Goal: Transaction & Acquisition: Purchase product/service

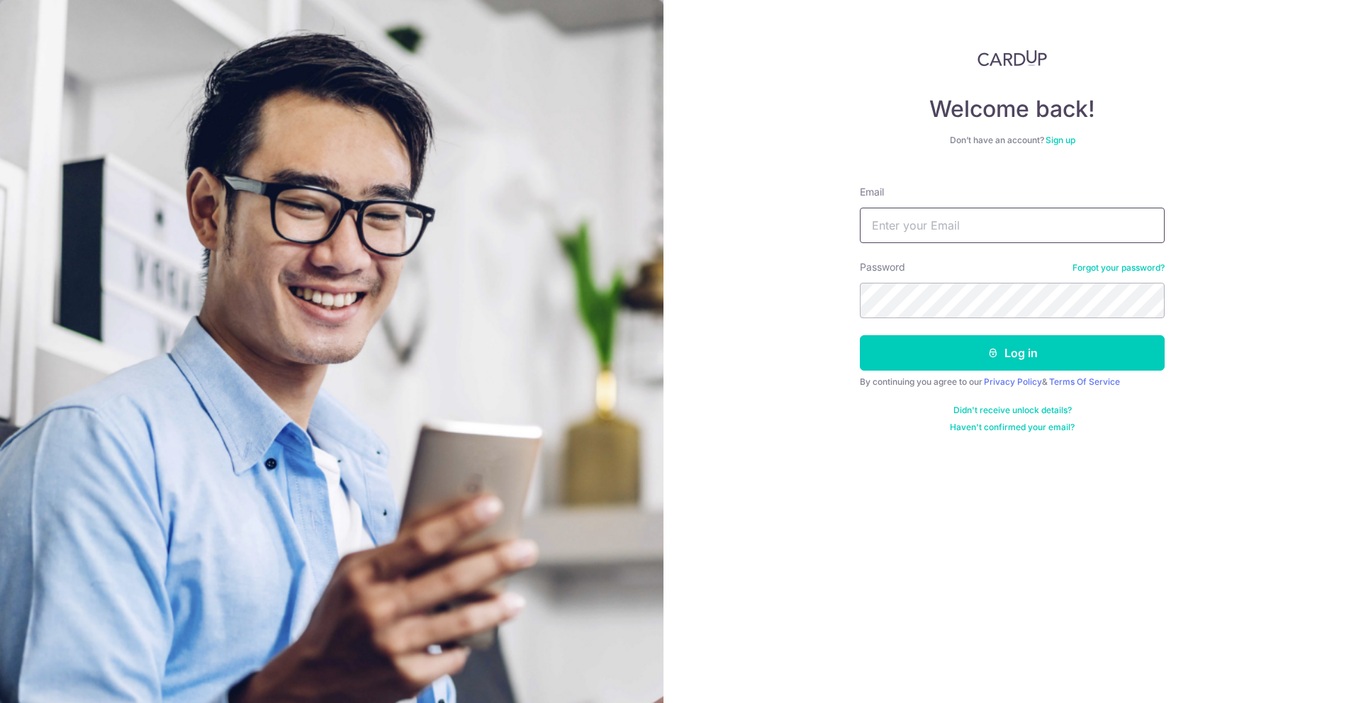
click at [1012, 233] on input "Email" at bounding box center [1012, 225] width 305 height 35
type input "nicole.ngsb@gmail.com"
click at [860, 335] on button "Log in" at bounding box center [1012, 352] width 305 height 35
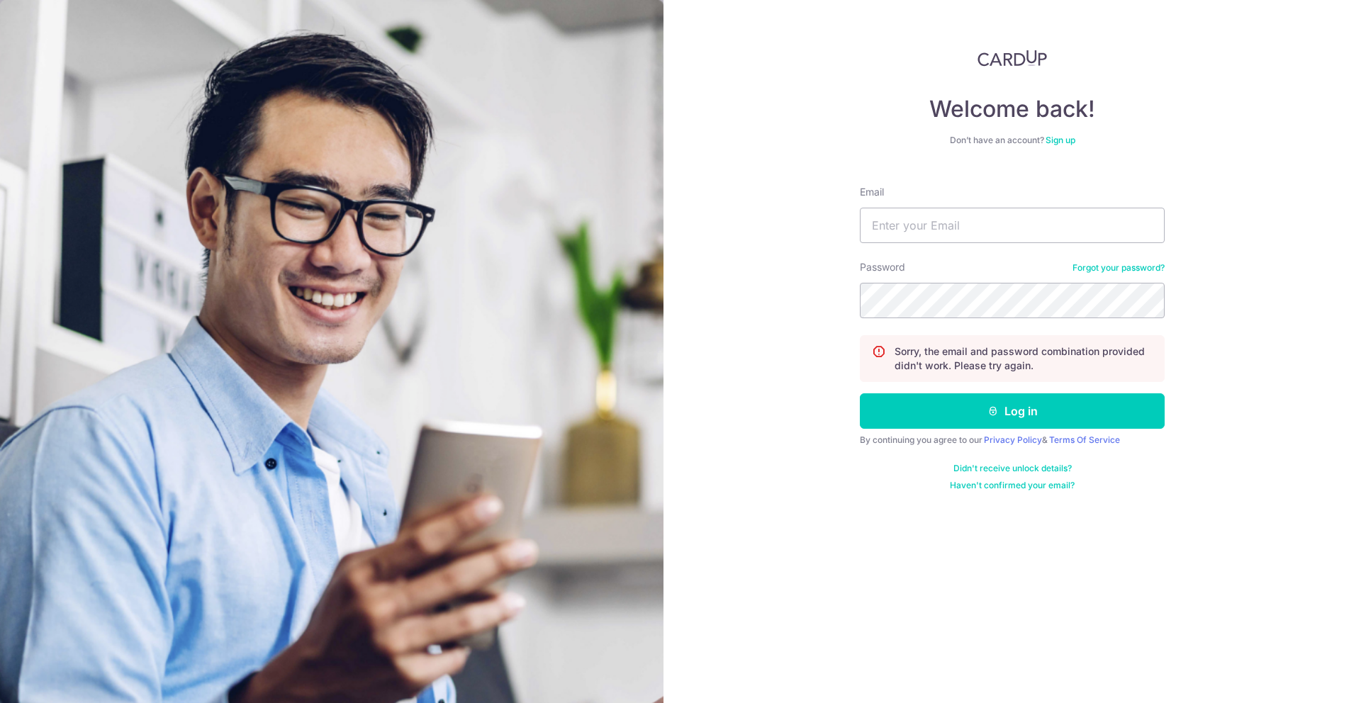
click at [1126, 281] on div "Password Forgot your password?" at bounding box center [1012, 289] width 305 height 58
click at [1129, 277] on div "Password Forgot your password?" at bounding box center [1012, 289] width 305 height 58
click at [1131, 273] on link "Forgot your password?" at bounding box center [1119, 267] width 92 height 11
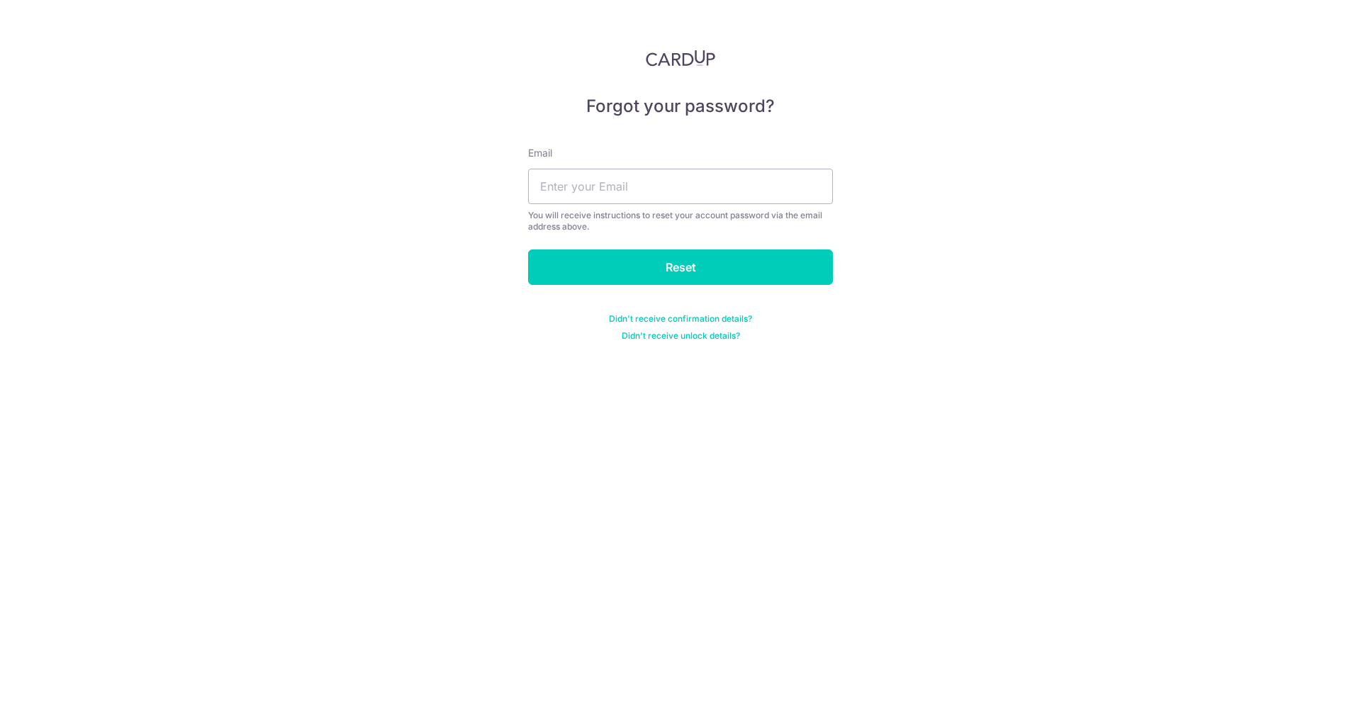
click at [798, 208] on div "Email You will receive instructions to reset your account password via the emai…" at bounding box center [680, 189] width 305 height 86
click at [799, 201] on input "text" at bounding box center [680, 186] width 305 height 35
type input "[PERSON_NAME][EMAIL_ADDRESS][DOMAIN_NAME]"
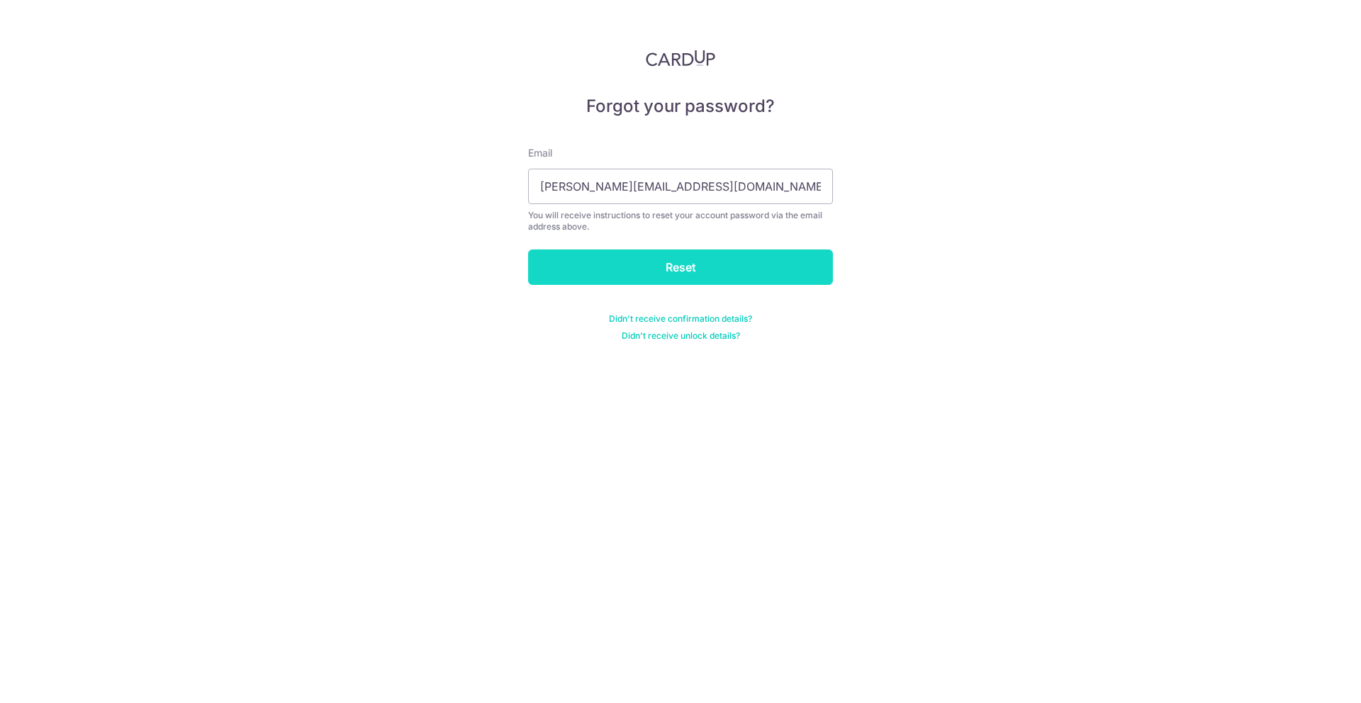
click at [682, 252] on input "Reset" at bounding box center [680, 267] width 305 height 35
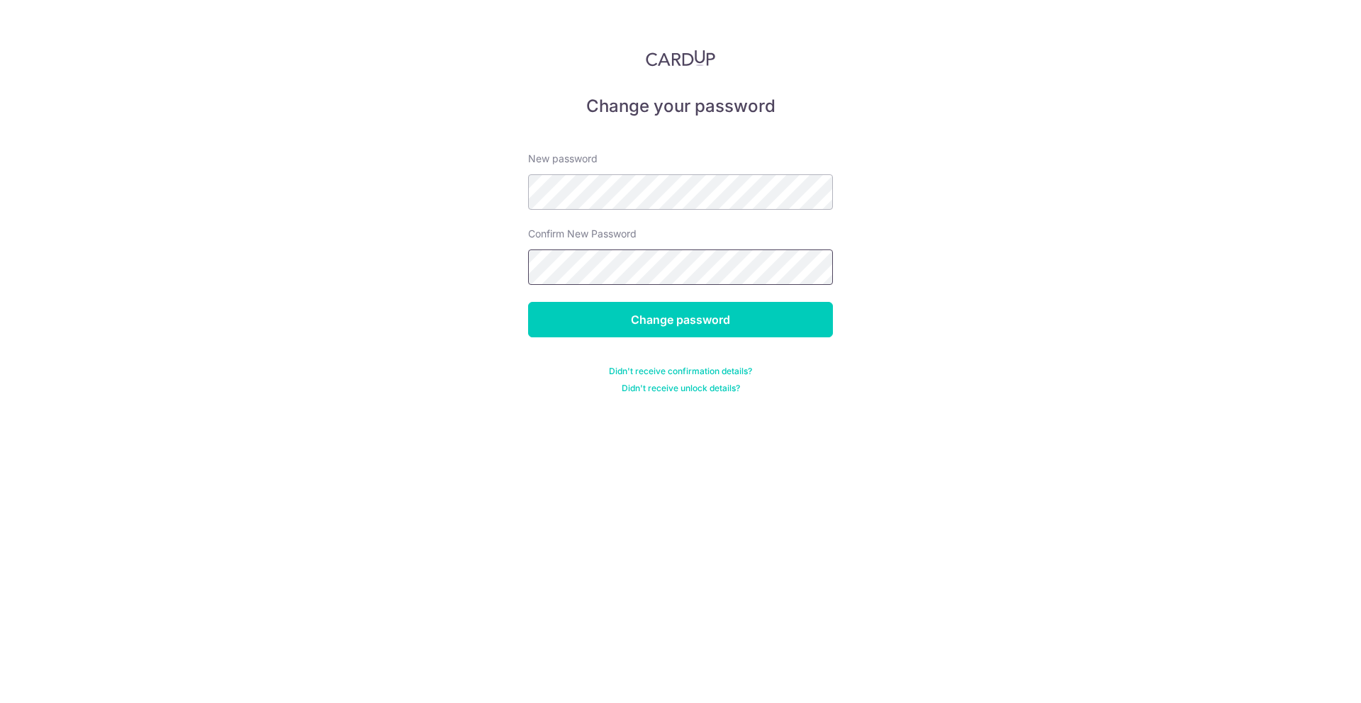
click at [528, 302] on input "Change password" at bounding box center [680, 319] width 305 height 35
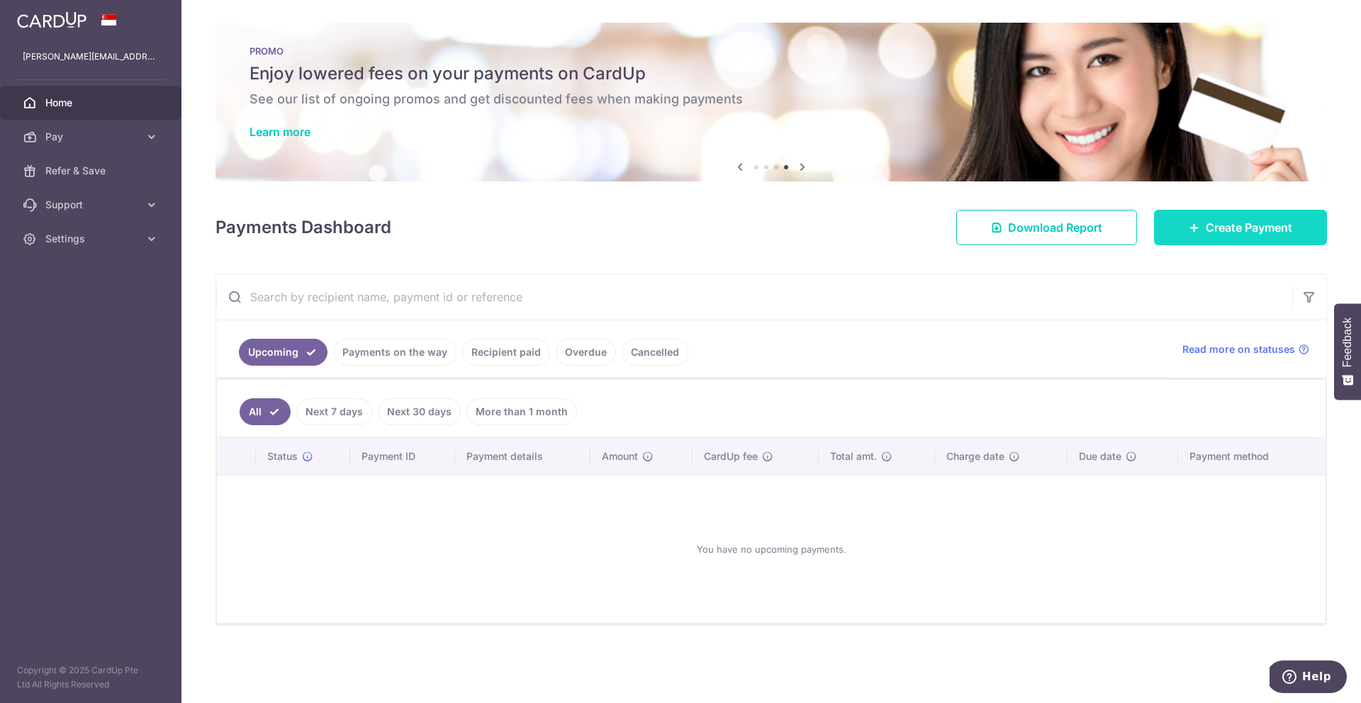
click at [1233, 235] on span "Create Payment" at bounding box center [1249, 227] width 86 height 17
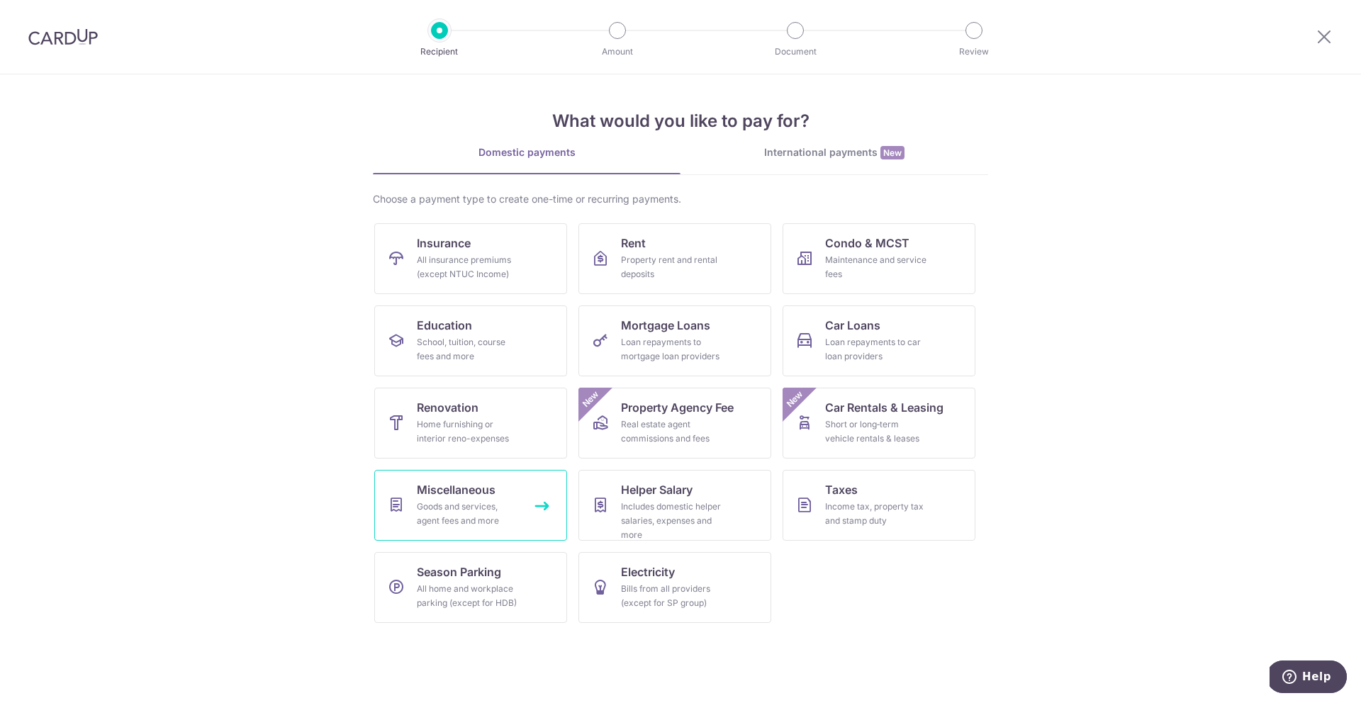
click at [508, 485] on link "Miscellaneous Goods and services, agent fees and more" at bounding box center [470, 505] width 193 height 71
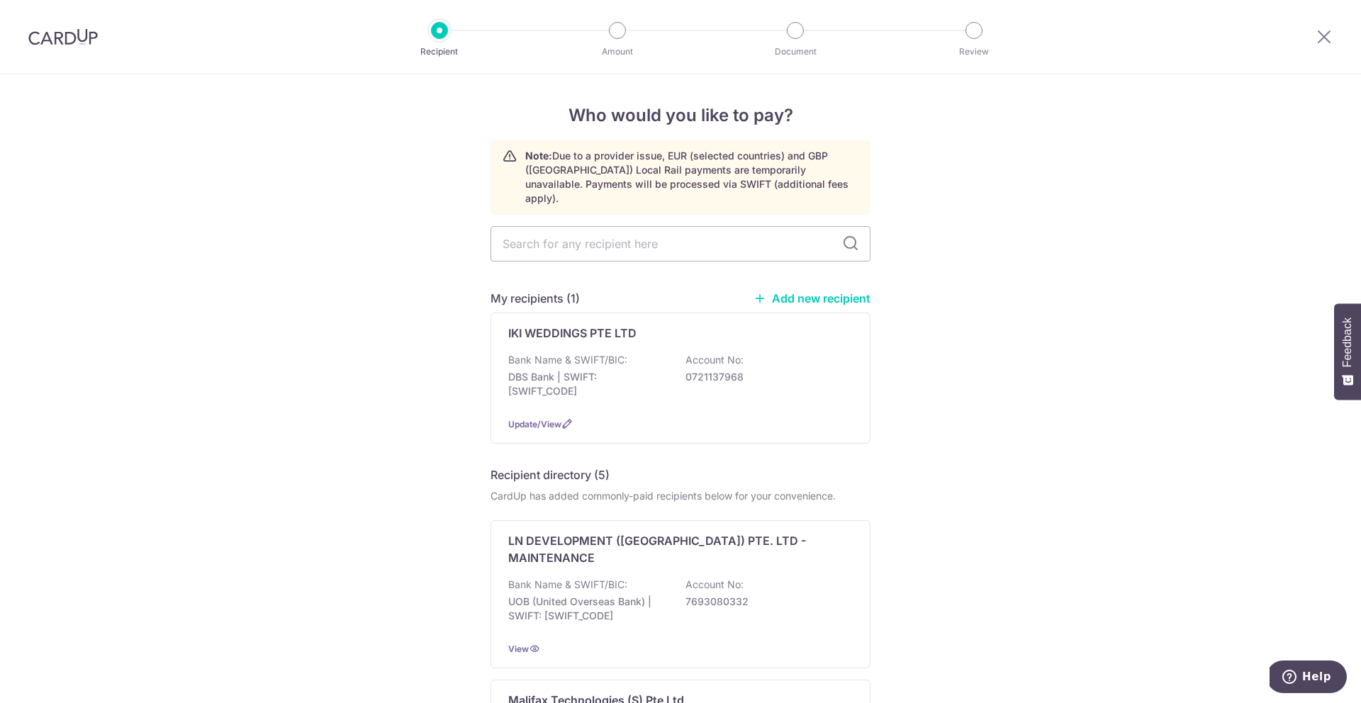
click at [824, 291] on link "Add new recipient" at bounding box center [812, 298] width 117 height 14
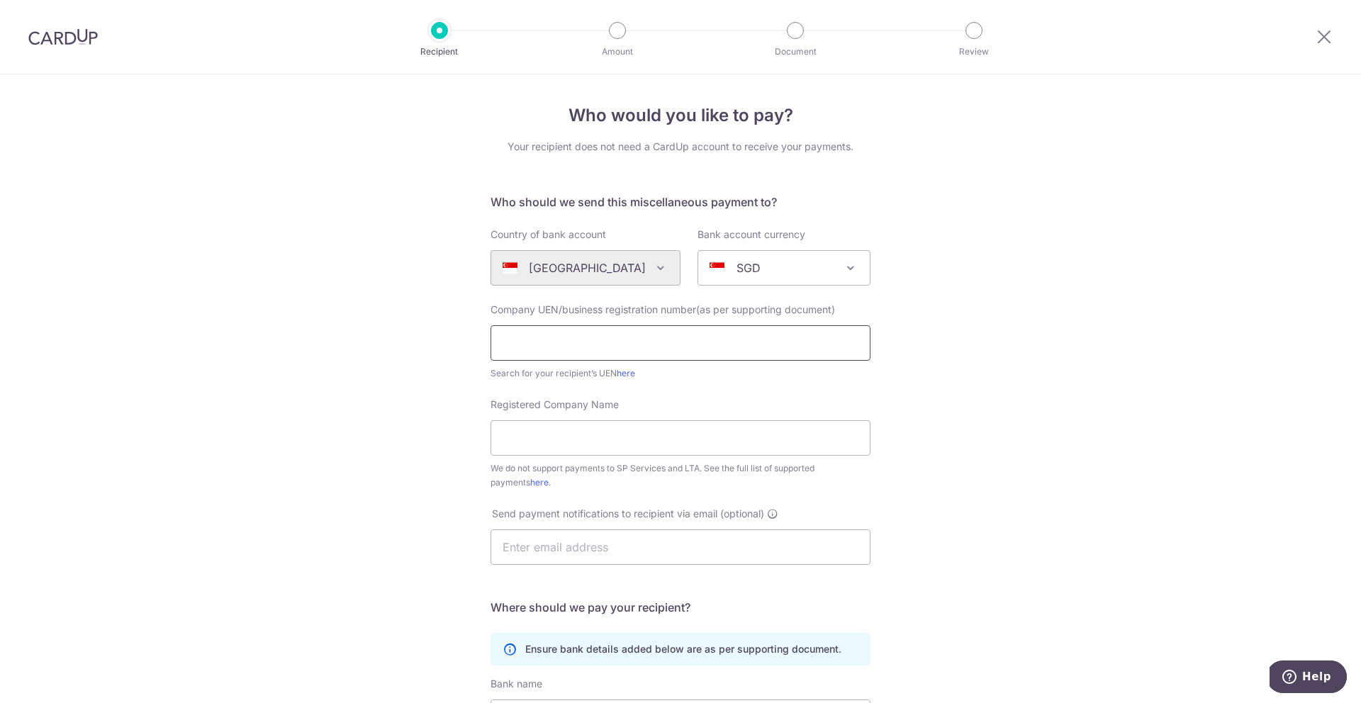
click at [650, 341] on input "text" at bounding box center [681, 342] width 380 height 35
paste input "201709791DUOB"
type input "201709791DUOB"
click at [588, 449] on input "Registered Company Name" at bounding box center [681, 437] width 380 height 35
type input "XOXO & Co."
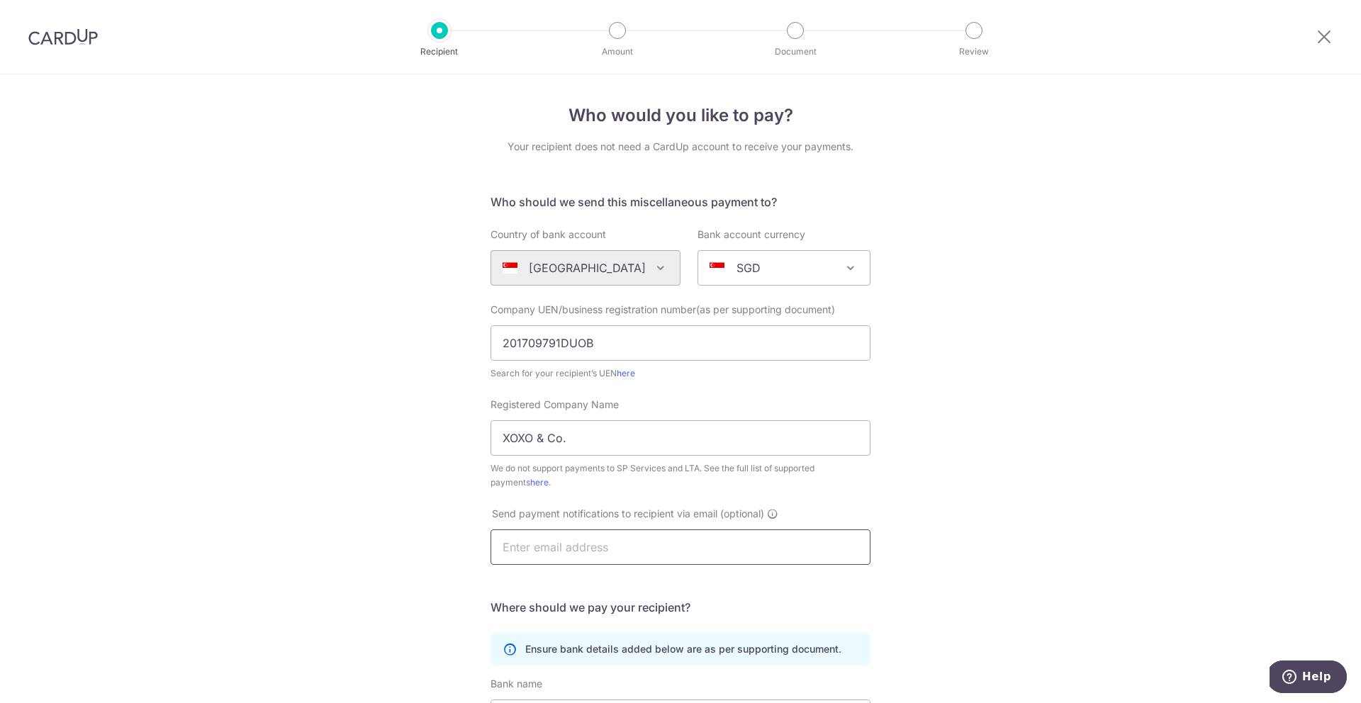
click at [683, 548] on input "text" at bounding box center [681, 547] width 380 height 35
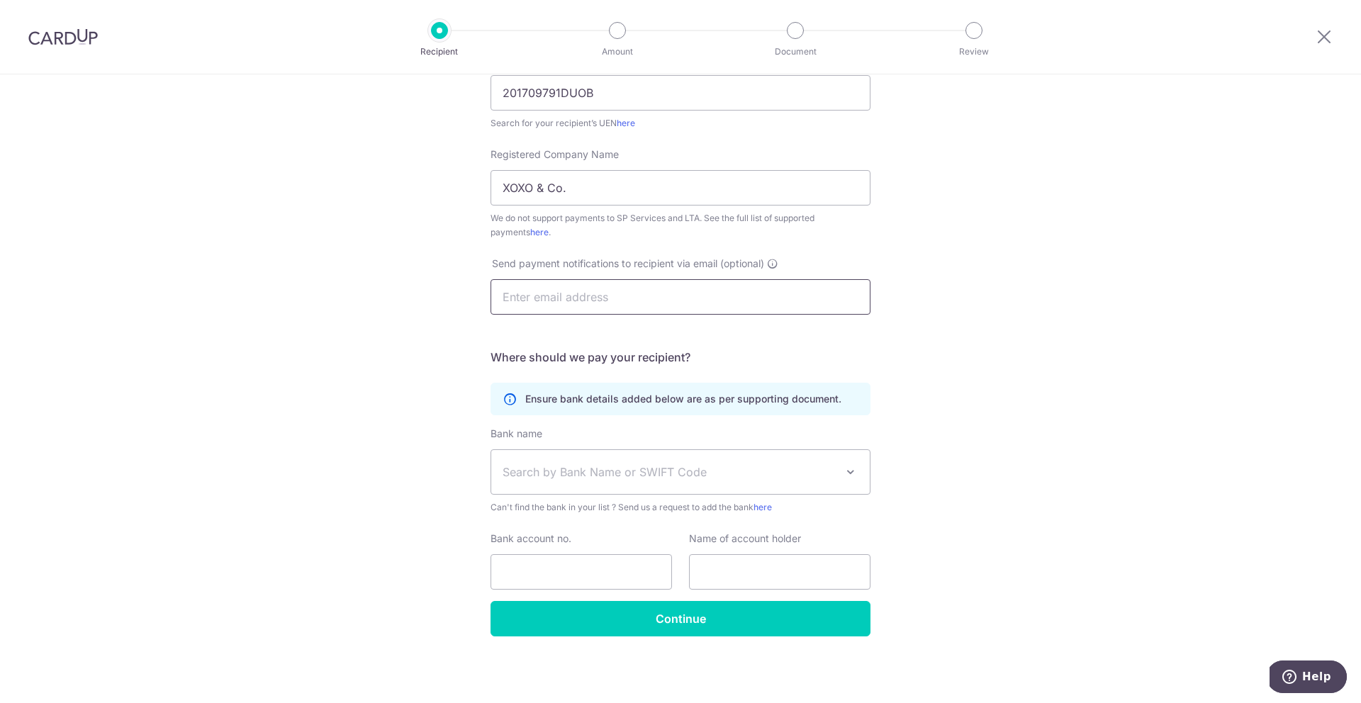
scroll to position [242, 0]
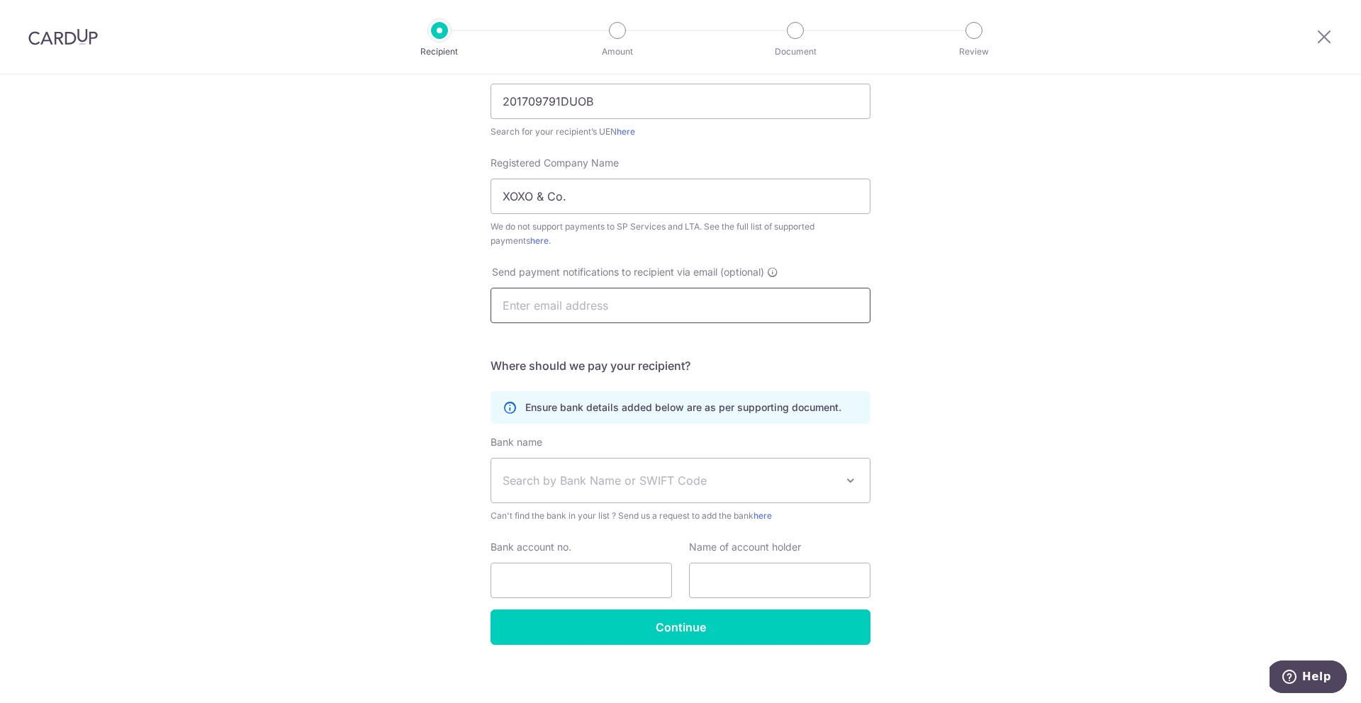
click at [664, 307] on input "text" at bounding box center [681, 305] width 380 height 35
click at [683, 464] on span "Search by Bank Name or SWIFT Code" at bounding box center [680, 481] width 379 height 44
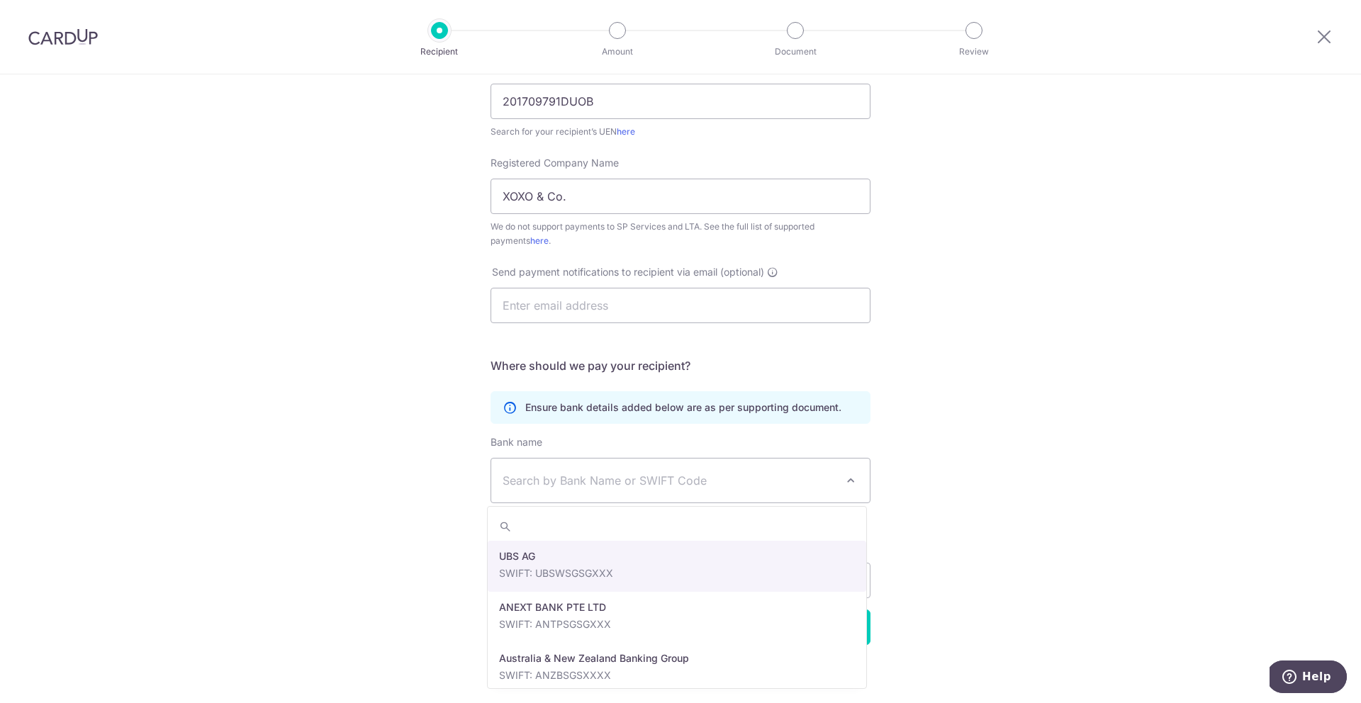
click at [1026, 455] on div "Who would you like to pay? Your recipient does not need a CardUp account to rec…" at bounding box center [680, 272] width 1361 height 879
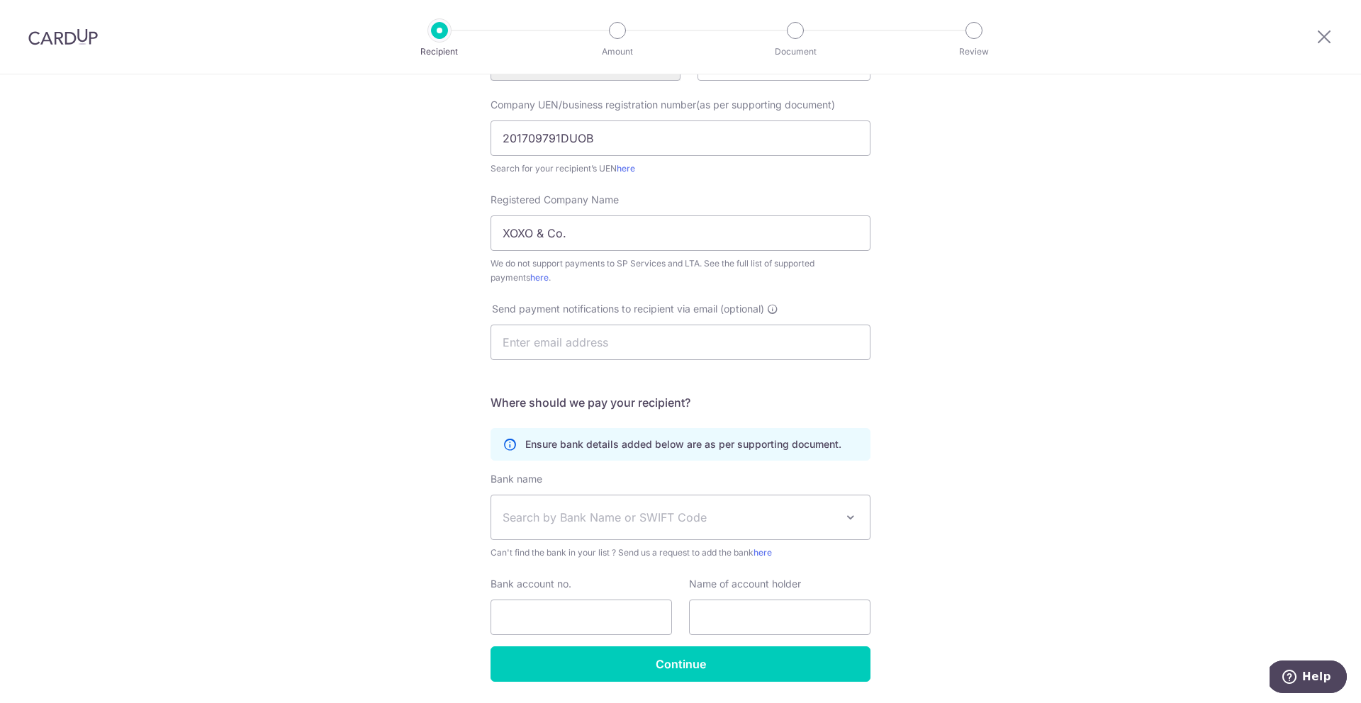
scroll to position [213, 0]
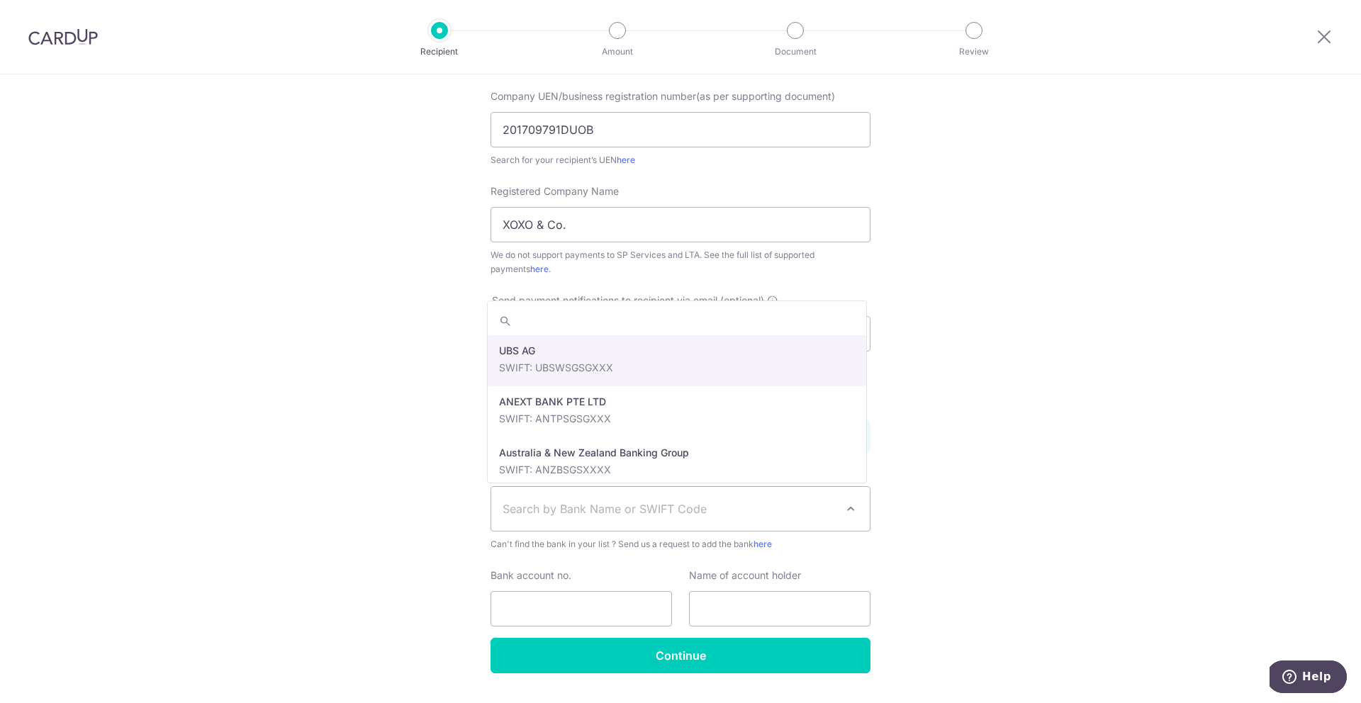
click at [760, 519] on span "Search by Bank Name or SWIFT Code" at bounding box center [680, 509] width 379 height 44
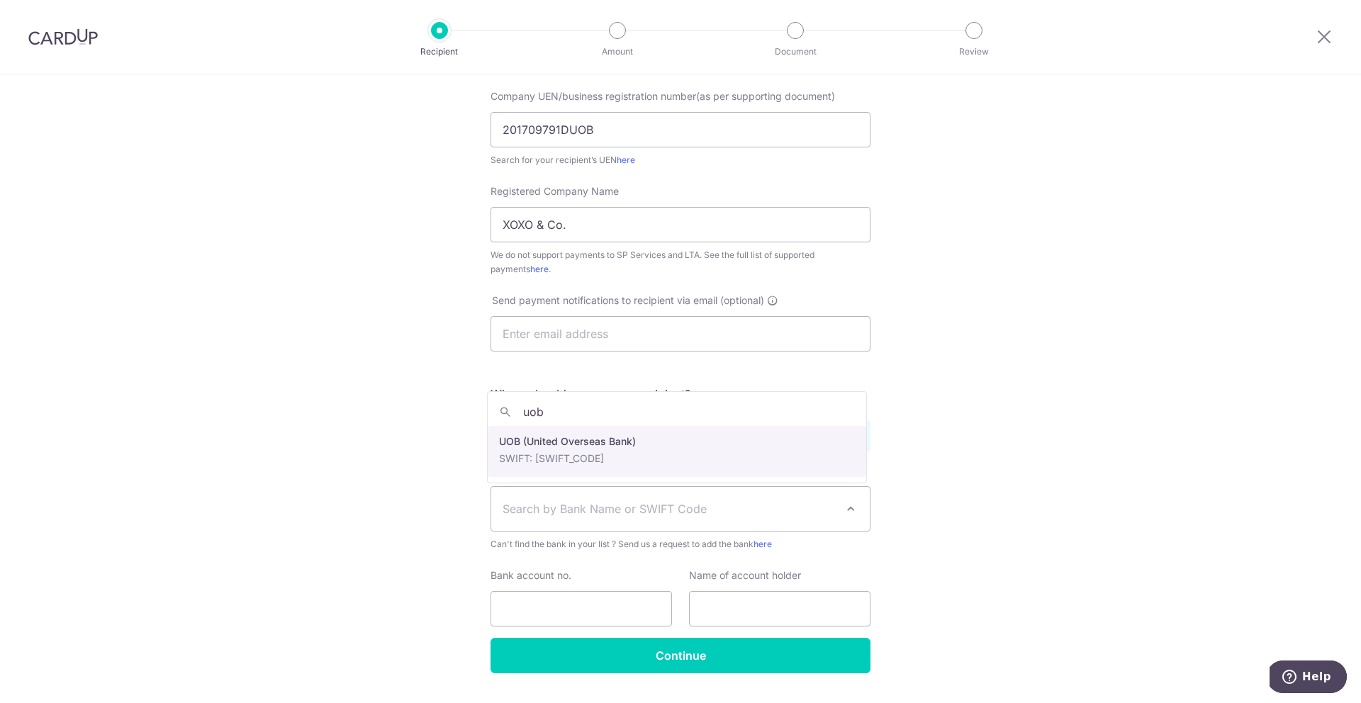
type input "uob"
select select "18"
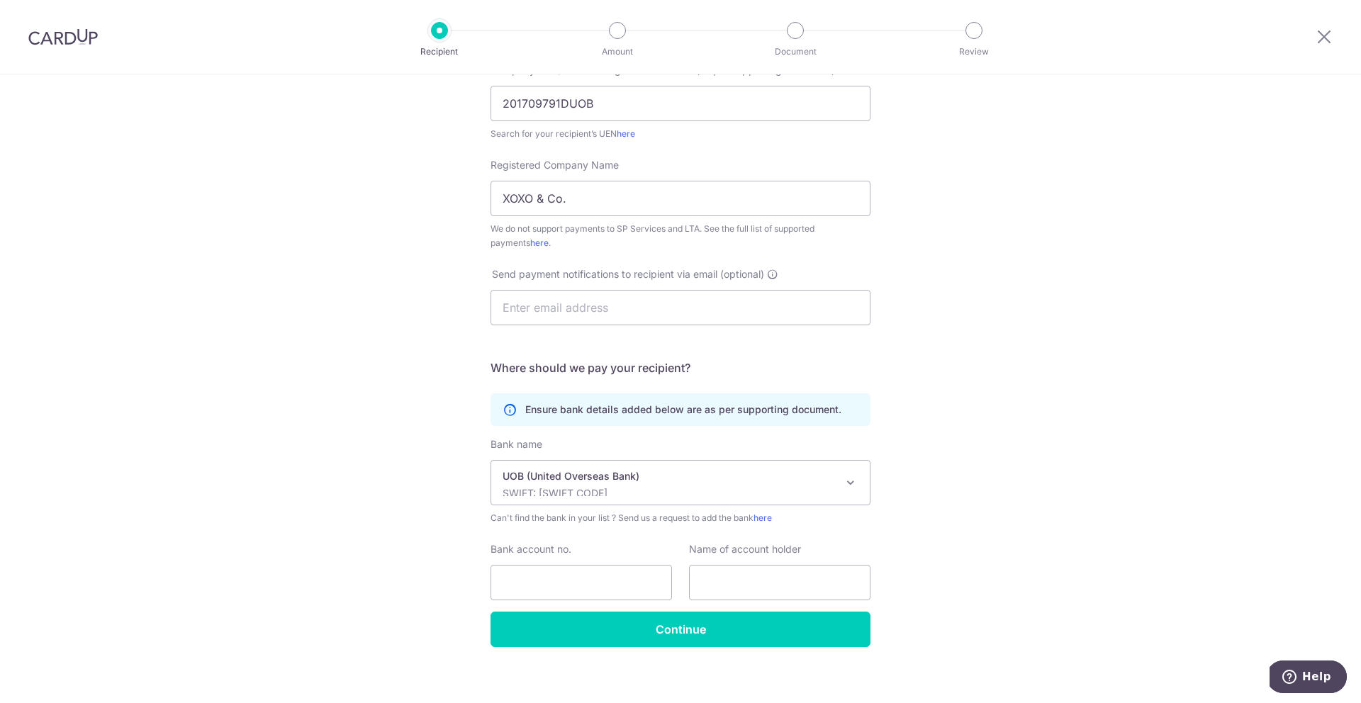
scroll to position [249, 0]
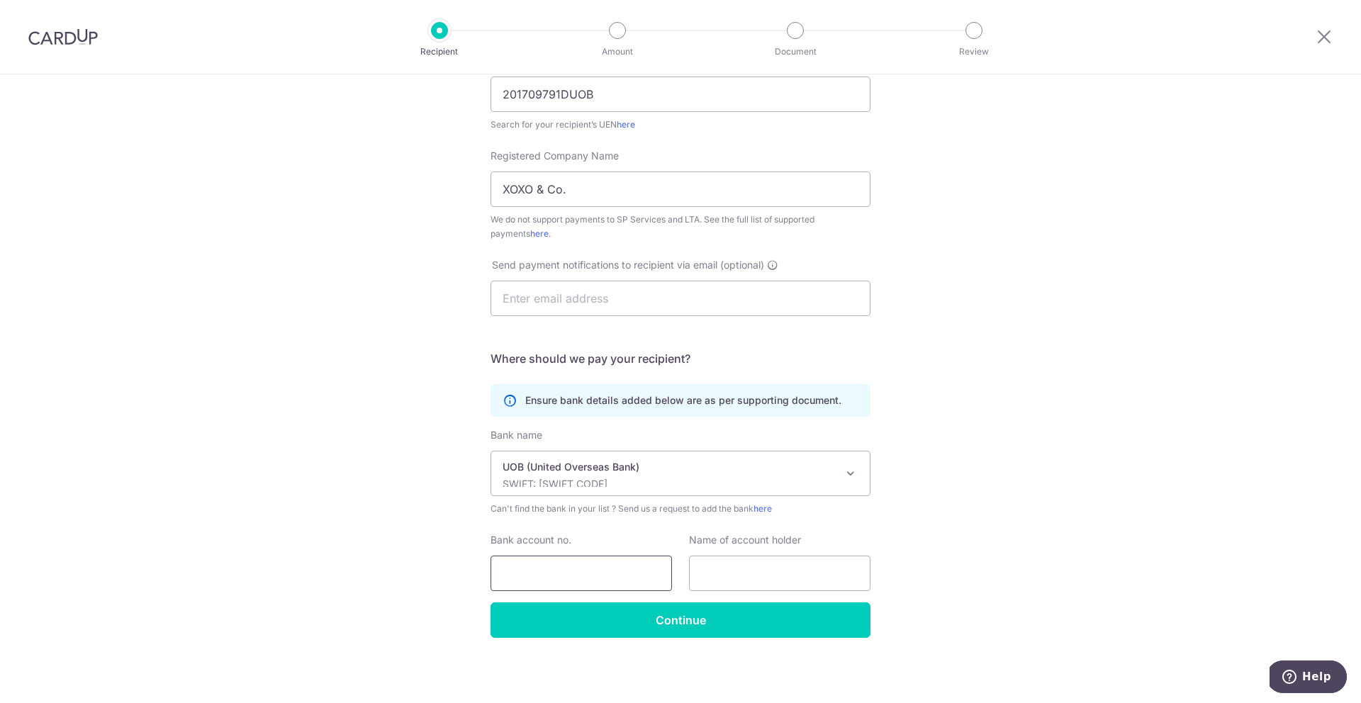
click at [584, 573] on input "Bank account no." at bounding box center [581, 573] width 181 height 35
paste input "3583252388"
type input "3583252388"
click at [751, 564] on input "text" at bounding box center [779, 573] width 181 height 35
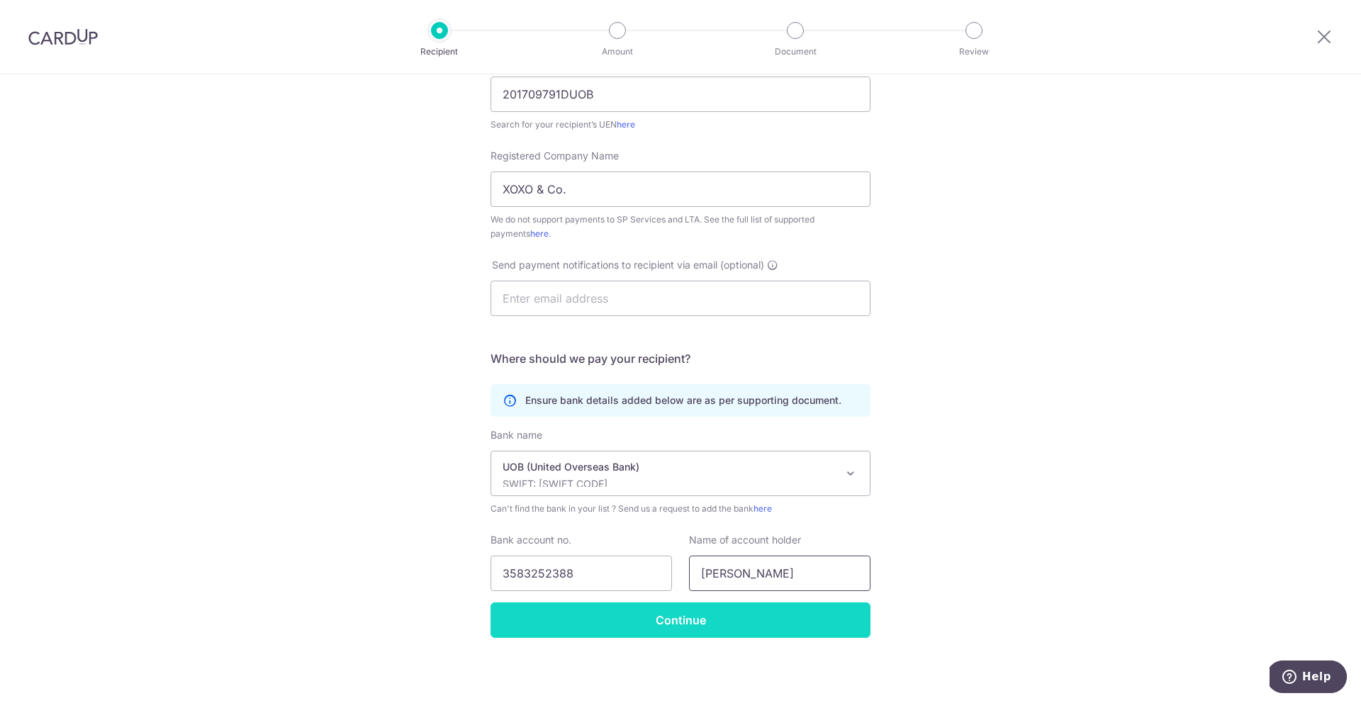
type input "Shah"
click at [799, 628] on input "Continue" at bounding box center [681, 620] width 380 height 35
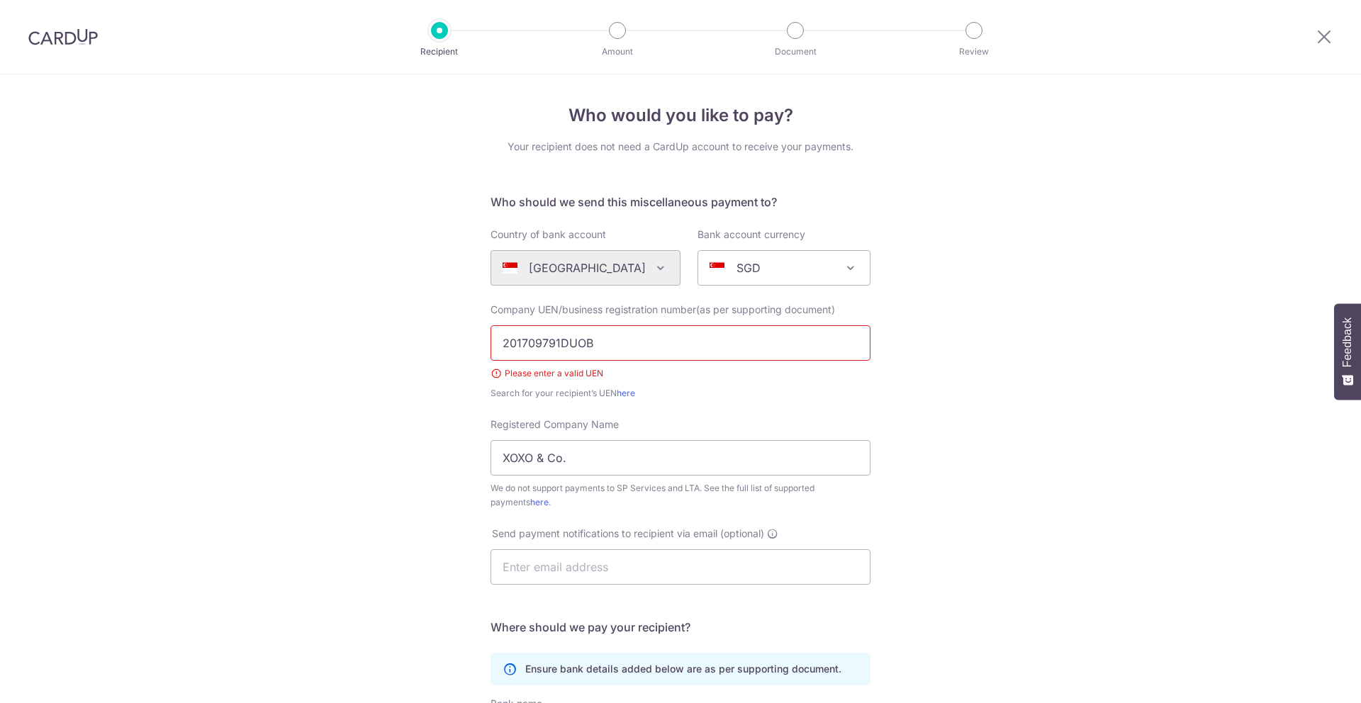
scroll to position [270, 0]
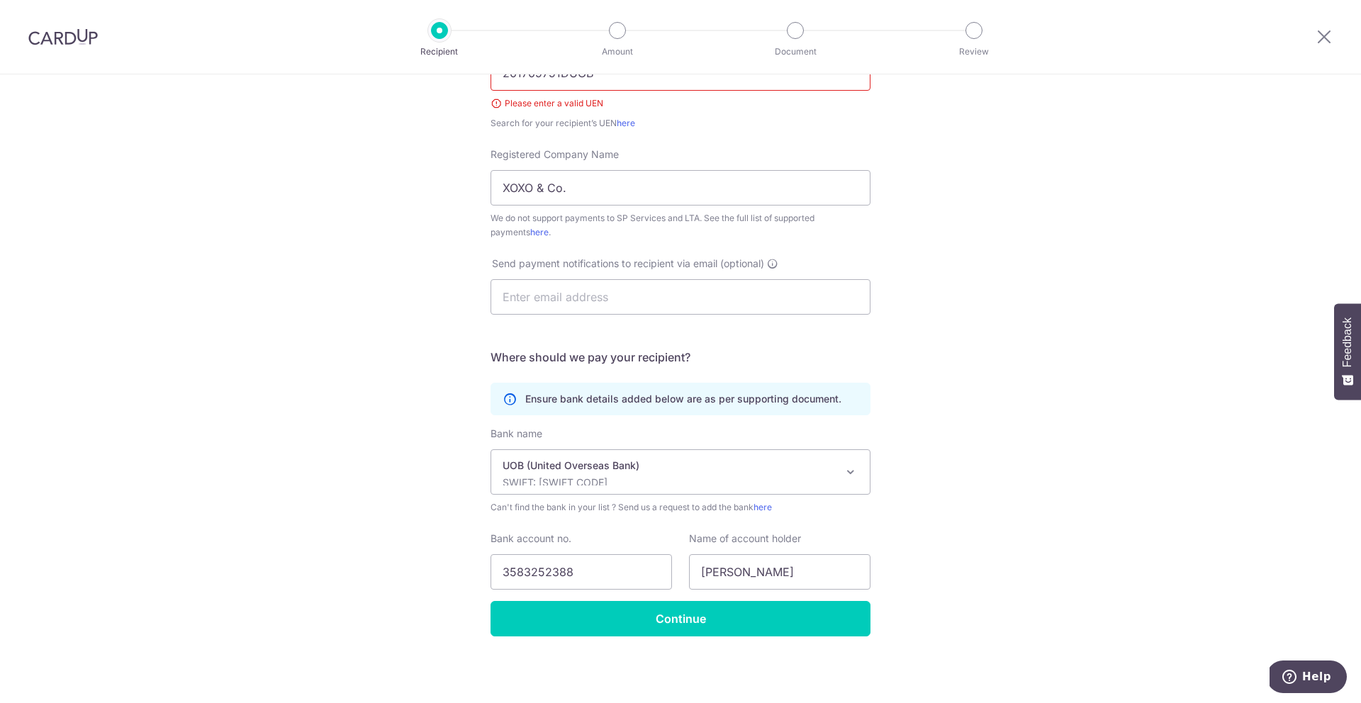
click at [668, 98] on div "Please enter a valid UEN" at bounding box center [681, 103] width 380 height 14
click at [983, 255] on div "Who would you like to pay? Your recipient does not need a CardUp account to rec…" at bounding box center [680, 253] width 1361 height 899
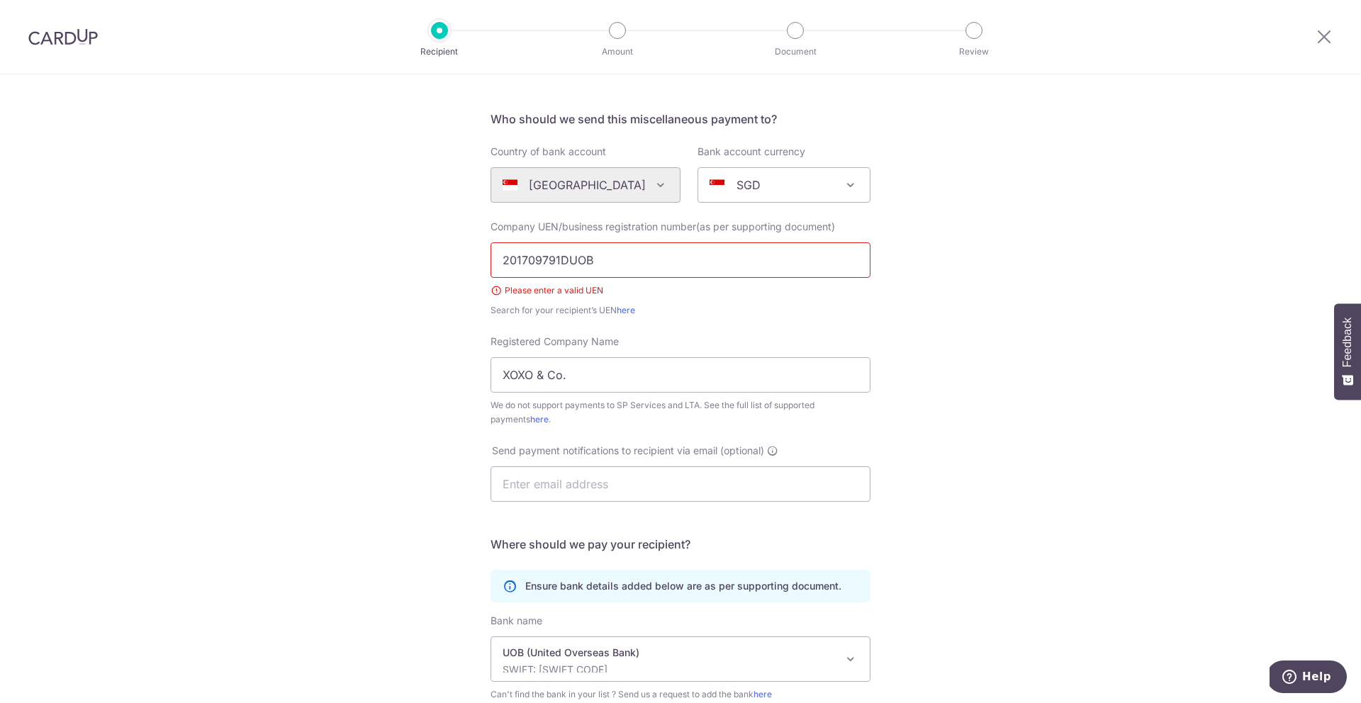
scroll to position [39, 0]
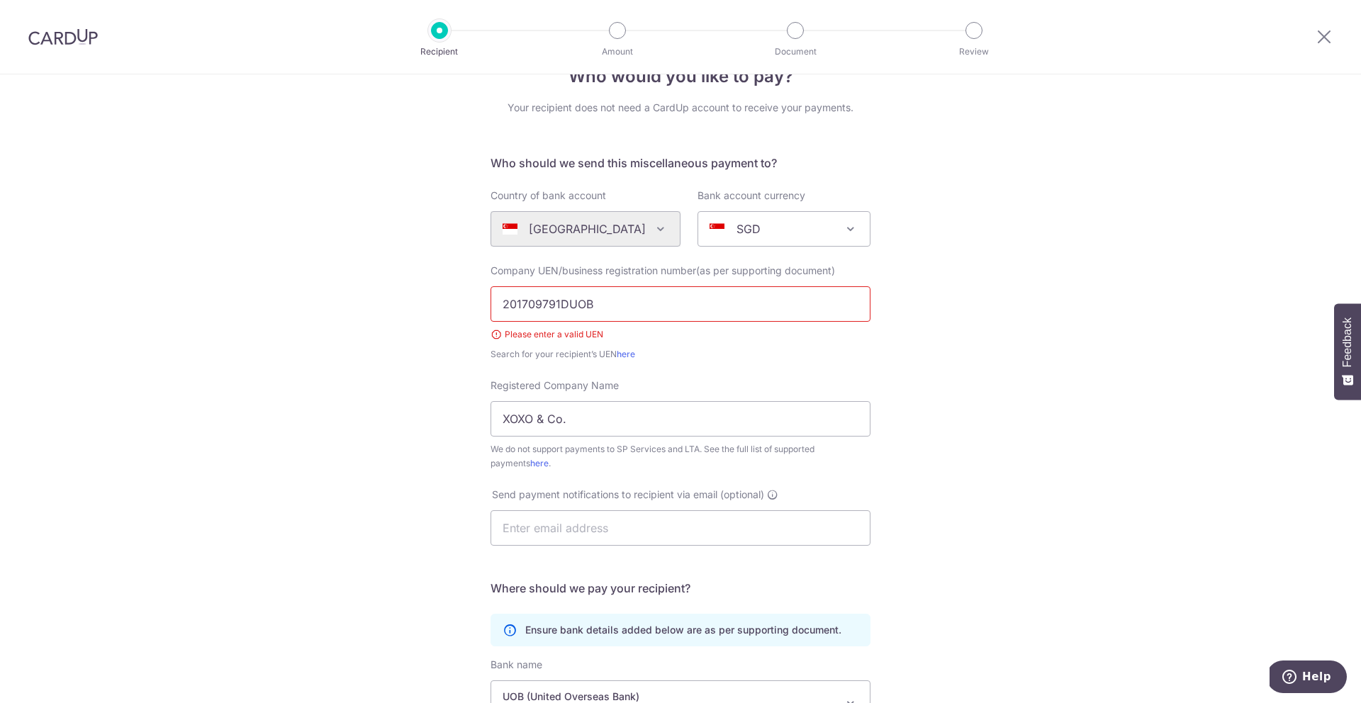
click at [662, 309] on input "201709791DUOB" at bounding box center [681, 303] width 380 height 35
click at [493, 307] on input "201709791DUOB" at bounding box center [681, 303] width 380 height 35
drag, startPoint x: 624, startPoint y: 315, endPoint x: 399, endPoint y: 289, distance: 226.2
click at [398, 289] on div "Who would you like to pay? Your recipient does not need a CardUp account to rec…" at bounding box center [680, 484] width 1361 height 899
paste input ": 201709791DUOB"
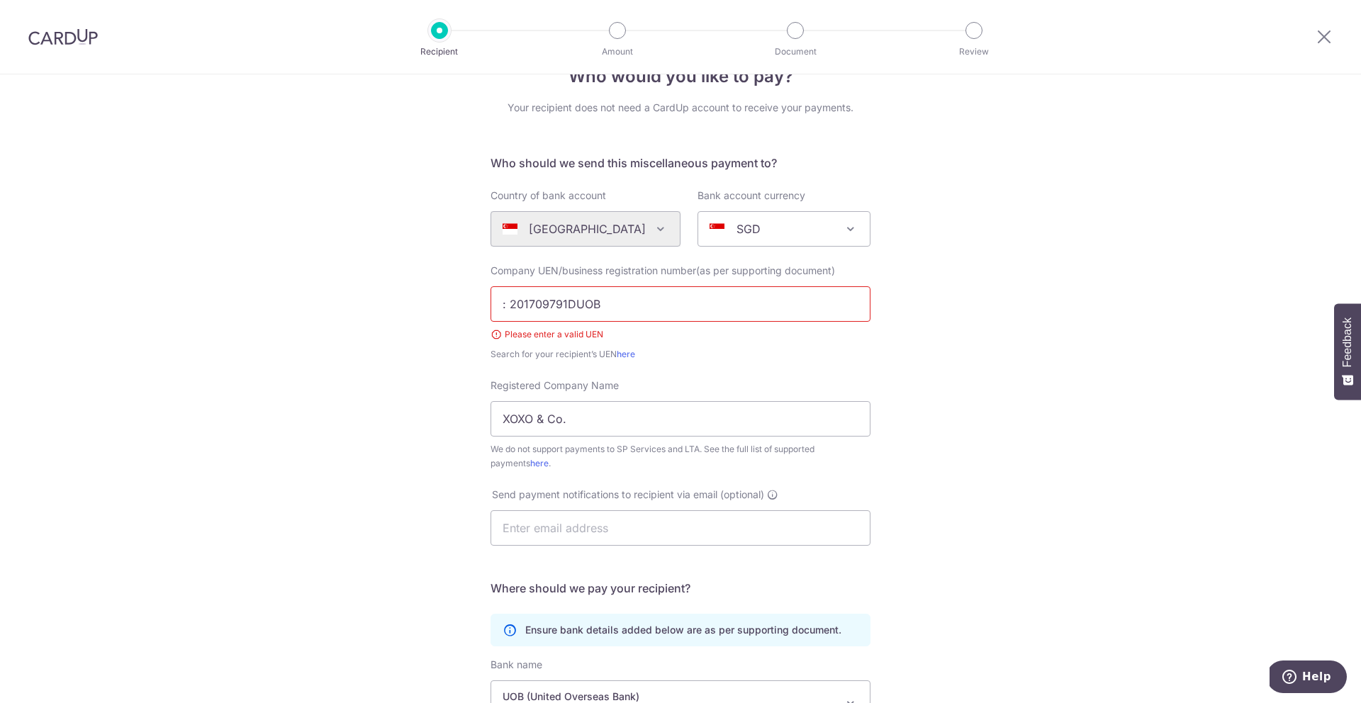
click at [511, 302] on input ": 201709791DUOB" at bounding box center [681, 303] width 380 height 35
type input "201709791DUOB"
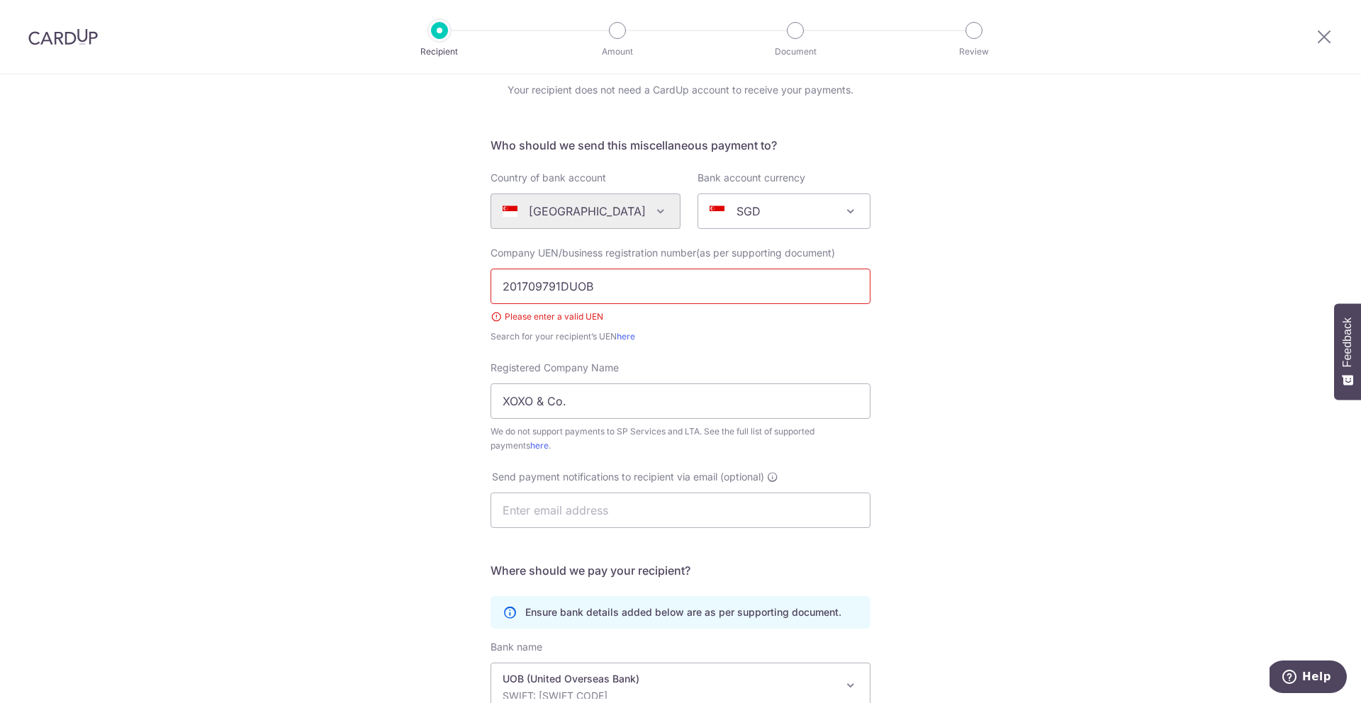
scroll to position [247, 0]
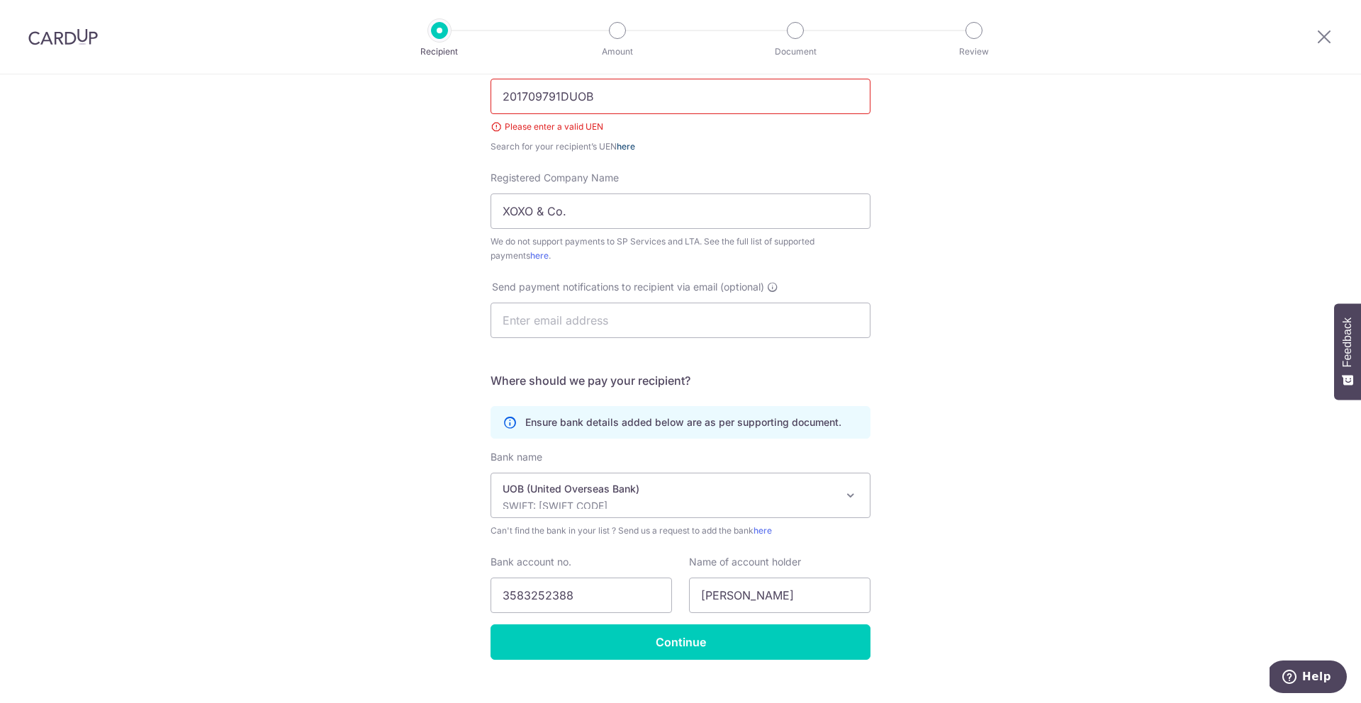
click at [627, 149] on link "here" at bounding box center [626, 146] width 18 height 11
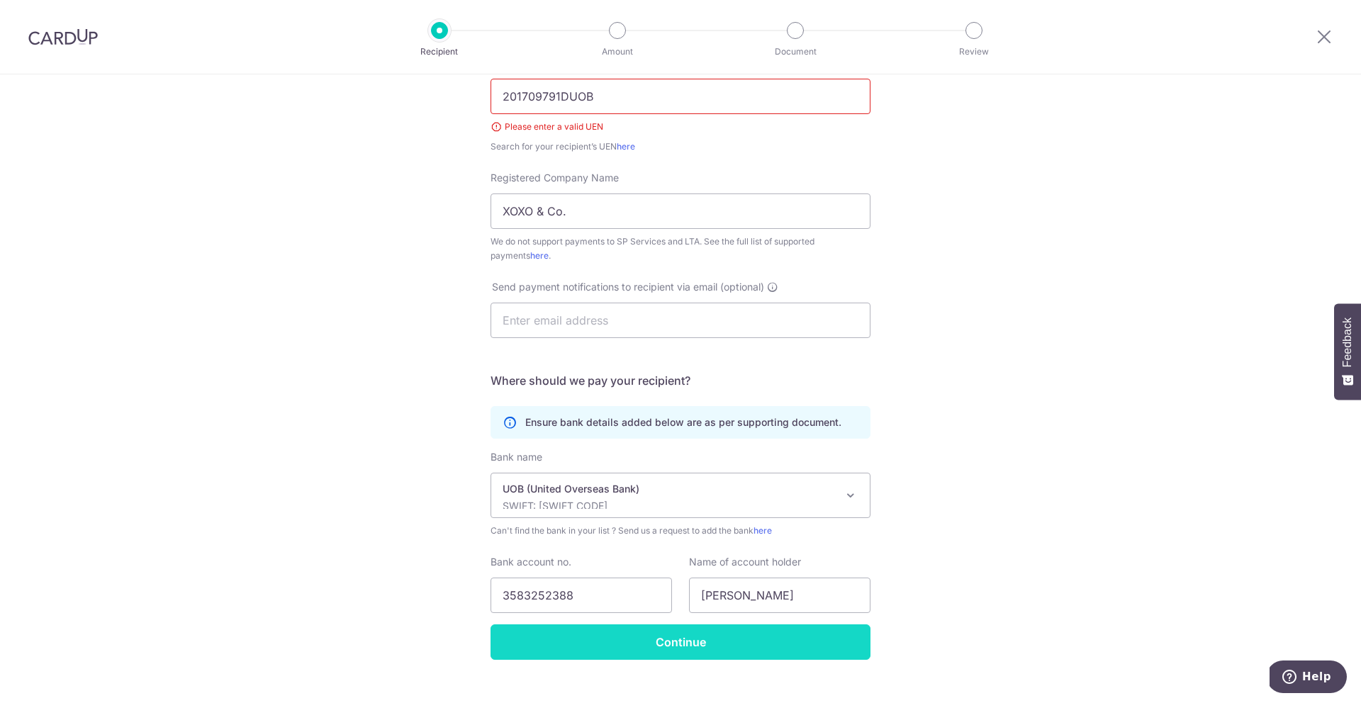
click at [656, 632] on input "Continue" at bounding box center [681, 642] width 380 height 35
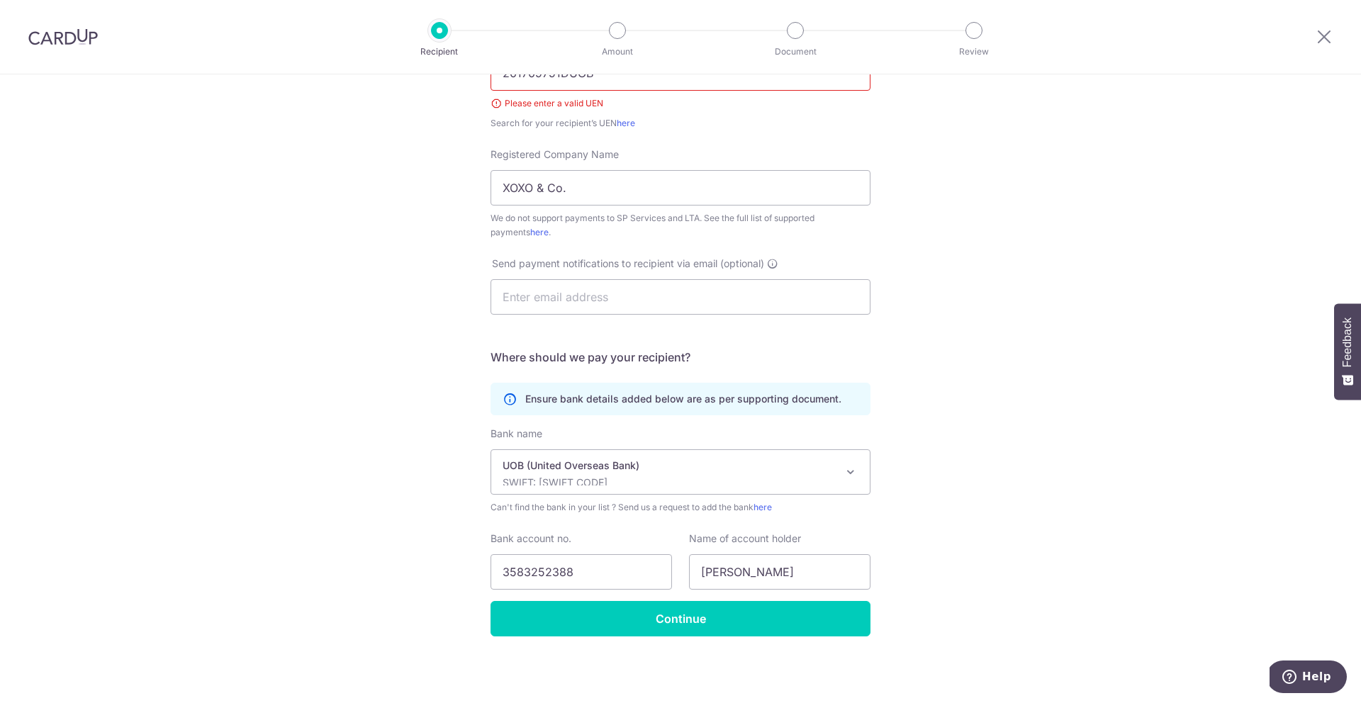
scroll to position [80, 0]
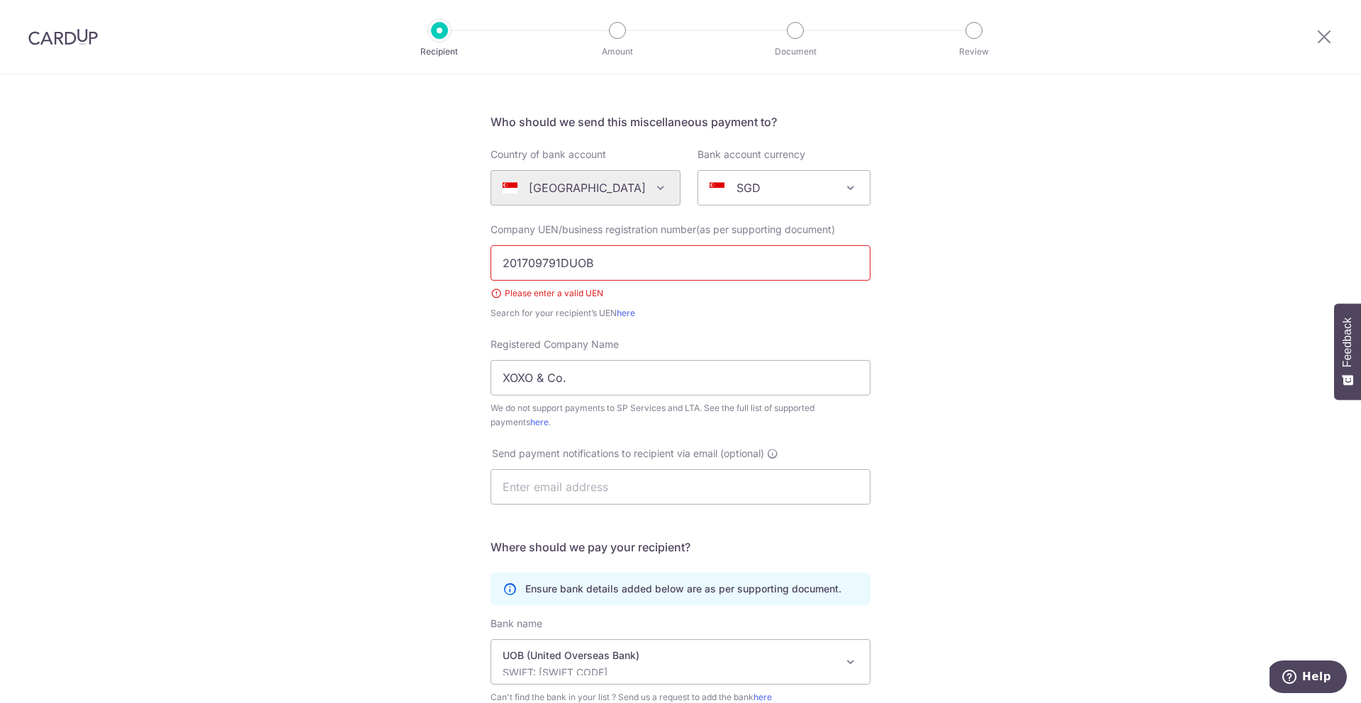
click at [651, 272] on input "201709791DUOB" at bounding box center [681, 262] width 380 height 35
paste input "text"
type input "201709791D"
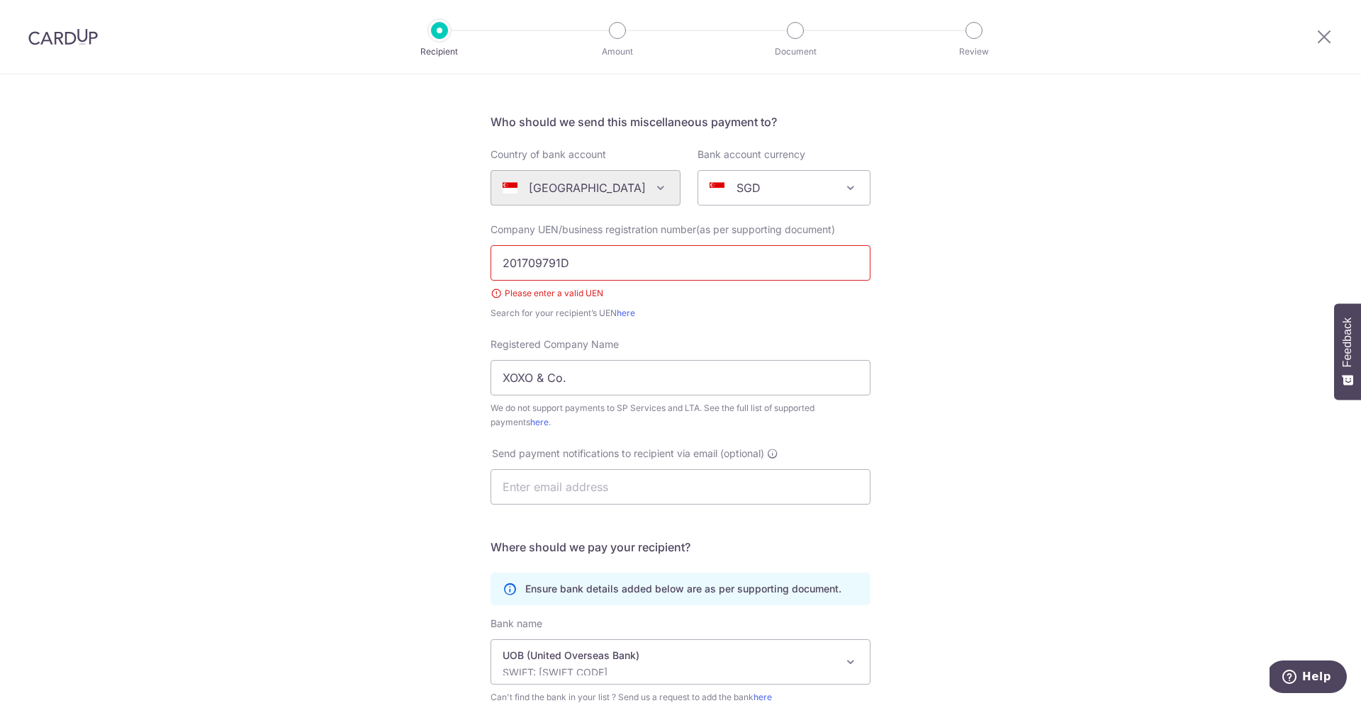
click at [1078, 488] on div "Who would you like to pay? Your recipient does not need a CardUp account to rec…" at bounding box center [680, 443] width 1361 height 899
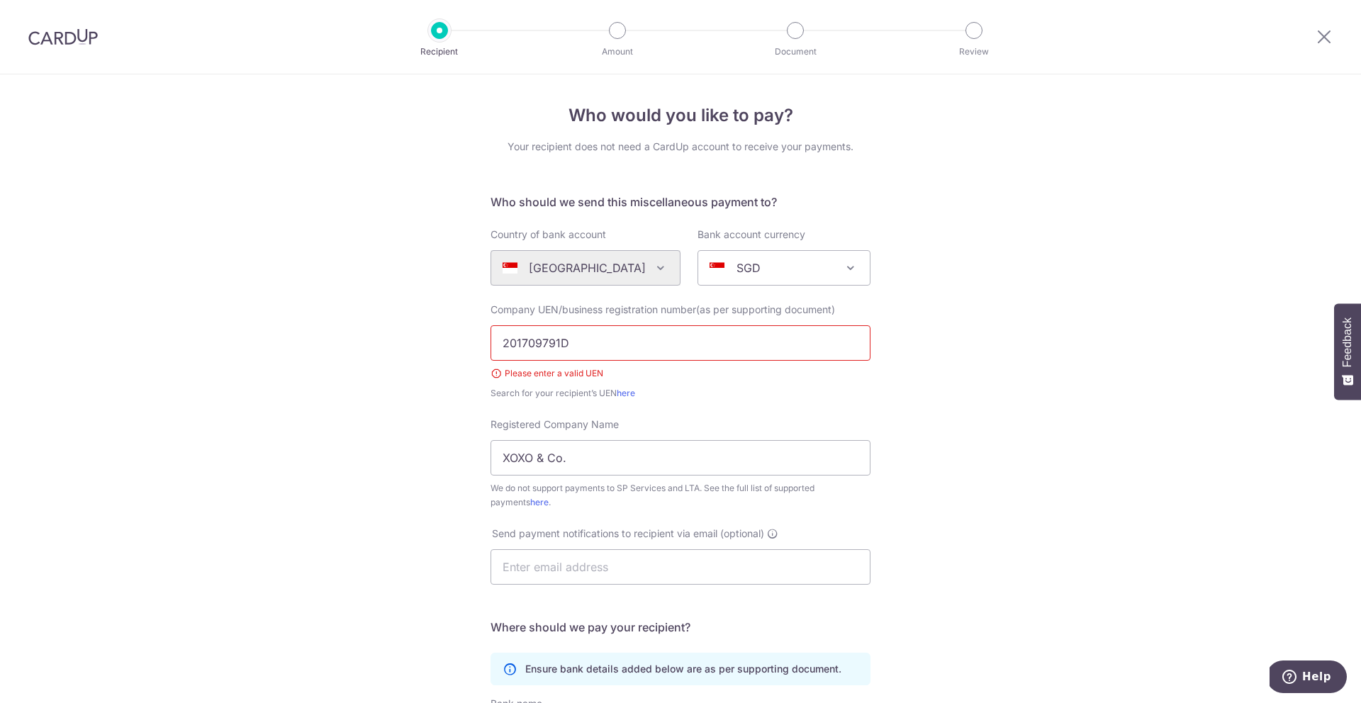
scroll to position [270, 0]
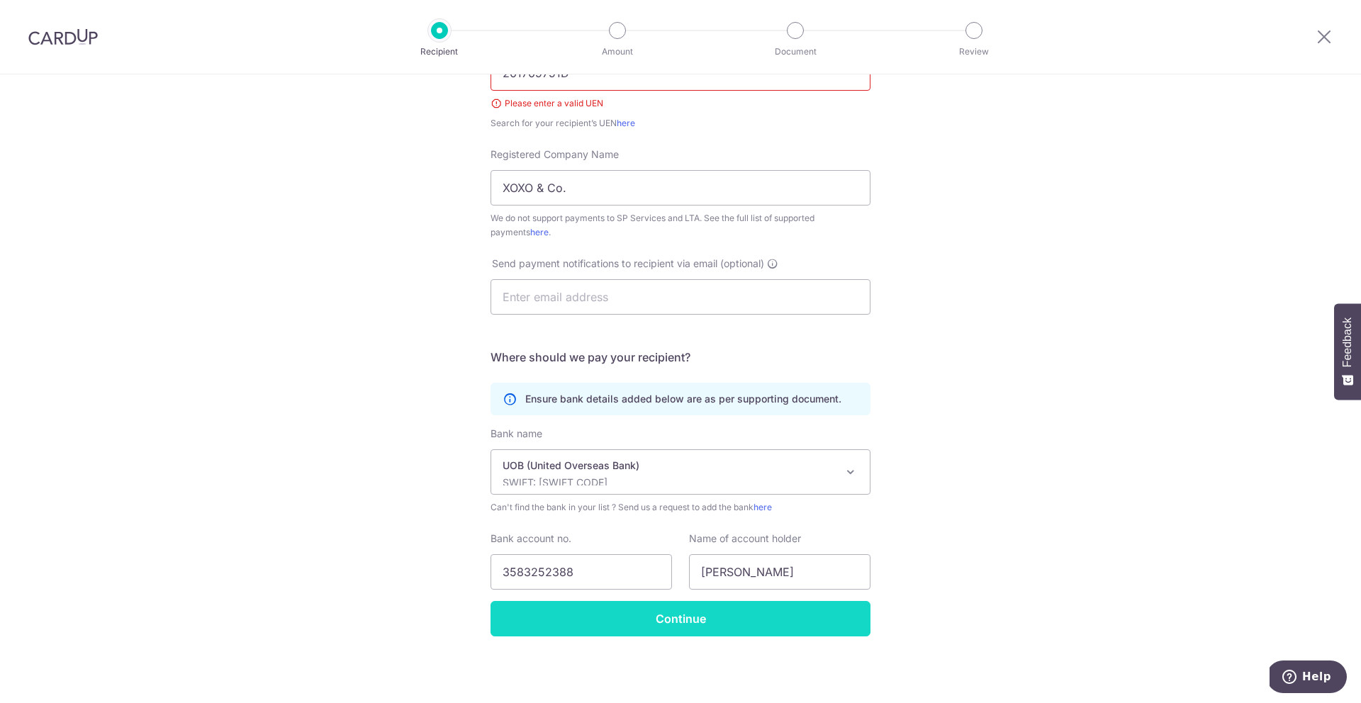
click at [693, 608] on input "Continue" at bounding box center [681, 618] width 380 height 35
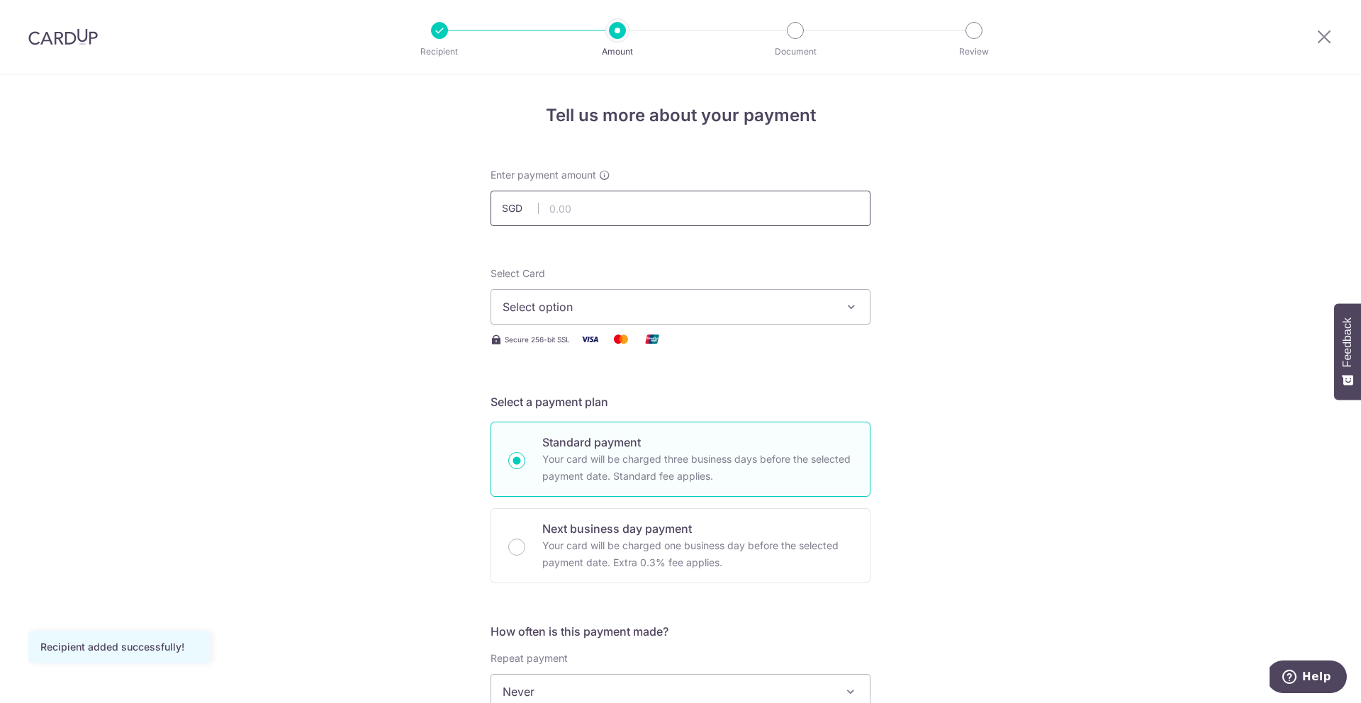
click at [650, 206] on input "text" at bounding box center [681, 208] width 380 height 35
type input "3,776.00"
click at [734, 299] on span "Select option" at bounding box center [668, 306] width 330 height 17
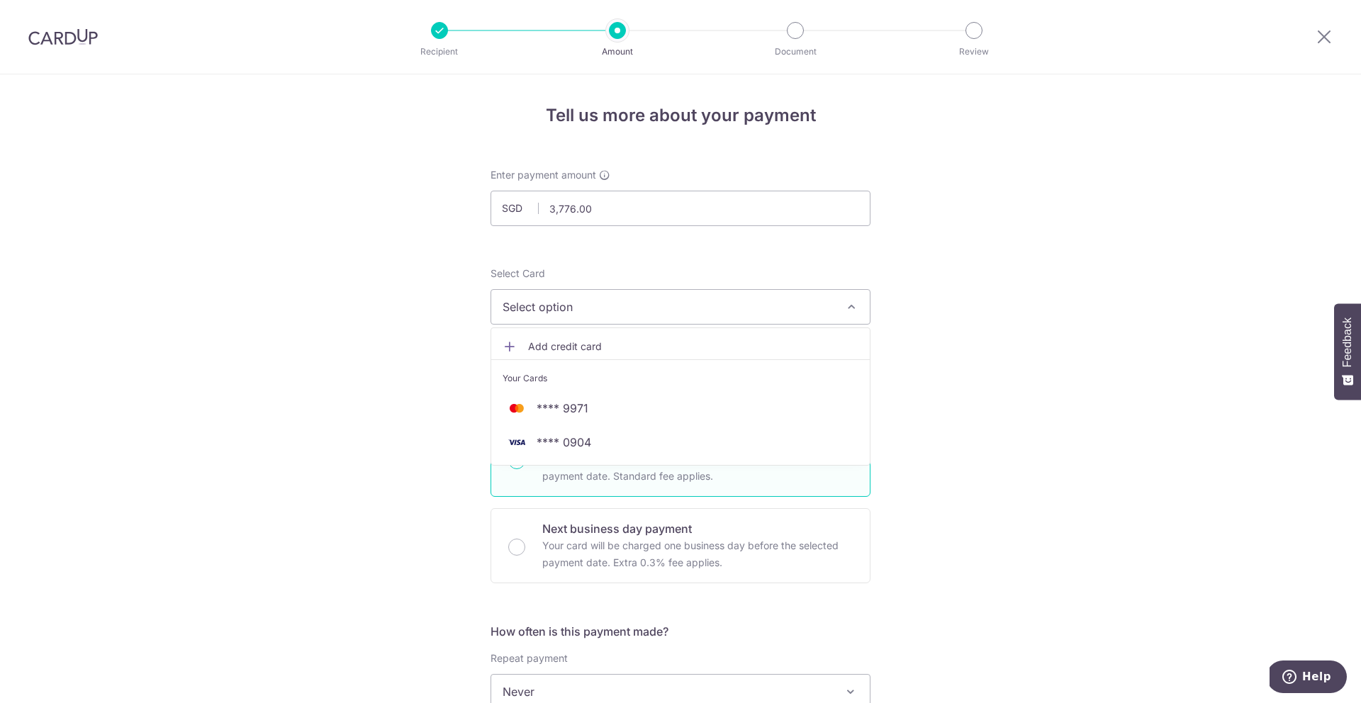
click at [978, 387] on div "Tell us more about your payment Enter payment amount SGD 3,776.00 3776.00 Recip…" at bounding box center [680, 715] width 1361 height 1282
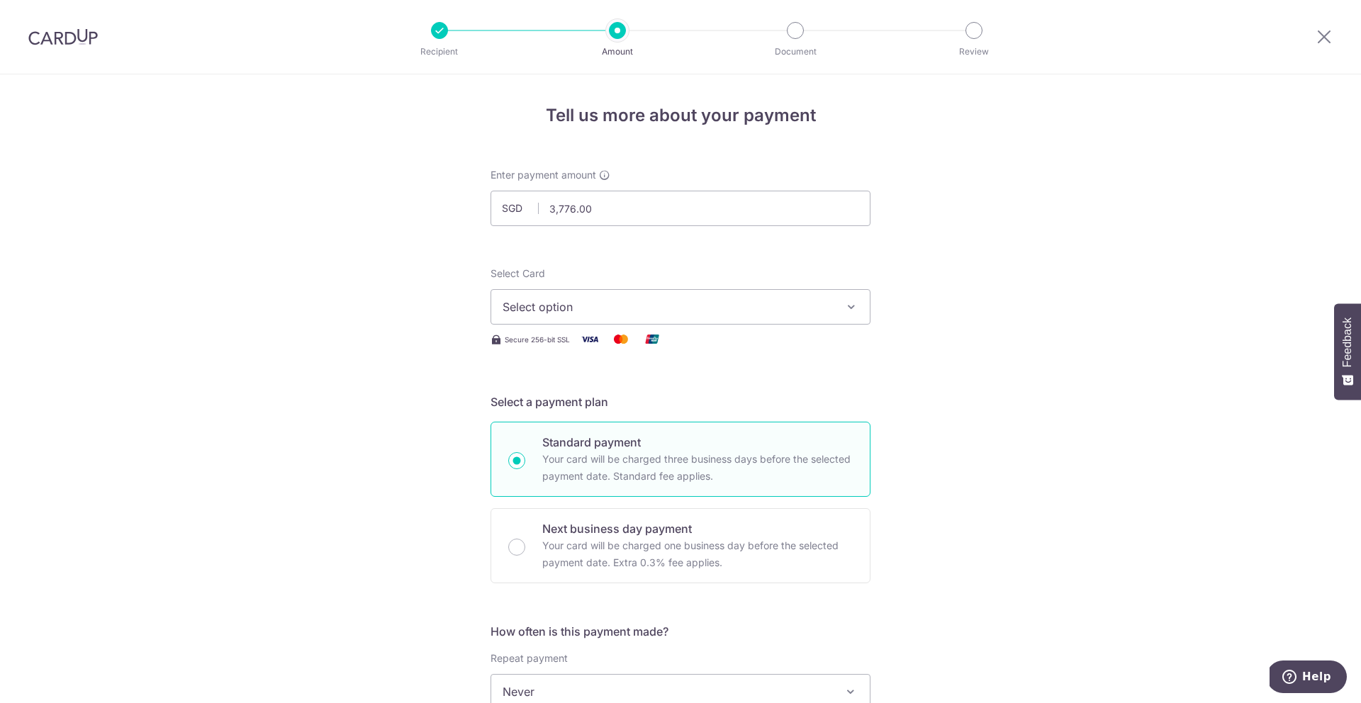
drag, startPoint x: 804, startPoint y: 309, endPoint x: 812, endPoint y: 310, distance: 8.6
click at [804, 309] on span "Select option" at bounding box center [668, 306] width 330 height 17
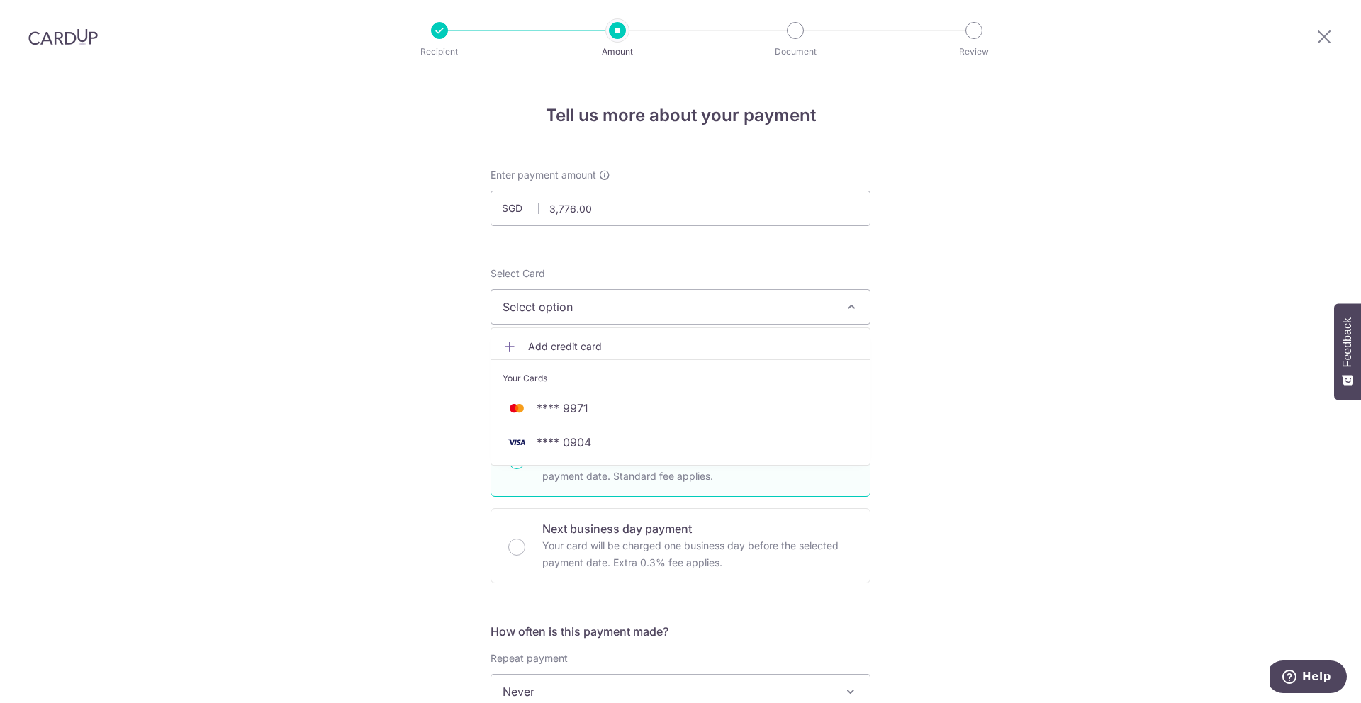
click at [712, 357] on link "Add credit card" at bounding box center [680, 347] width 379 height 26
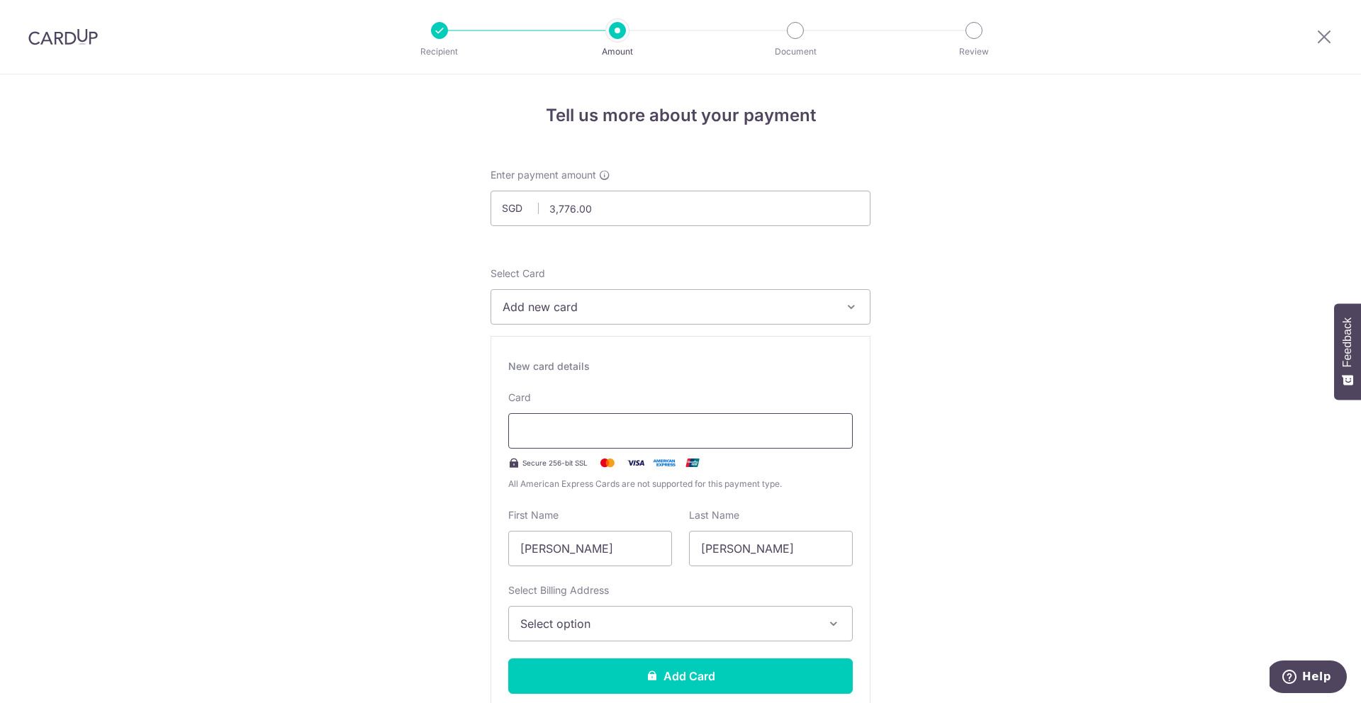
click at [620, 420] on div at bounding box center [680, 430] width 345 height 35
drag, startPoint x: 643, startPoint y: 558, endPoint x: 438, endPoint y: 548, distance: 205.1
type input "Si Boon Nicole"
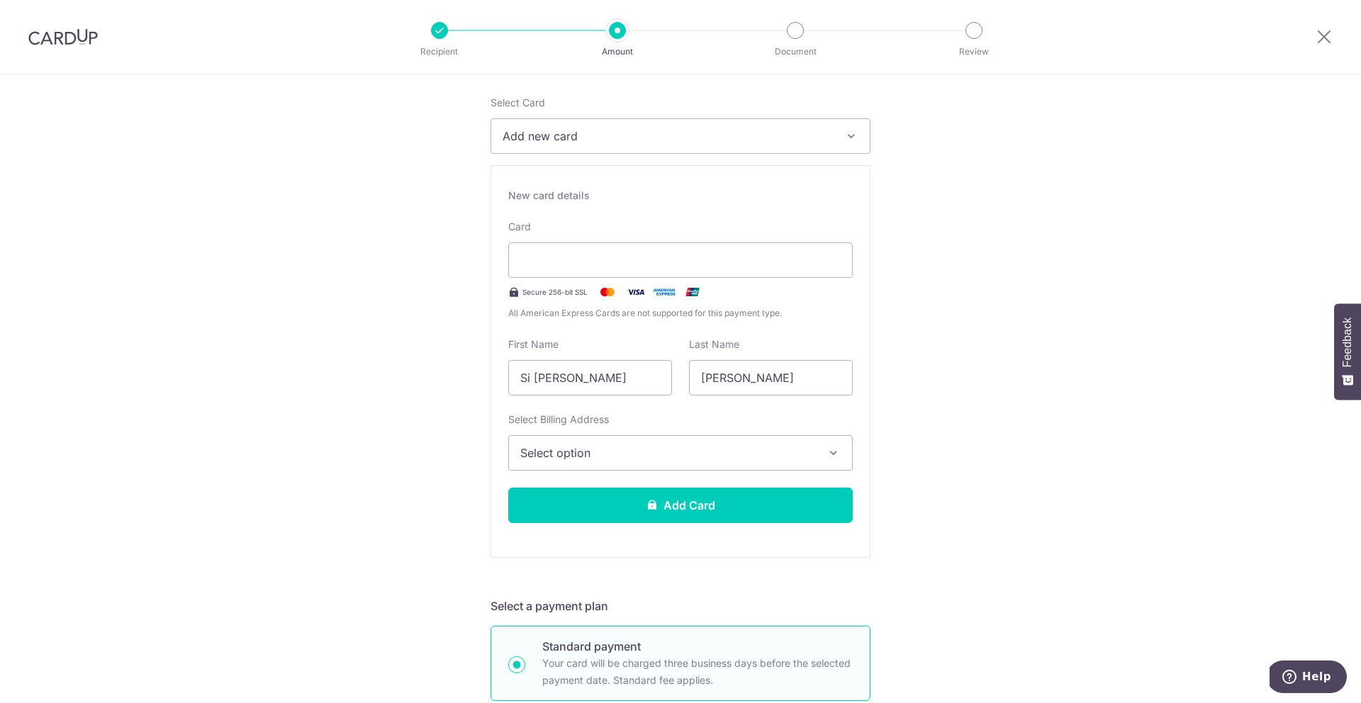
click at [815, 446] on button "Select option" at bounding box center [680, 452] width 345 height 35
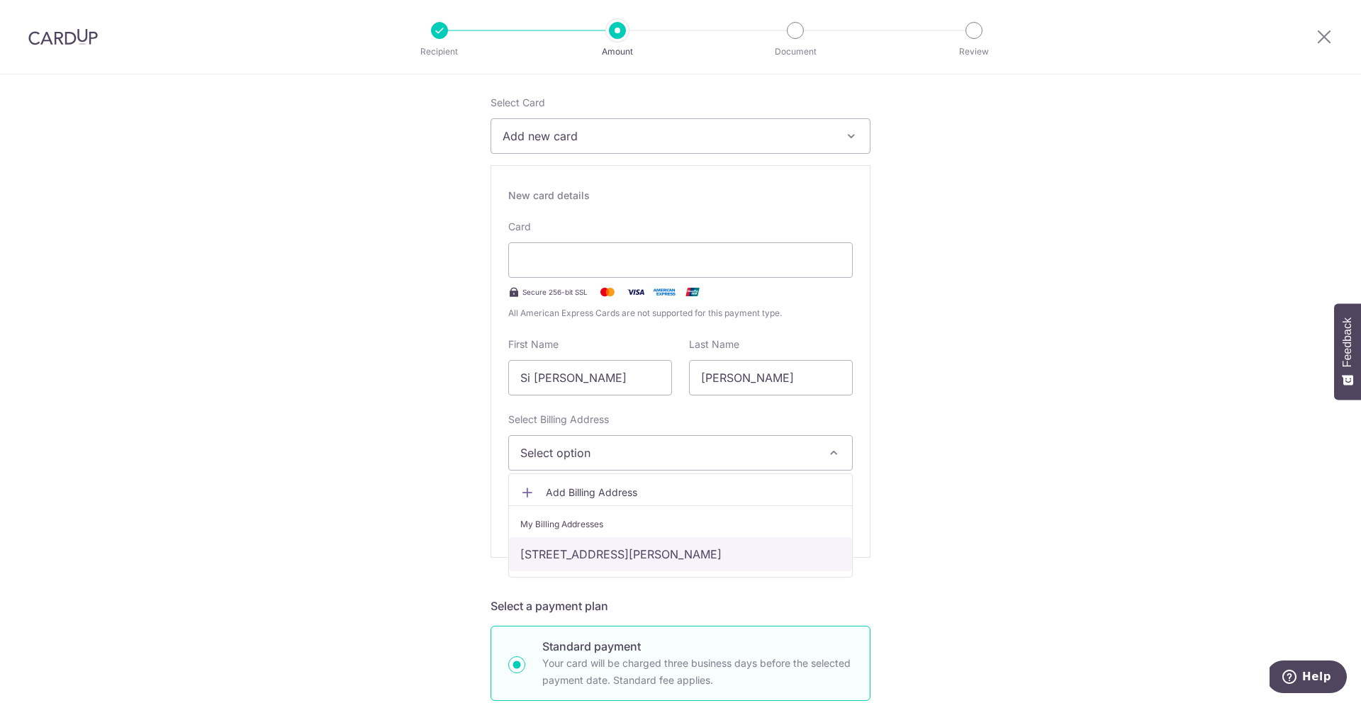
click at [654, 551] on link "[STREET_ADDRESS][PERSON_NAME]" at bounding box center [680, 554] width 343 height 34
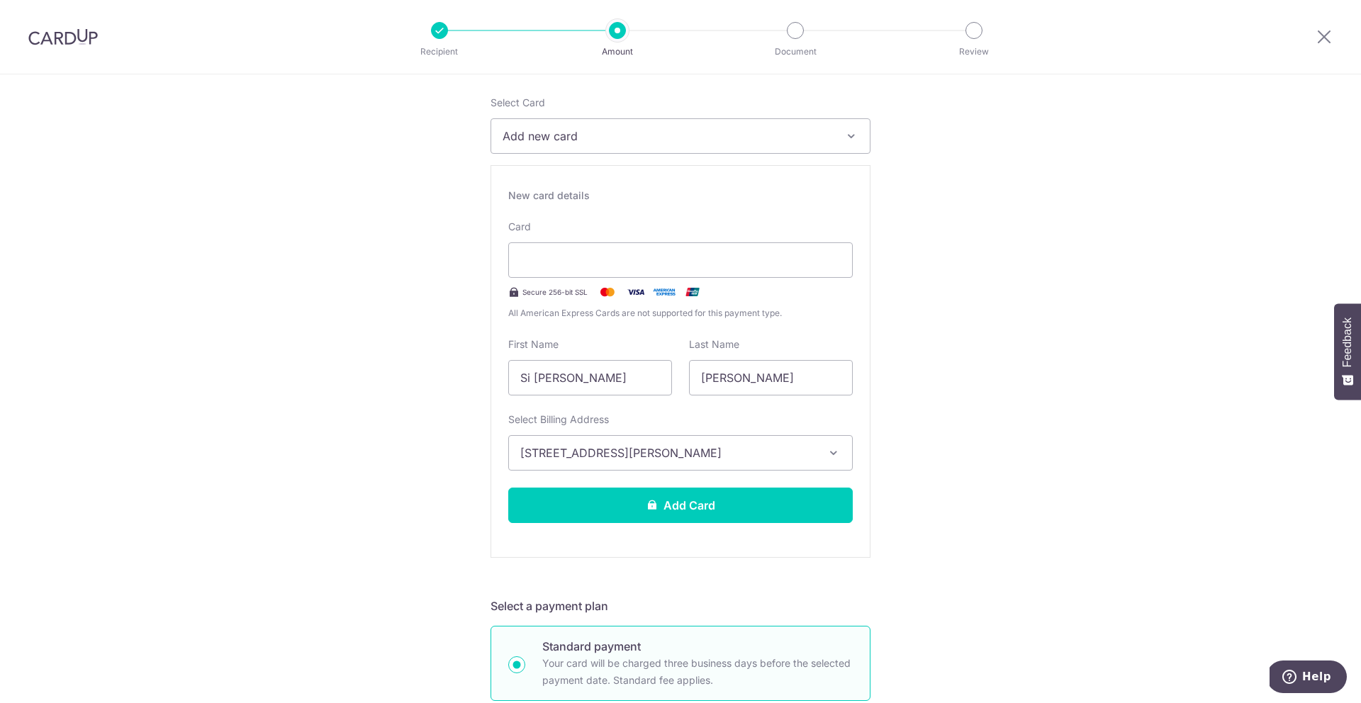
scroll to position [262, 0]
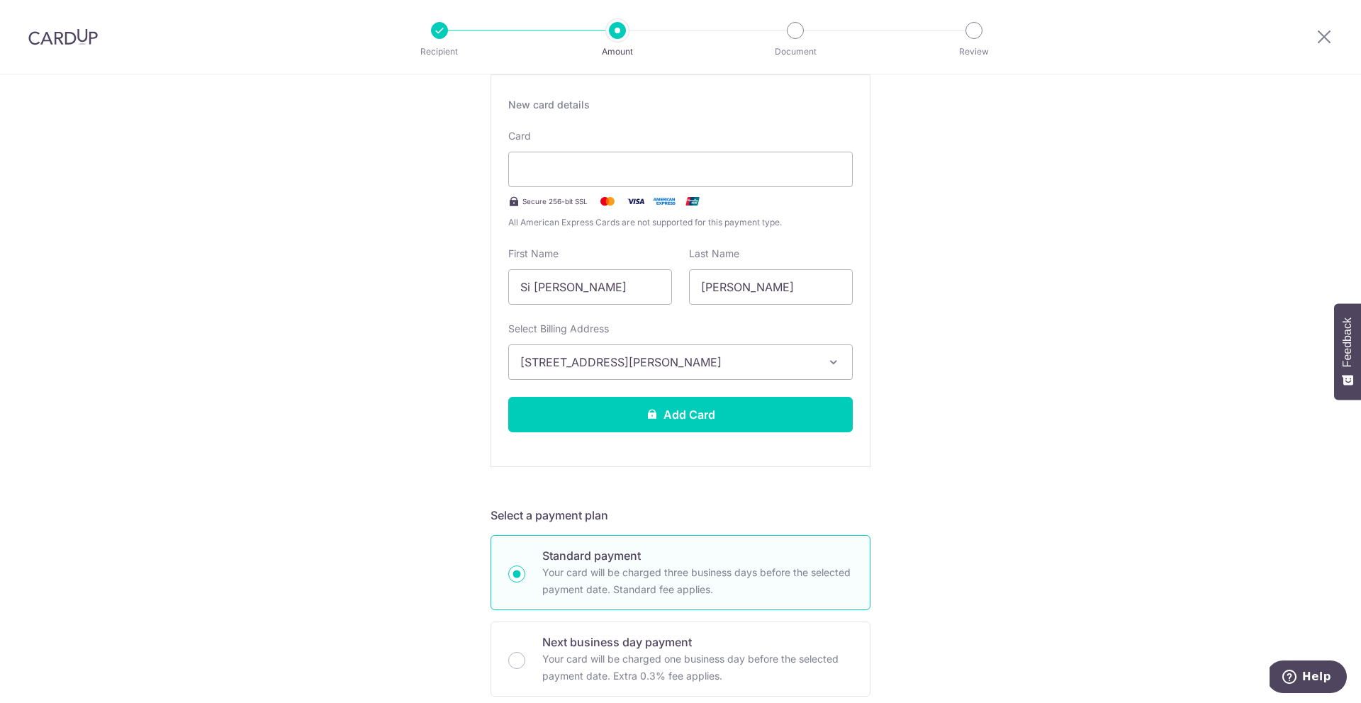
click at [801, 434] on div "New card details Card Secure 256-bit SSL All American Express Cards are not sup…" at bounding box center [681, 270] width 380 height 393
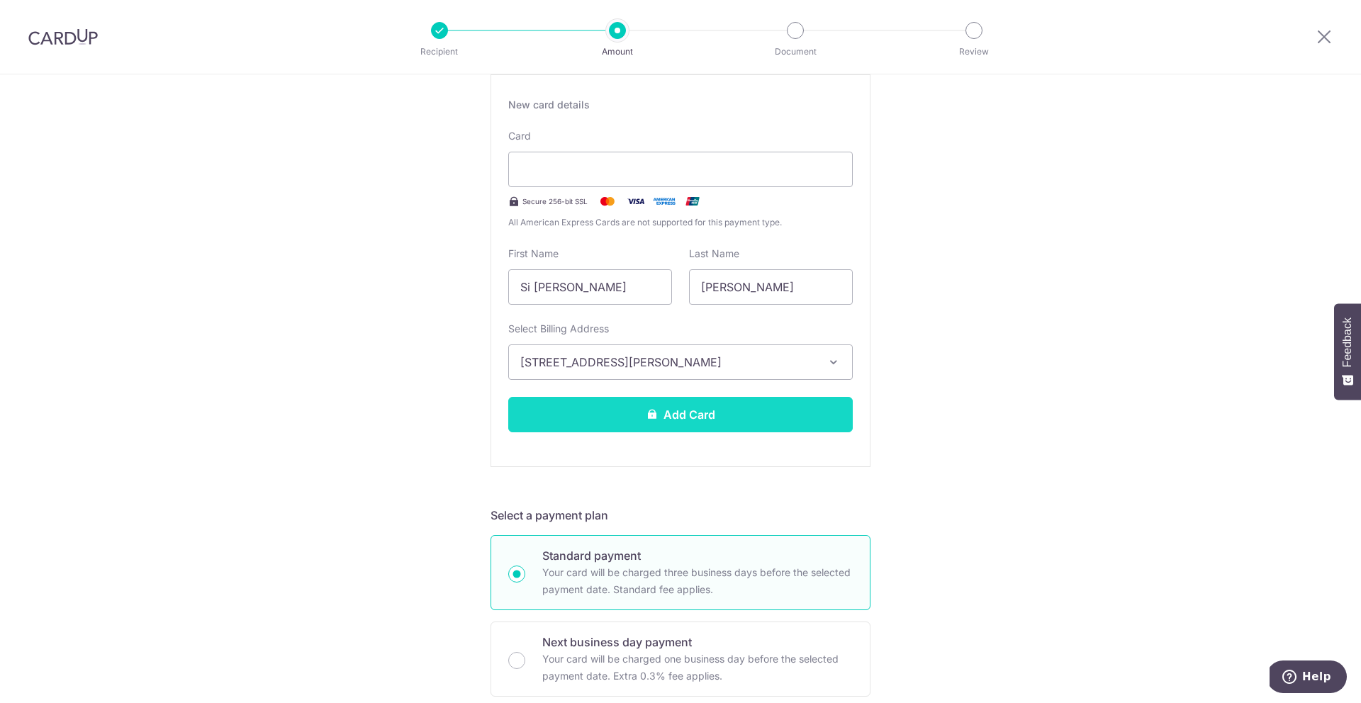
click at [807, 427] on button "Add Card" at bounding box center [680, 414] width 345 height 35
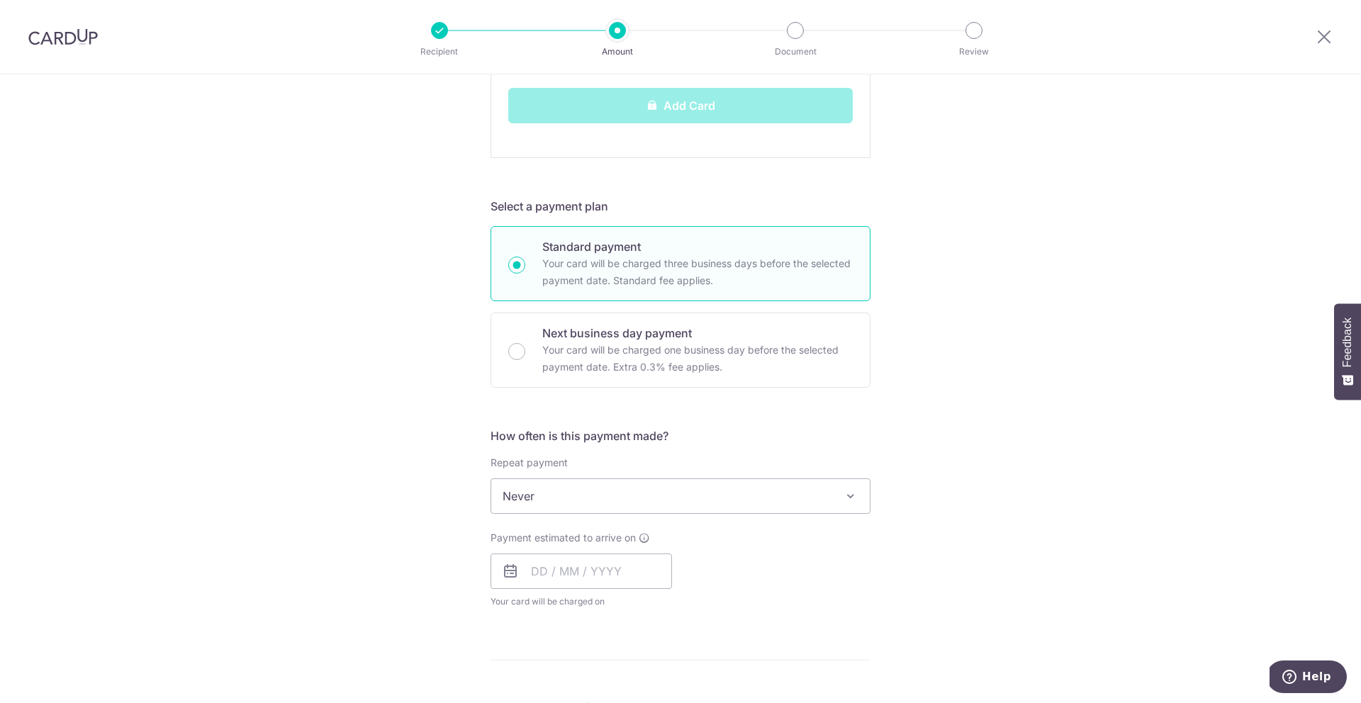
scroll to position [659, 0]
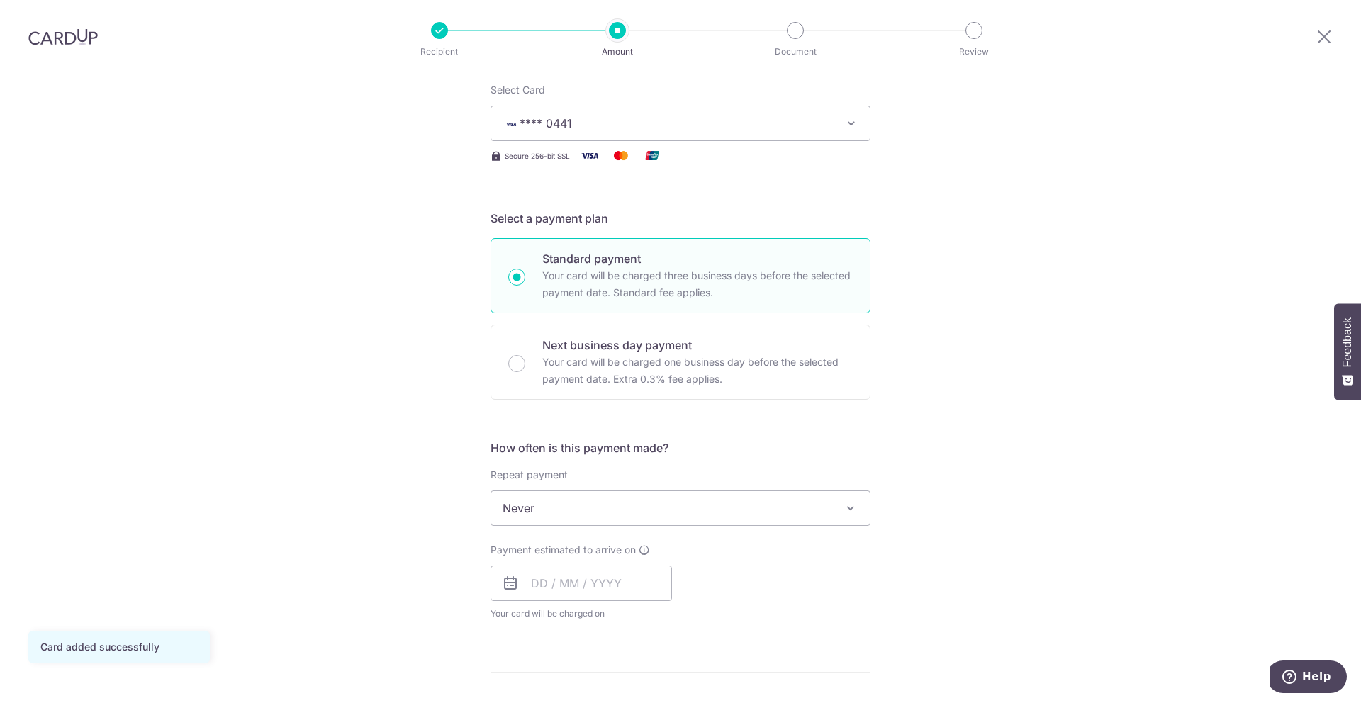
scroll to position [499, 0]
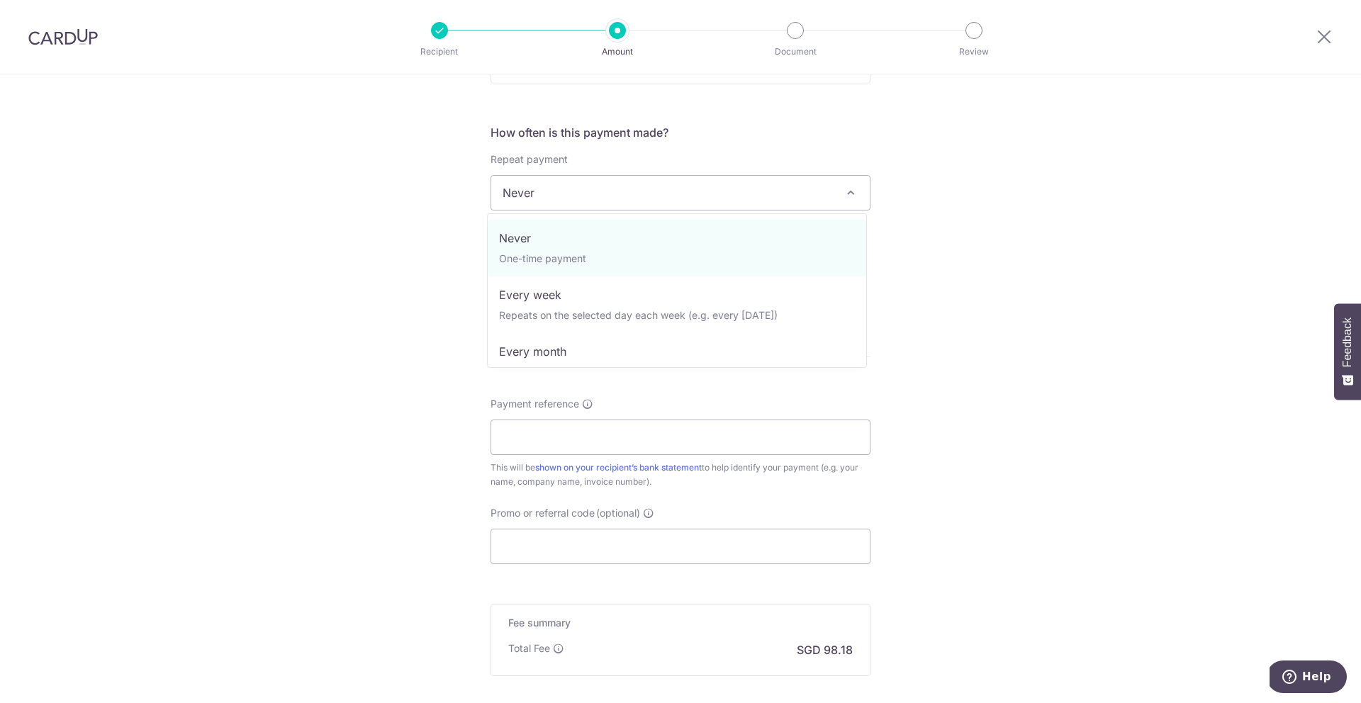
click at [655, 203] on span "Never" at bounding box center [680, 193] width 379 height 34
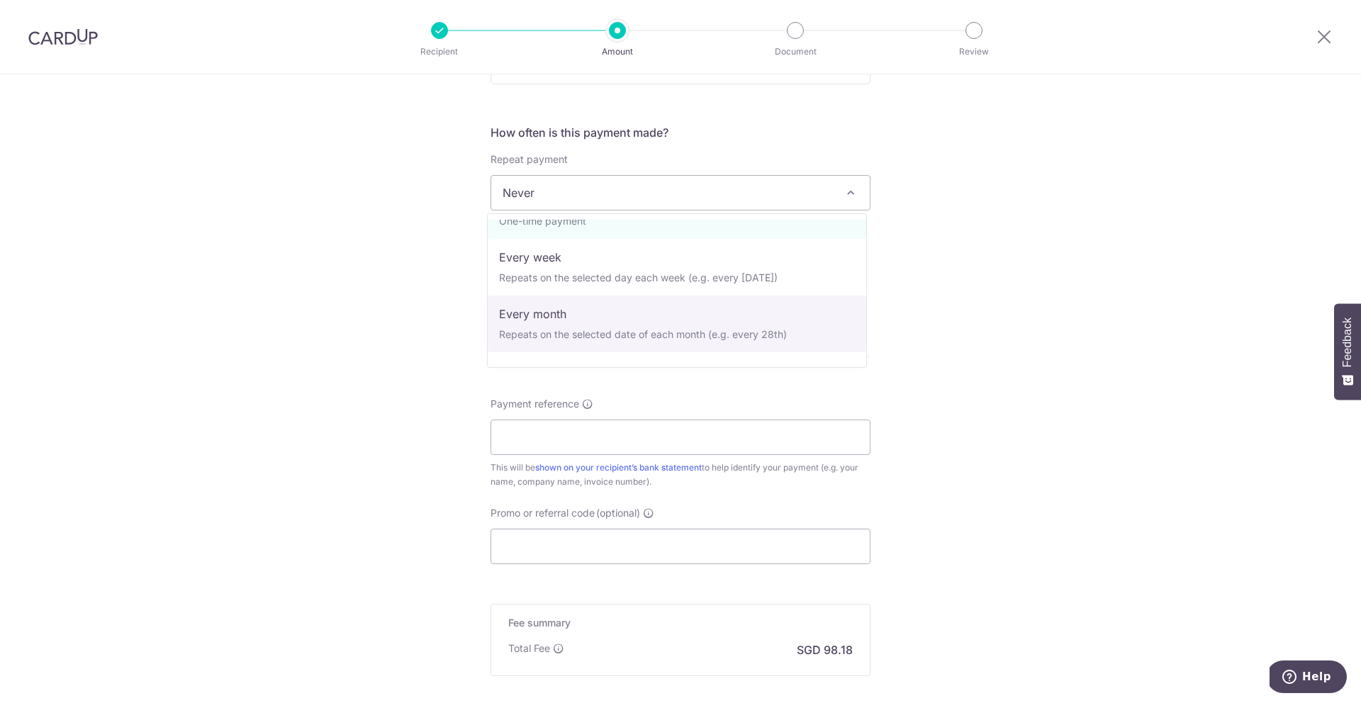
scroll to position [142, 0]
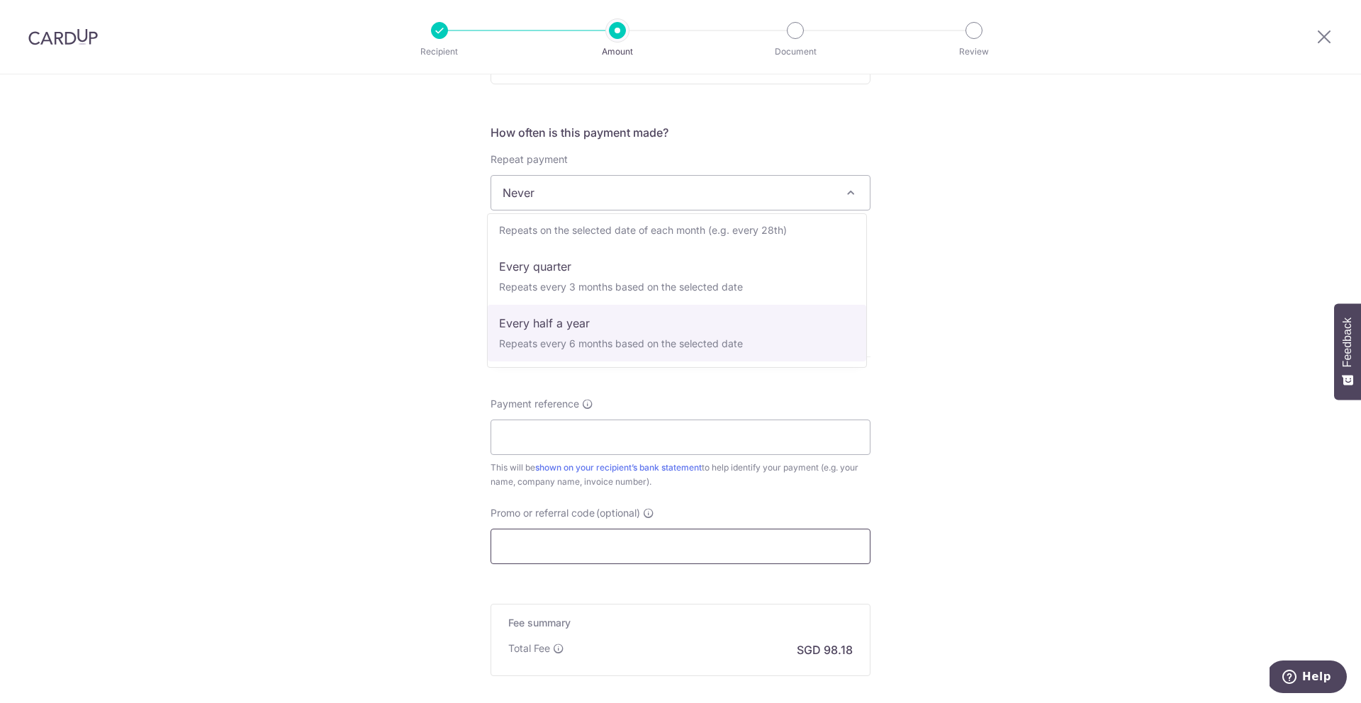
click at [645, 530] on input "Promo or referral code (optional) Enter either a promo code or a referral code …" at bounding box center [681, 546] width 380 height 35
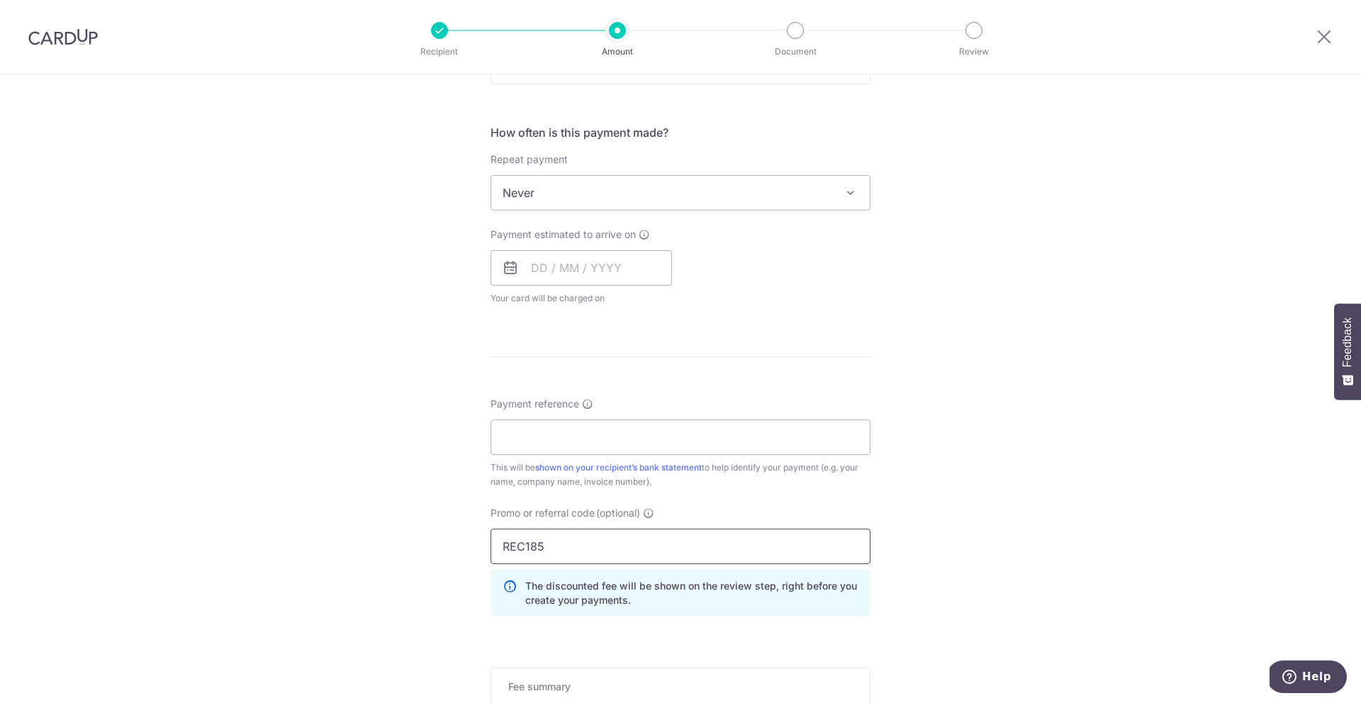
scroll to position [328, 0]
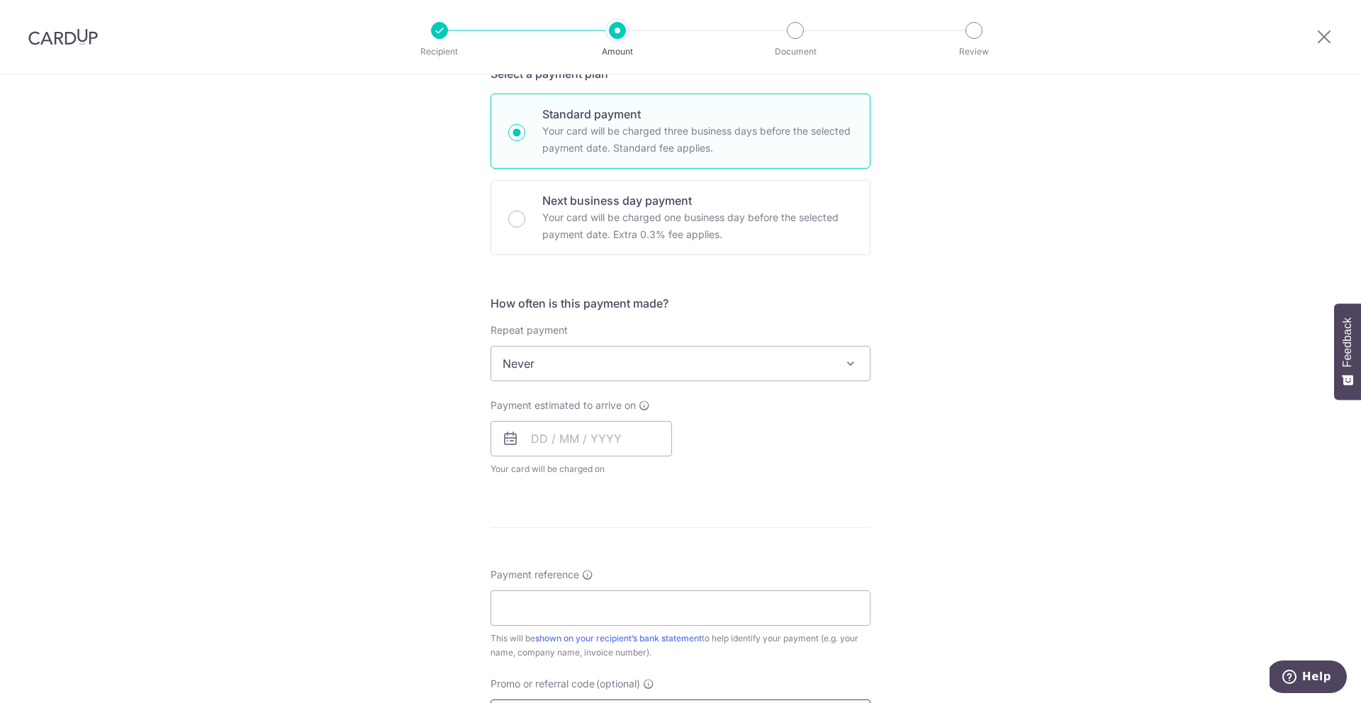
type input "REC185"
click at [773, 362] on span "Never" at bounding box center [680, 364] width 379 height 34
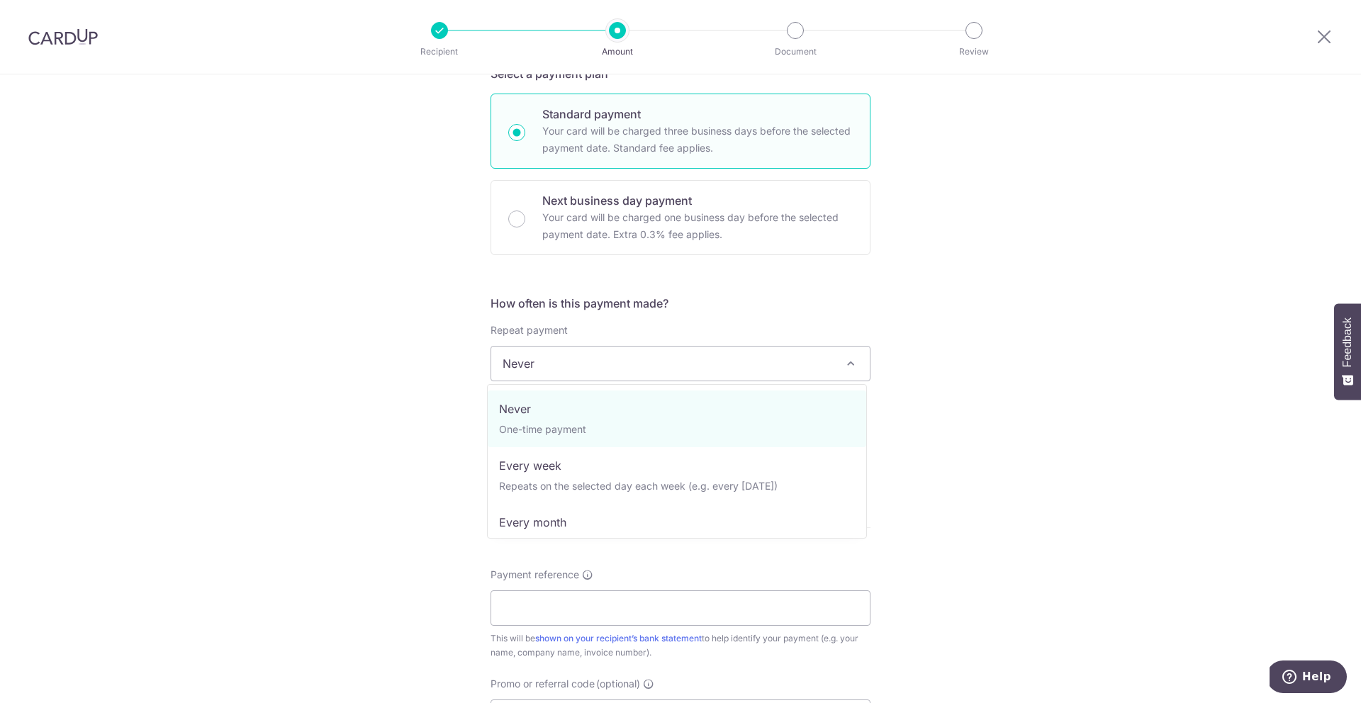
click at [1046, 427] on div "Tell us more about your payment Enter payment amount SGD 3,776.00 3776.00 Card …" at bounding box center [680, 419] width 1361 height 1346
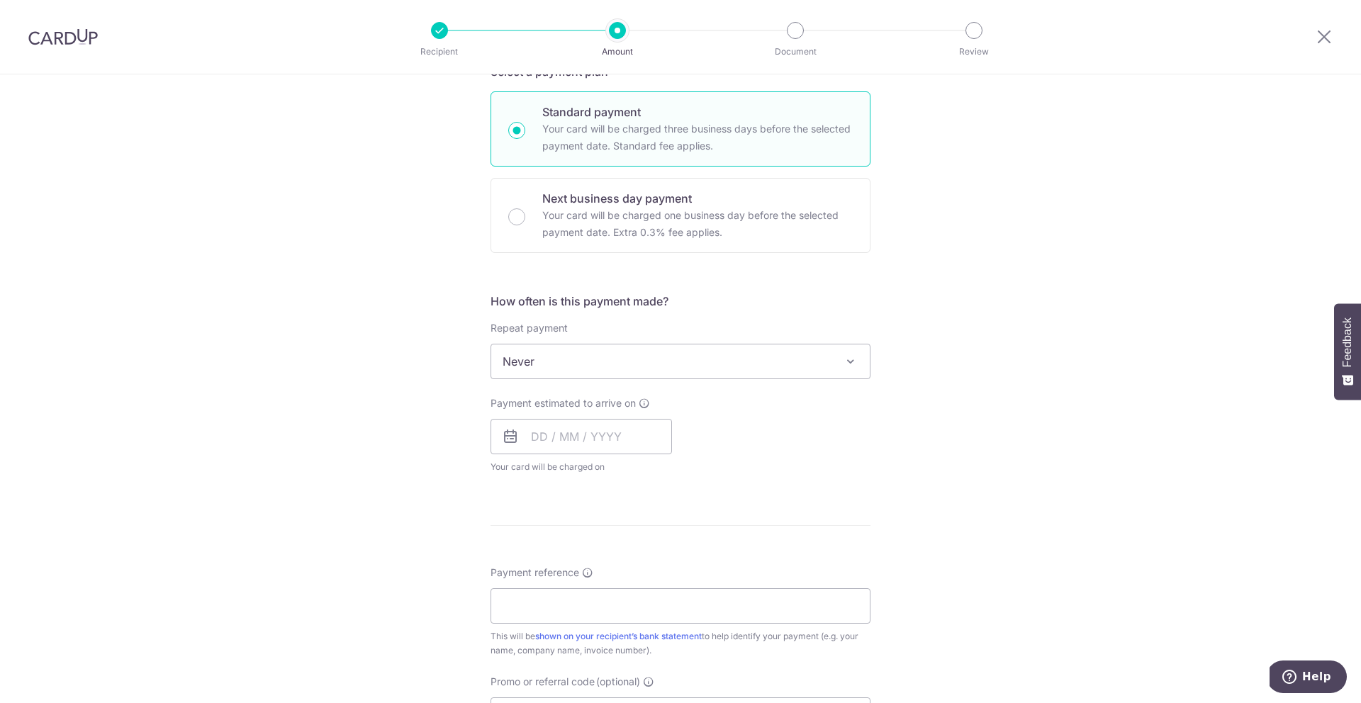
scroll to position [411, 0]
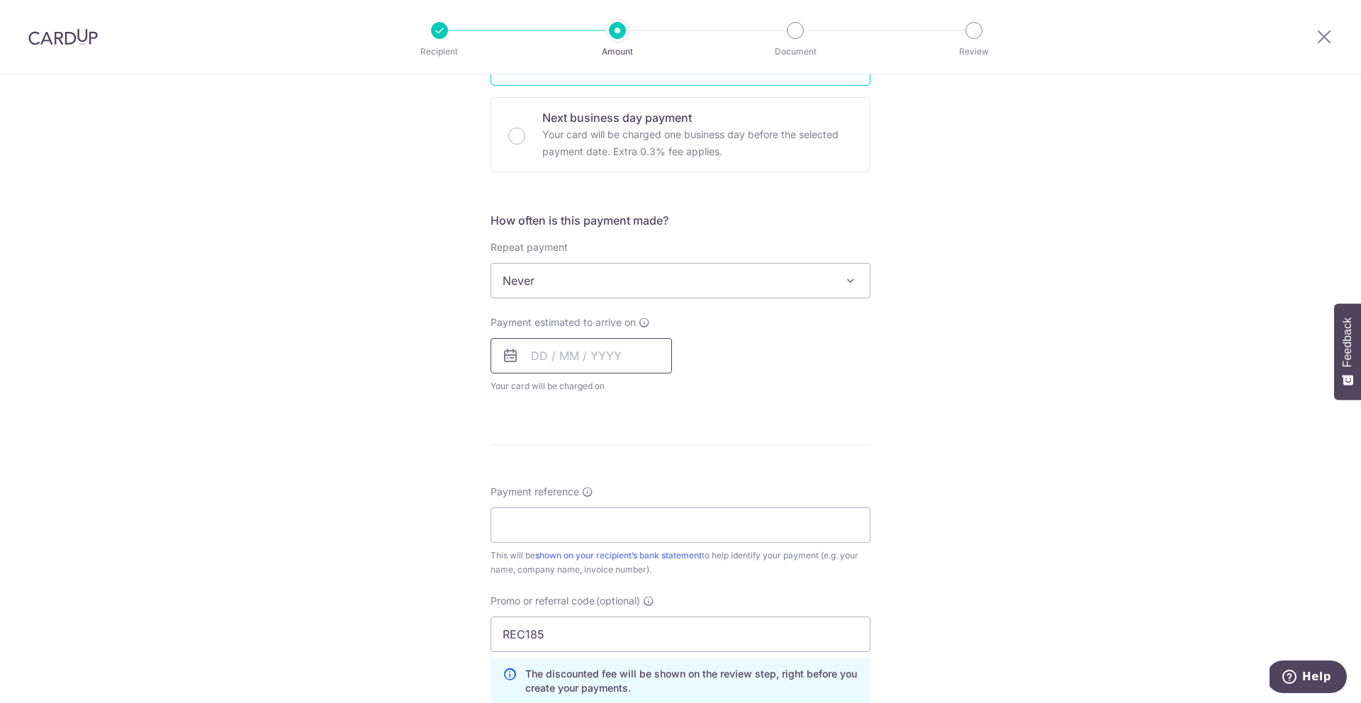
click at [637, 364] on input "text" at bounding box center [581, 355] width 181 height 35
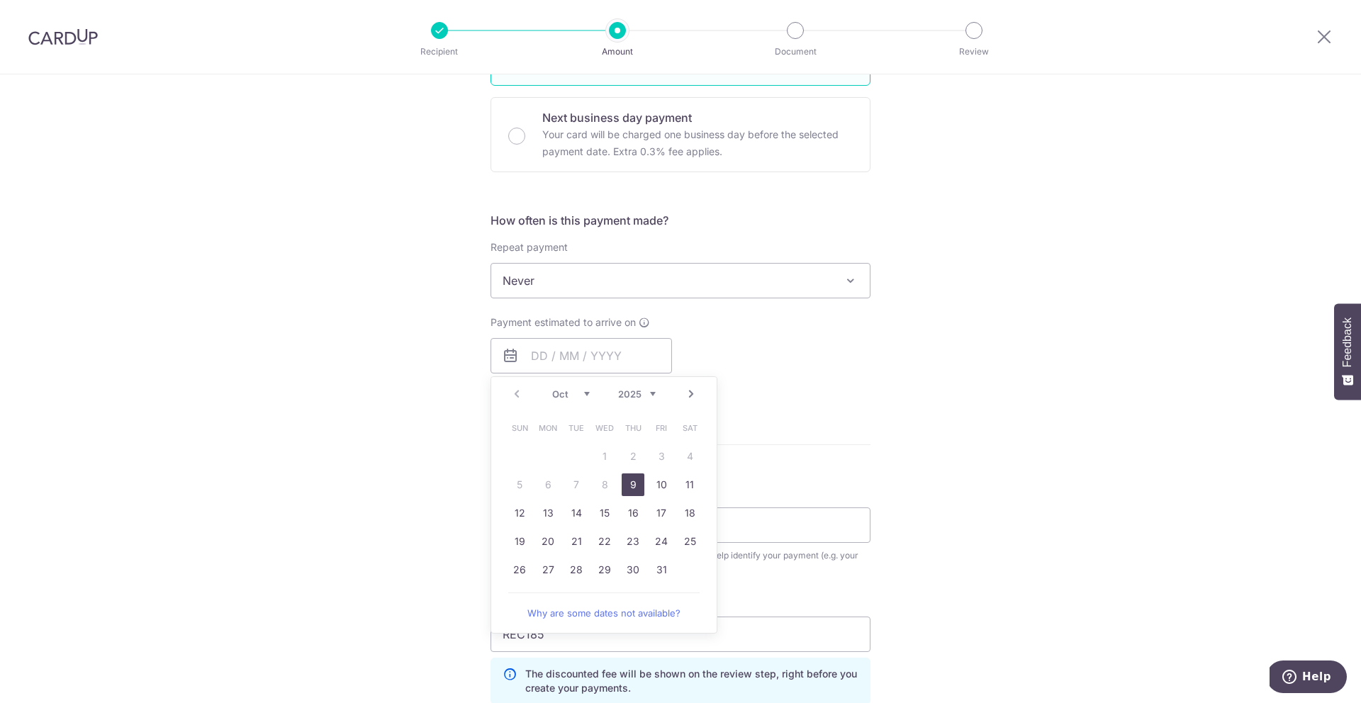
click at [628, 484] on link "9" at bounding box center [633, 485] width 23 height 23
type input "[DATE]"
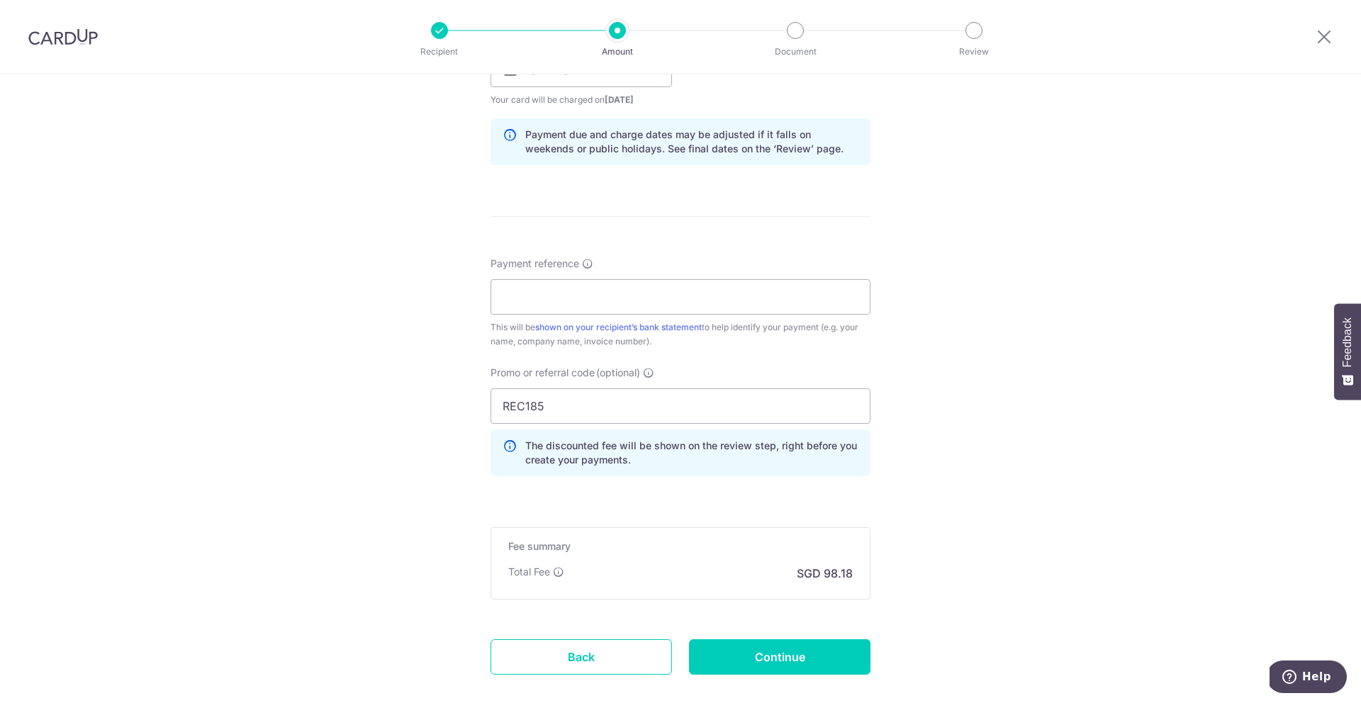
scroll to position [776, 0]
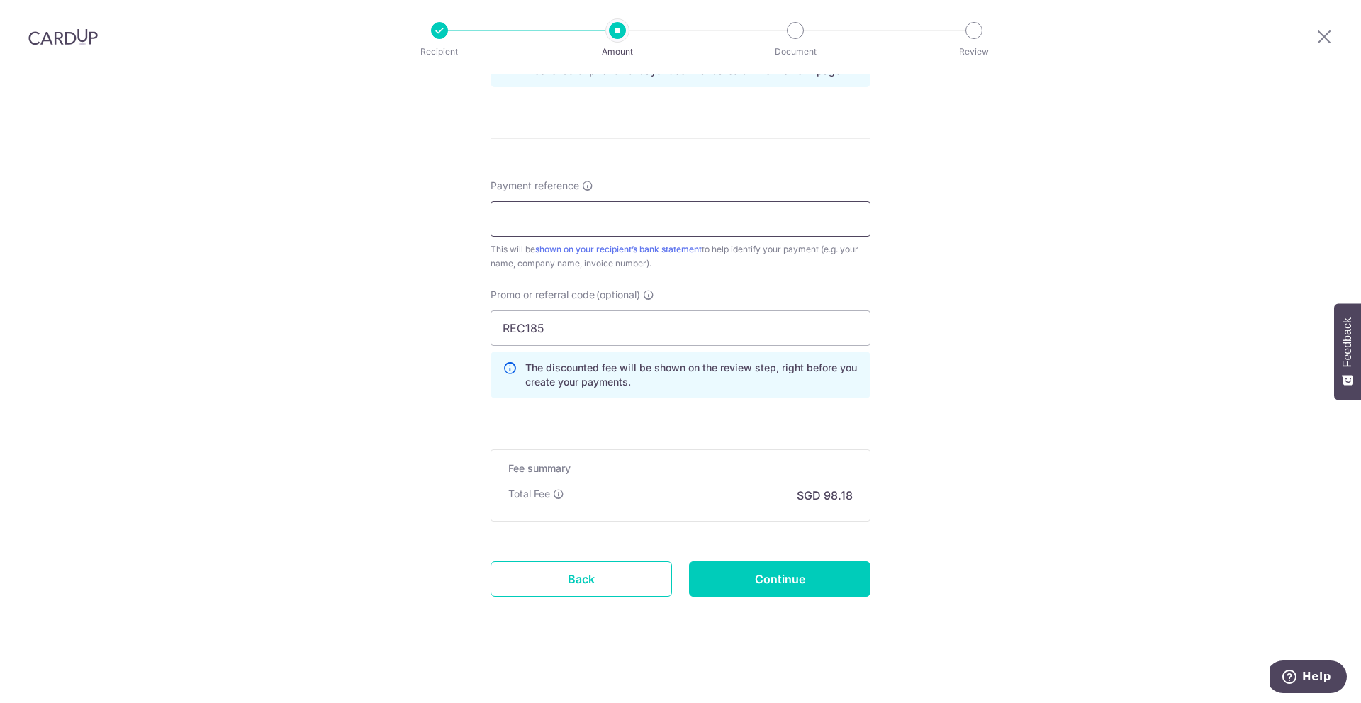
click at [584, 233] on input "Payment reference" at bounding box center [681, 218] width 380 height 35
paste input "25/7114"
type input "25/7114"
click at [728, 582] on input "Continue" at bounding box center [779, 578] width 181 height 35
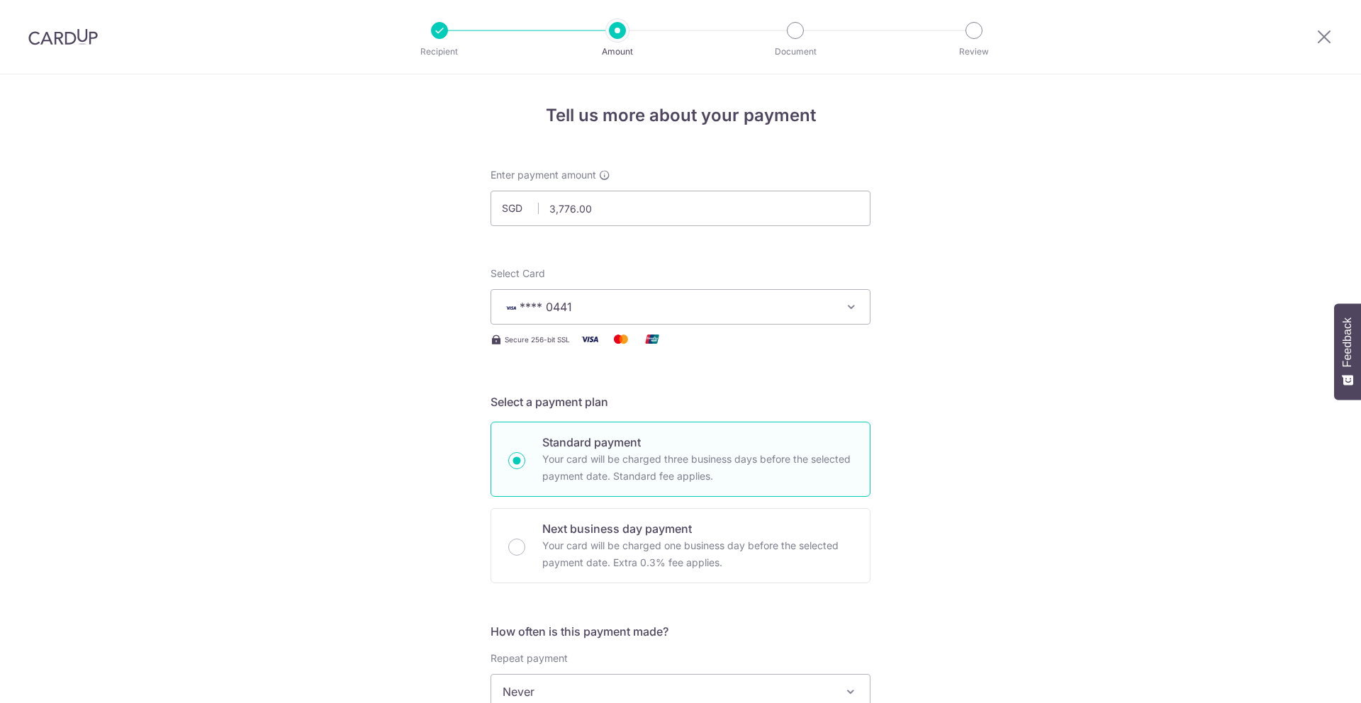
scroll to position [795, 0]
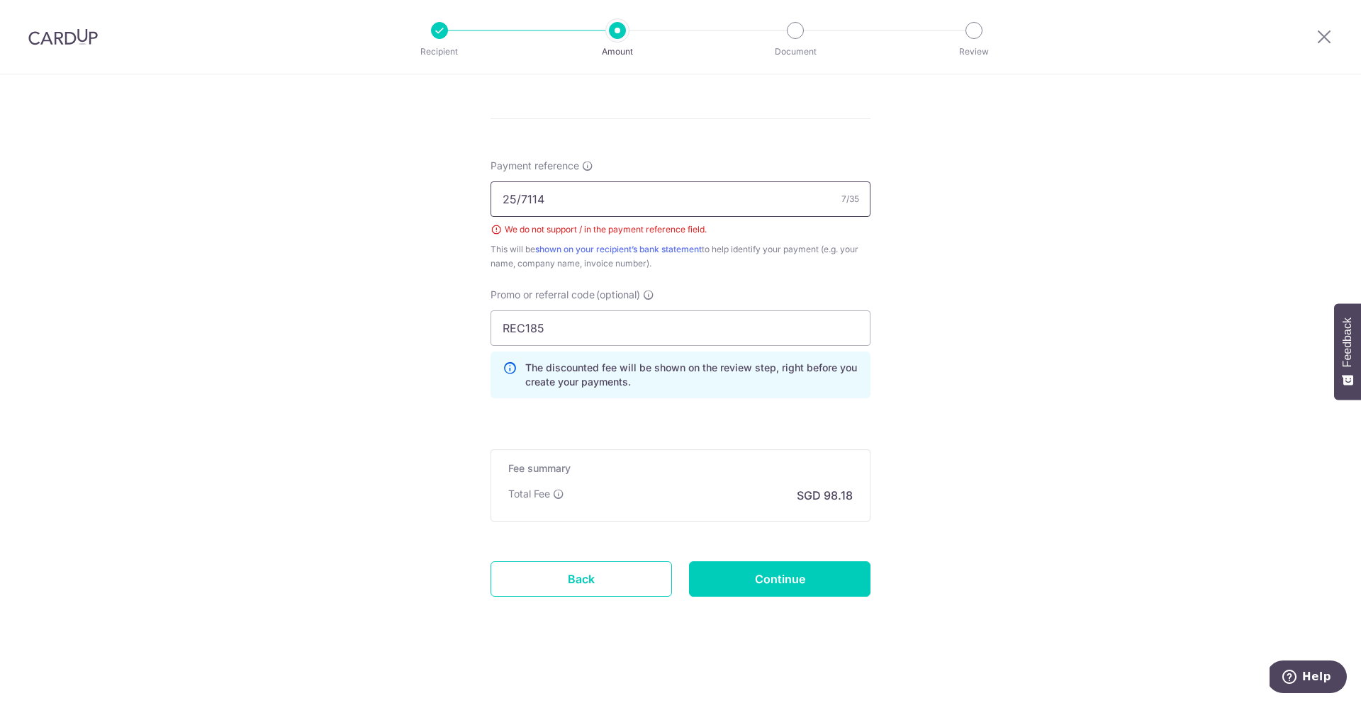
drag, startPoint x: 722, startPoint y: 210, endPoint x: 417, endPoint y: 205, distance: 305.6
click at [531, 197] on input "25/7114" at bounding box center [681, 198] width 380 height 35
click at [520, 198] on input "25/7114" at bounding box center [681, 198] width 380 height 35
type input "25_7114"
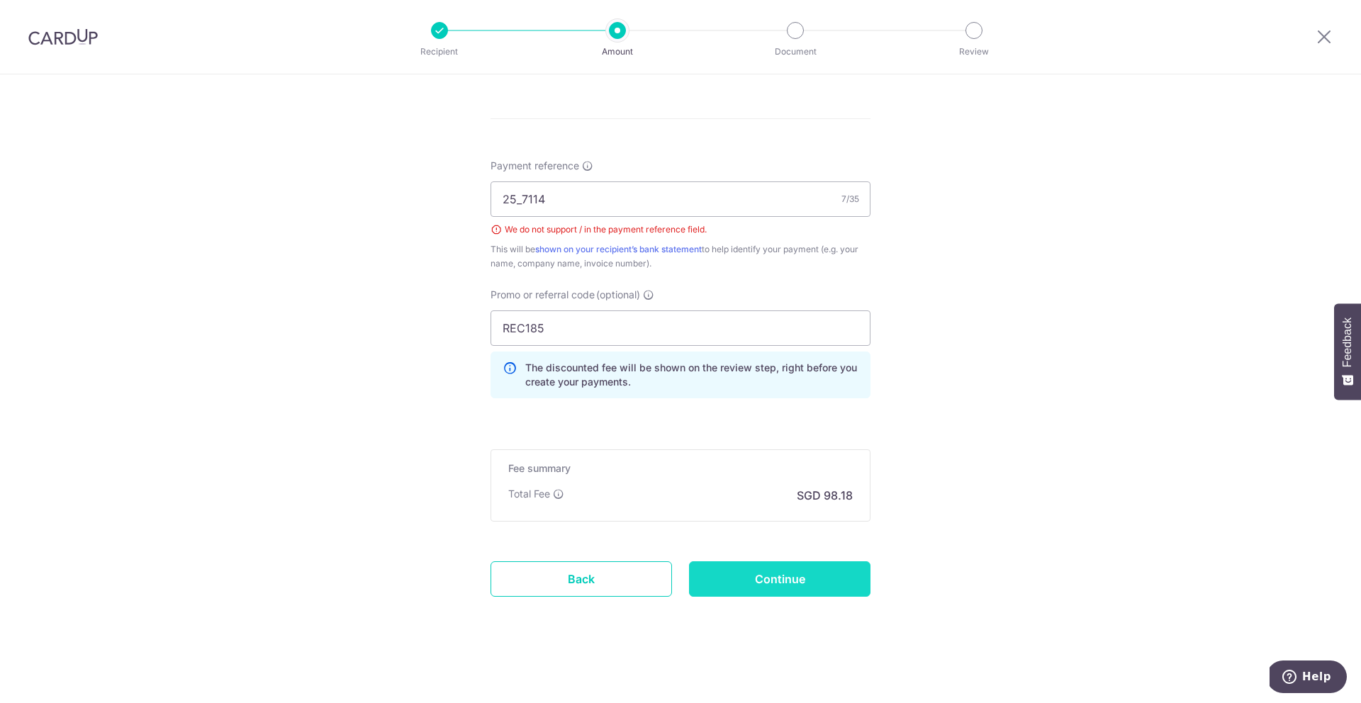
click at [759, 579] on input "Continue" at bounding box center [779, 578] width 181 height 35
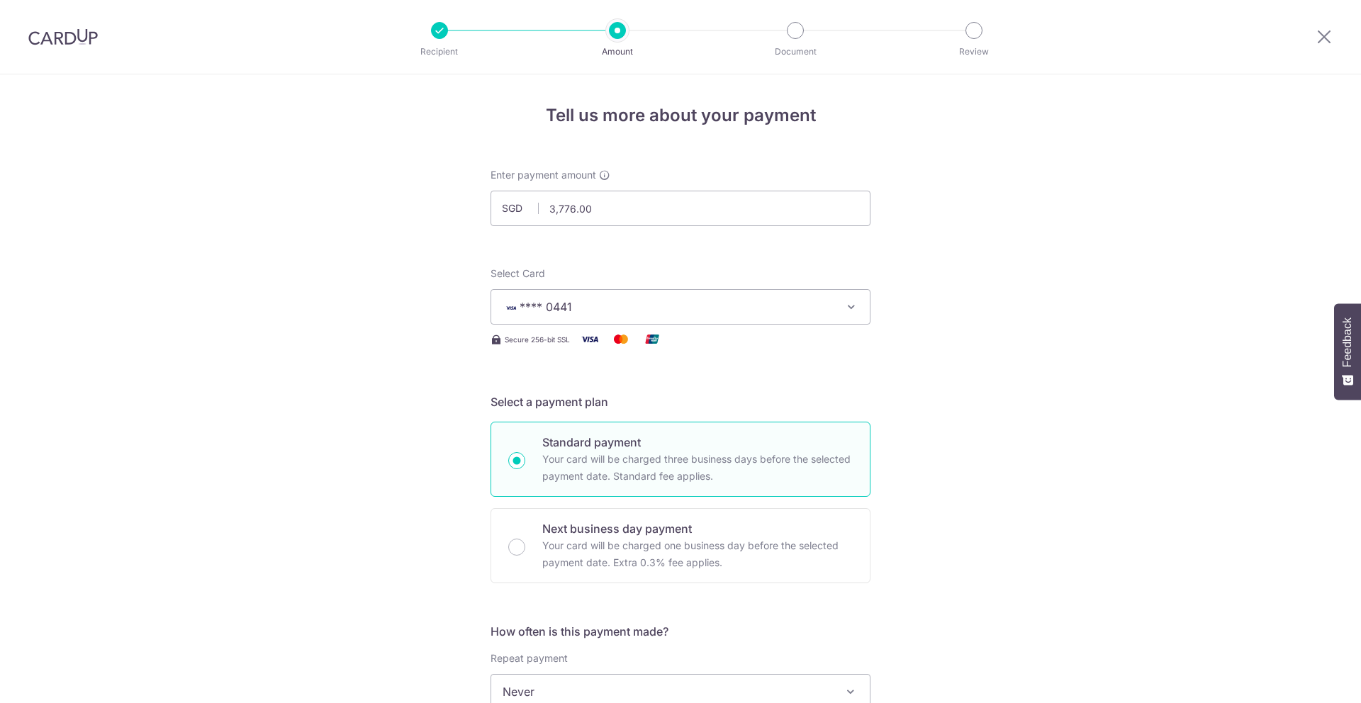
scroll to position [795, 0]
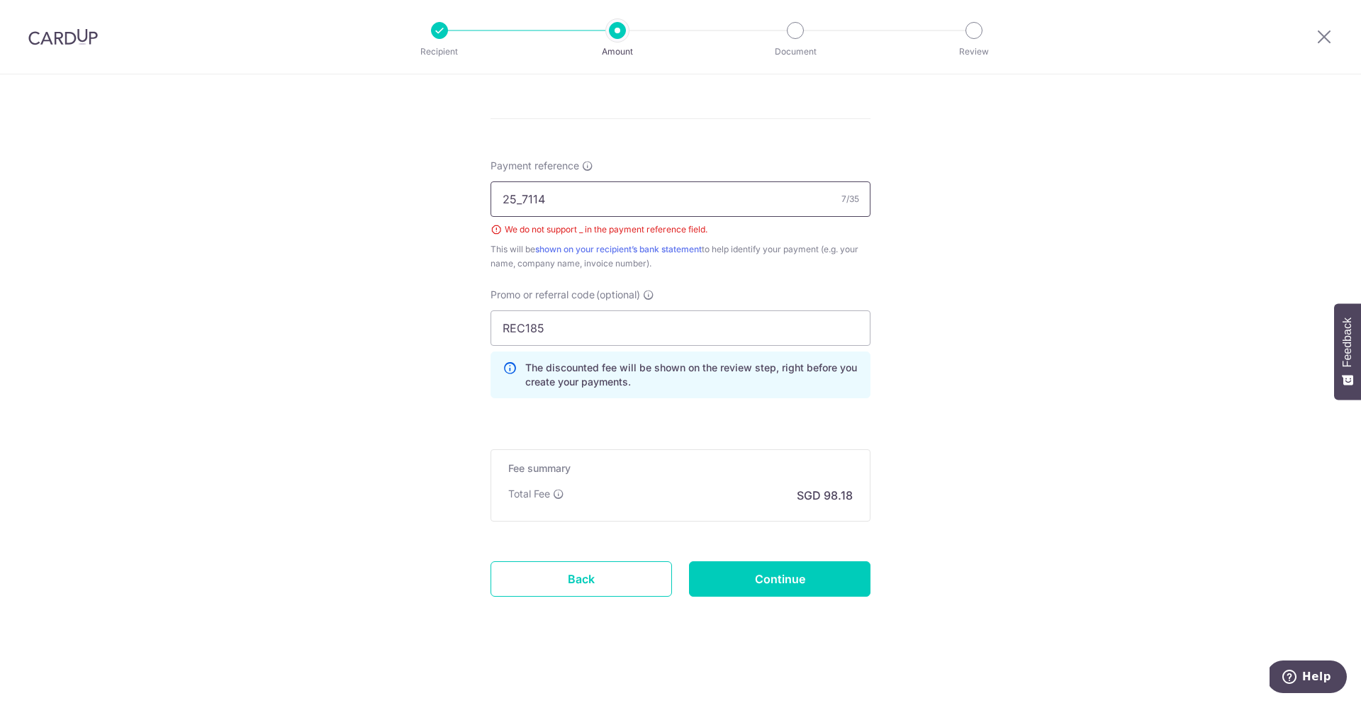
click at [518, 203] on input "25_7114" at bounding box center [681, 198] width 380 height 35
type input "25 7114"
click at [762, 592] on input "Continue" at bounding box center [779, 578] width 181 height 35
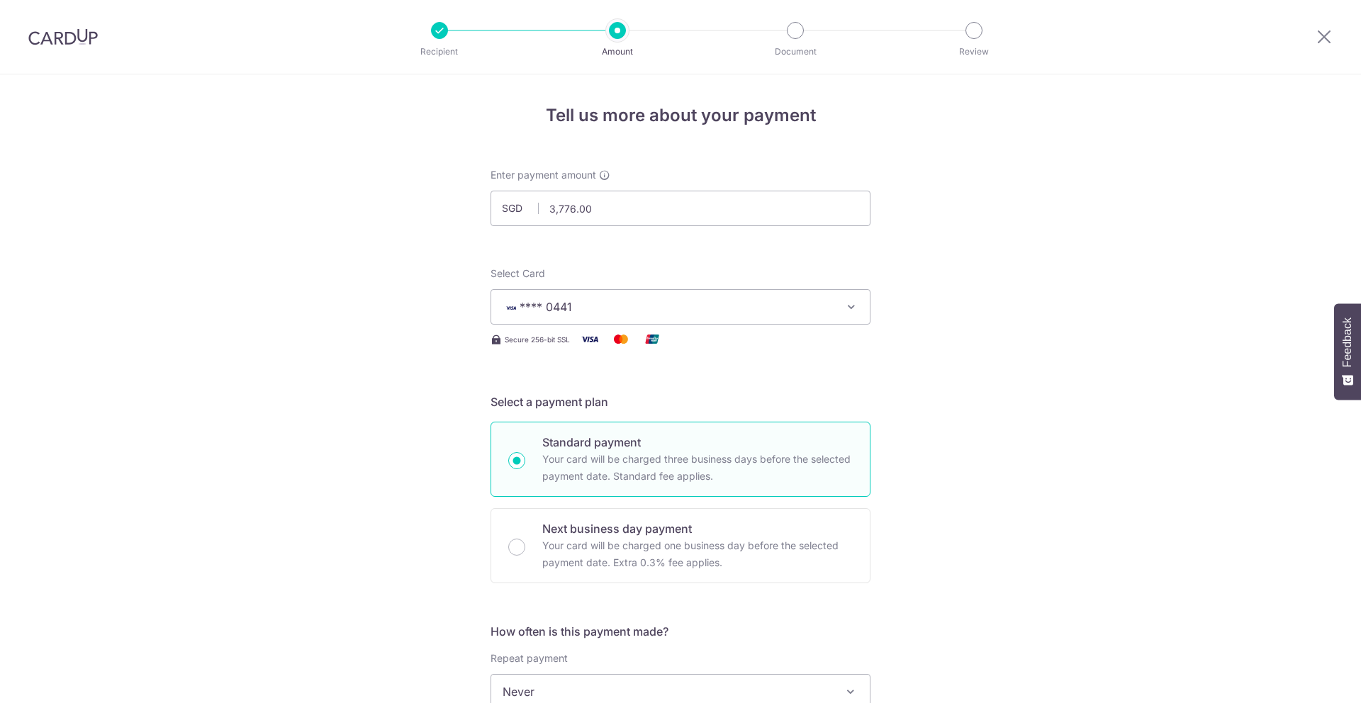
scroll to position [795, 0]
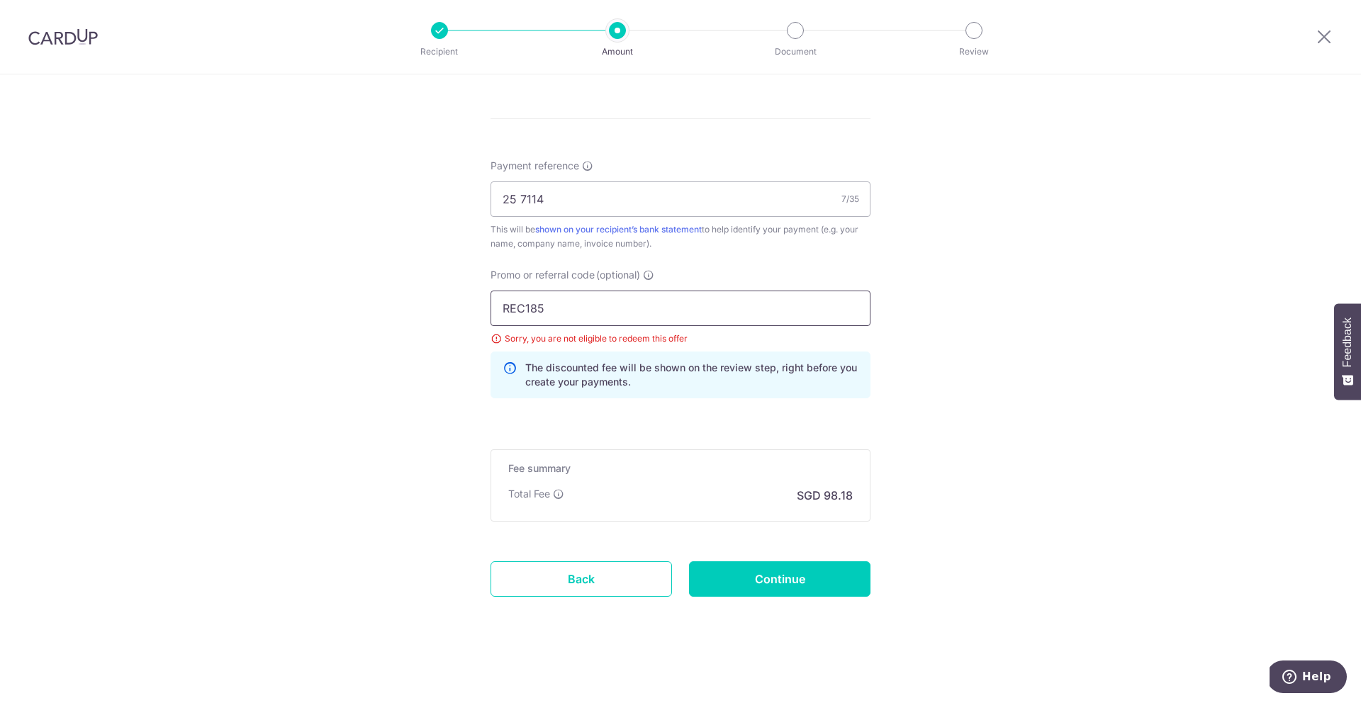
drag, startPoint x: 563, startPoint y: 298, endPoint x: 349, endPoint y: 303, distance: 214.2
drag, startPoint x: 577, startPoint y: 303, endPoint x: 427, endPoint y: 290, distance: 150.9
type input "OFF225"
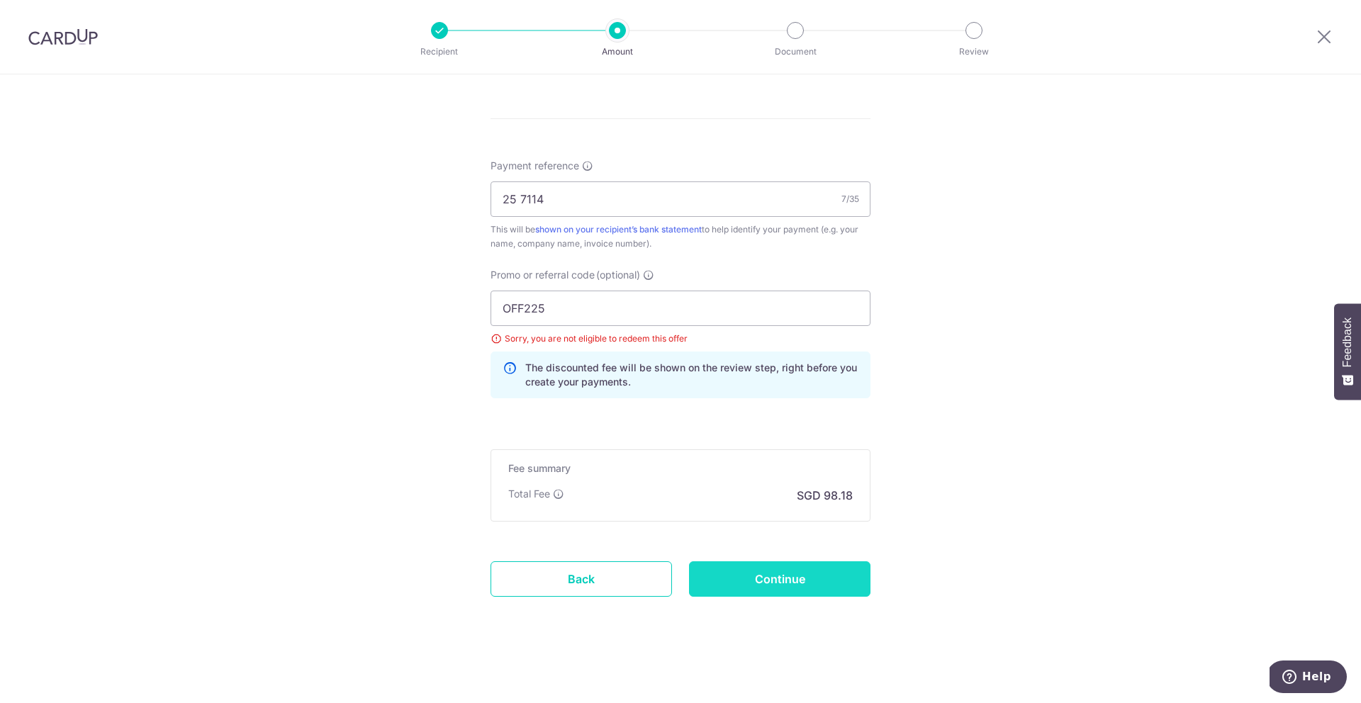
click at [782, 576] on input "Continue" at bounding box center [779, 578] width 181 height 35
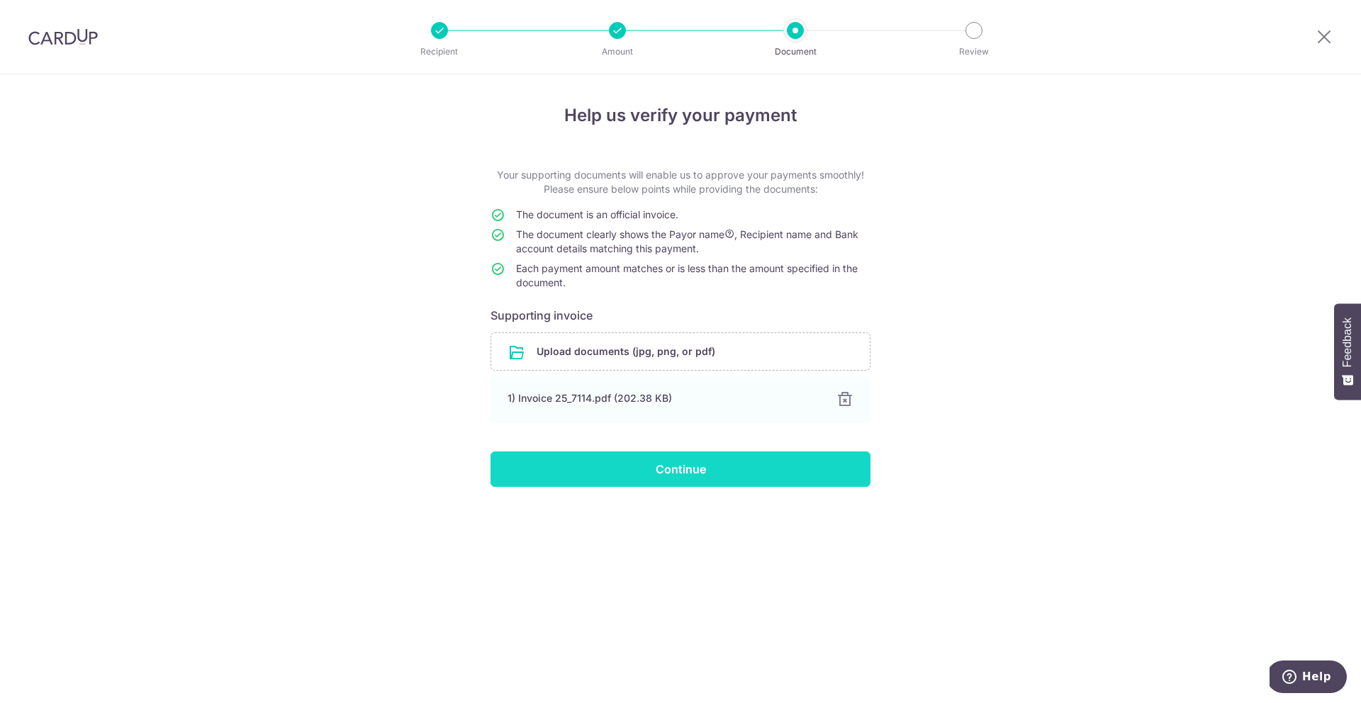
click at [742, 473] on input "Continue" at bounding box center [681, 469] width 380 height 35
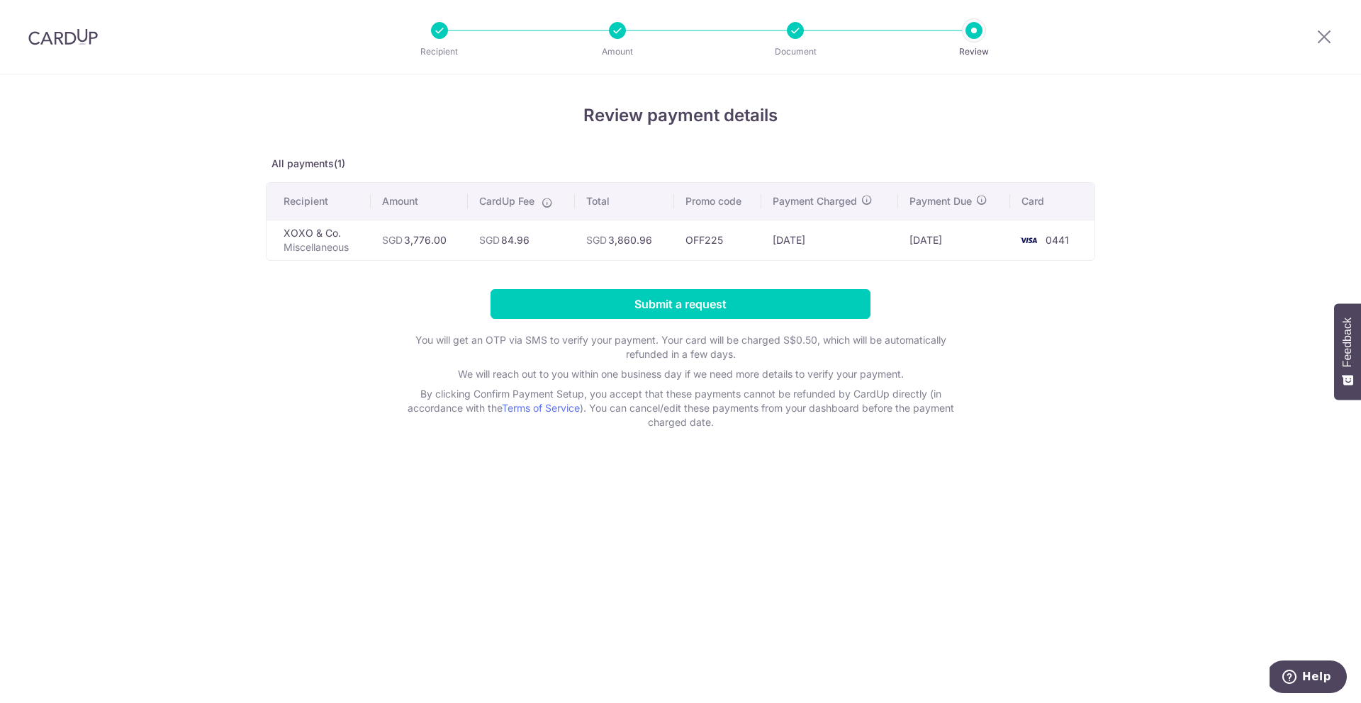
click at [664, 240] on td "SGD 3,860.96" at bounding box center [624, 240] width 99 height 40
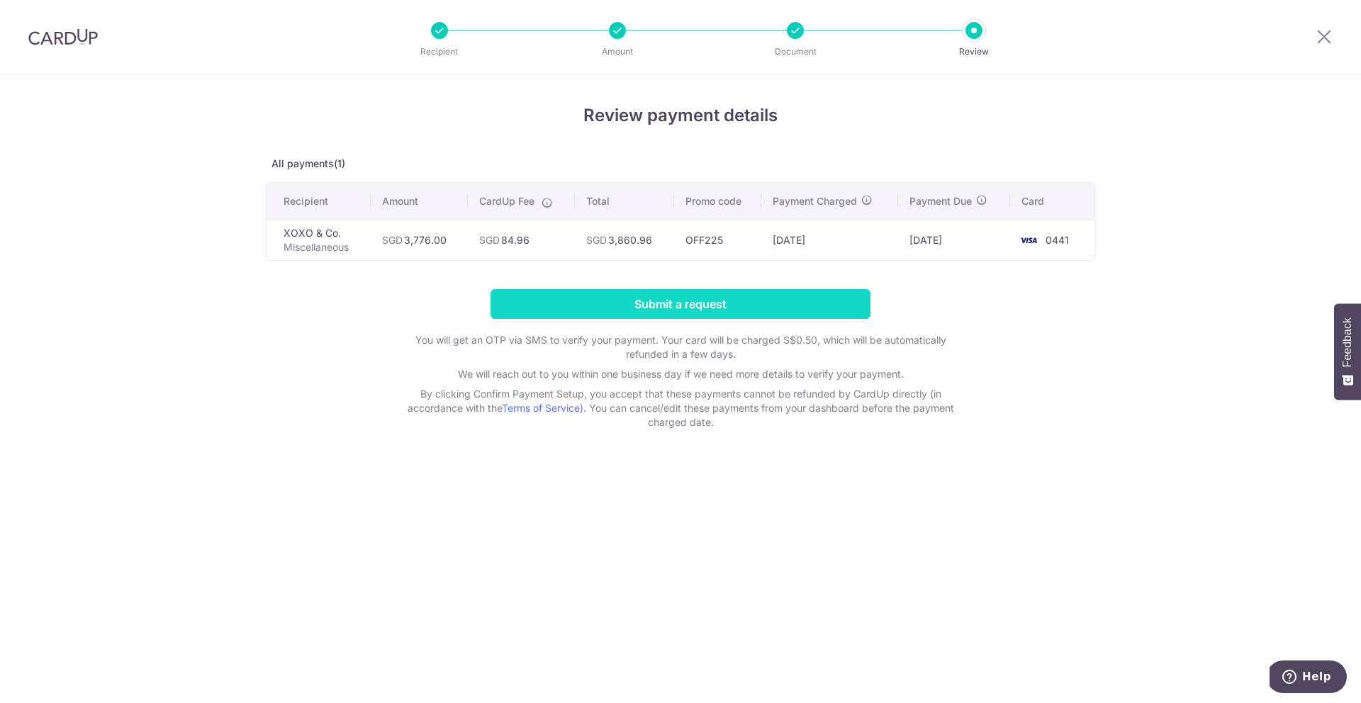
click at [673, 293] on input "Submit a request" at bounding box center [681, 304] width 380 height 30
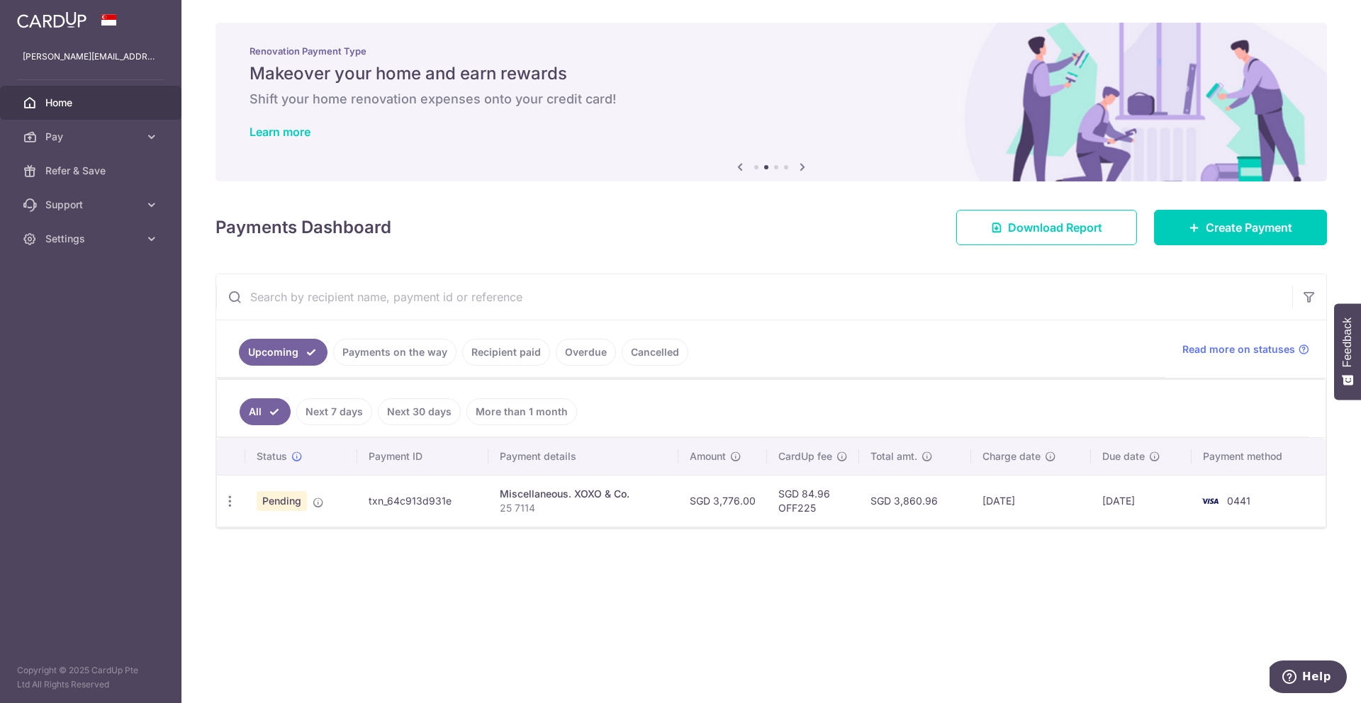
click at [927, 464] on th "Total amt." at bounding box center [915, 456] width 112 height 37
click at [1172, 488] on td "[DATE]" at bounding box center [1141, 501] width 101 height 52
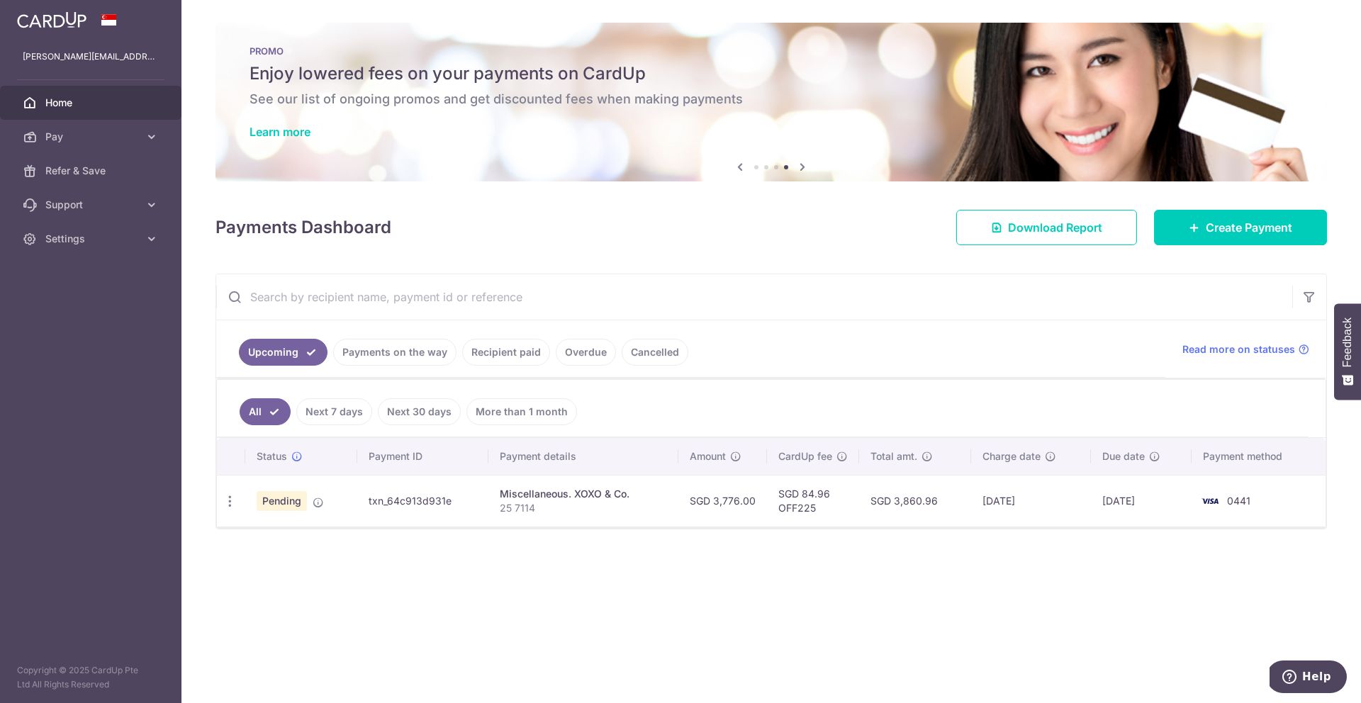
click at [416, 360] on link "Payments on the way" at bounding box center [394, 352] width 123 height 27
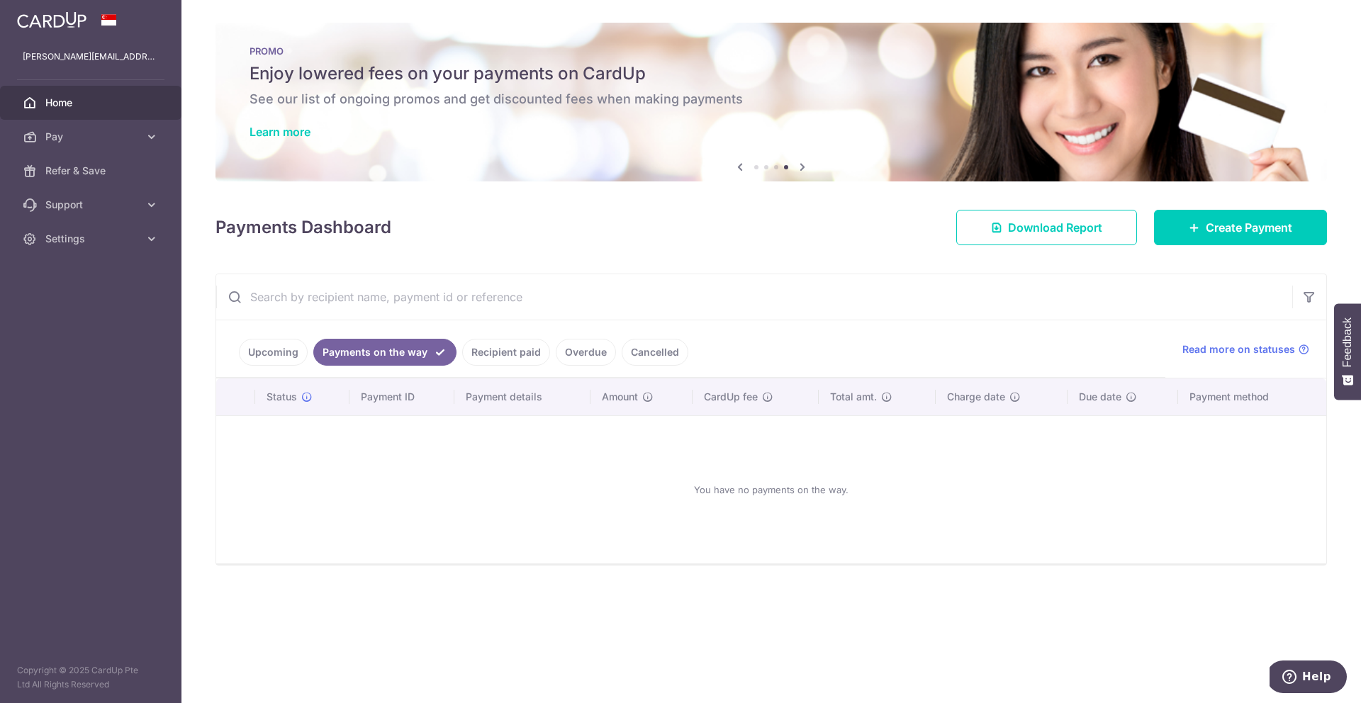
click at [262, 351] on link "Upcoming" at bounding box center [273, 352] width 69 height 27
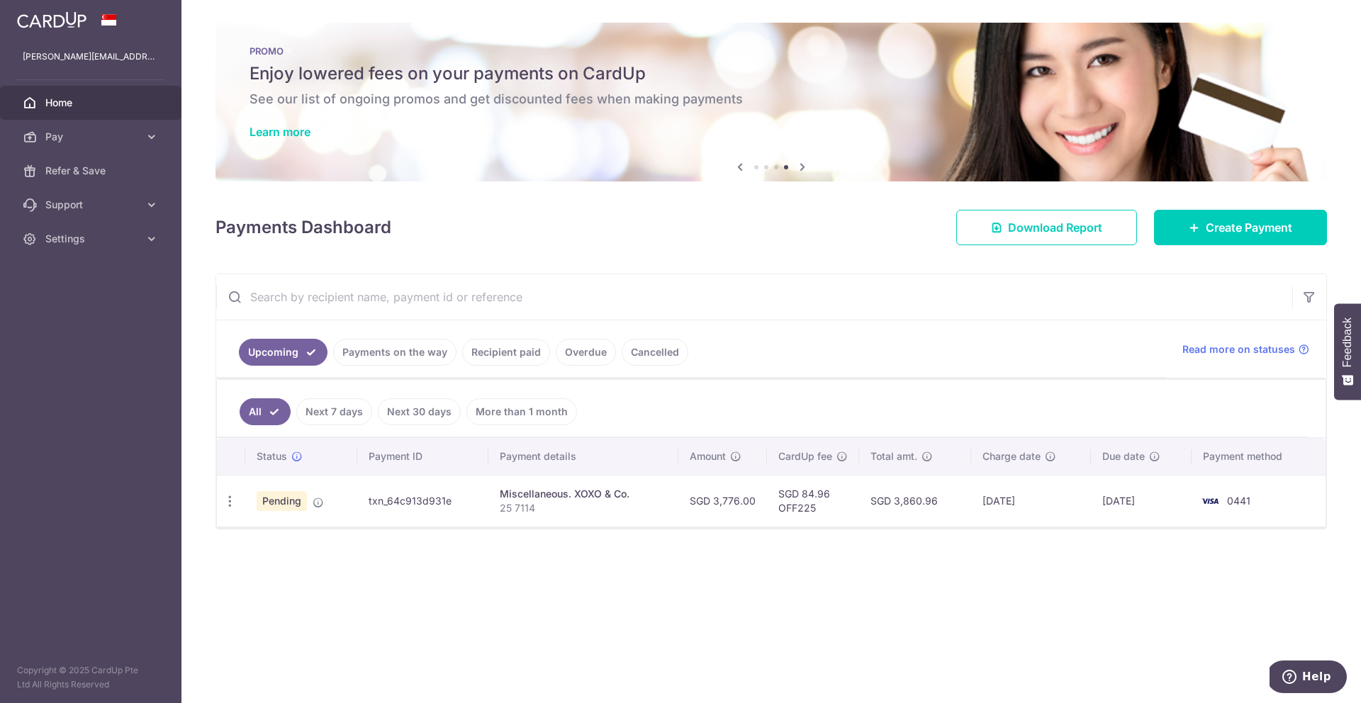
click at [291, 508] on span "Pending" at bounding box center [282, 501] width 50 height 20
click at [329, 505] on td "Pending" at bounding box center [301, 501] width 112 height 52
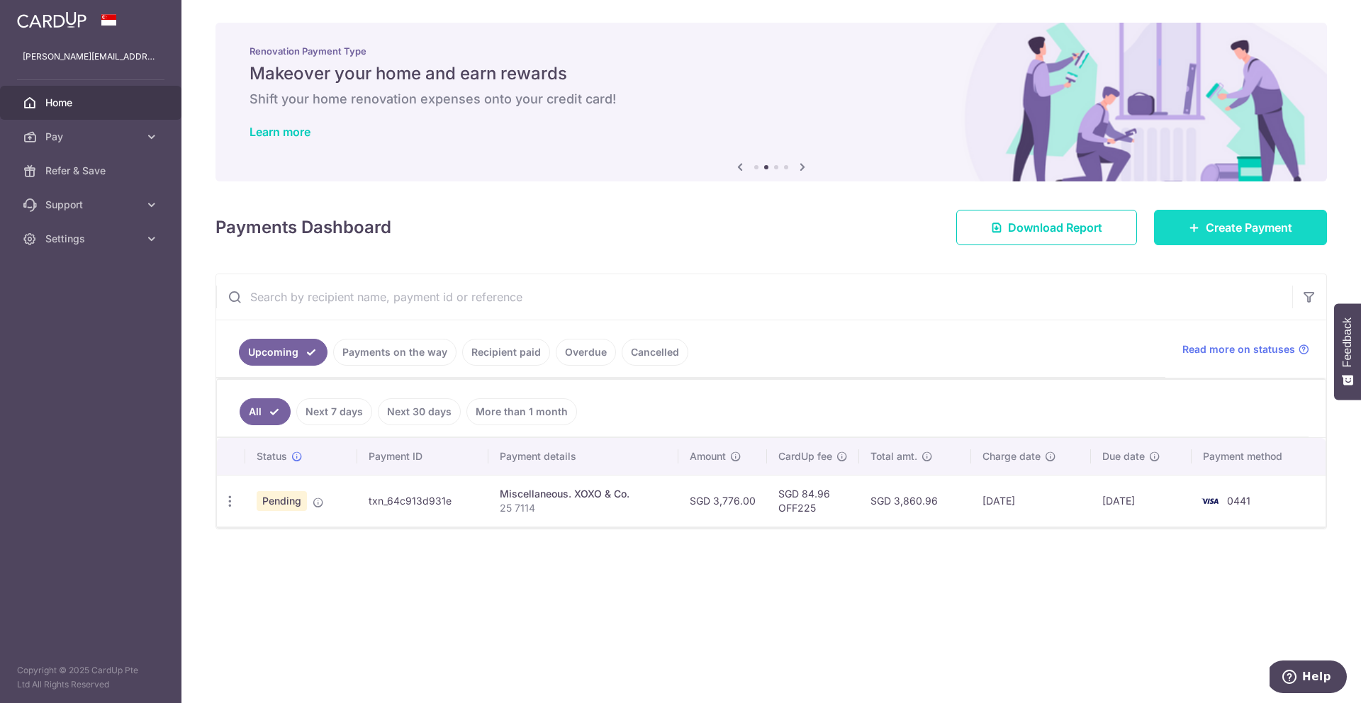
click at [1282, 225] on span "Create Payment" at bounding box center [1249, 227] width 86 height 17
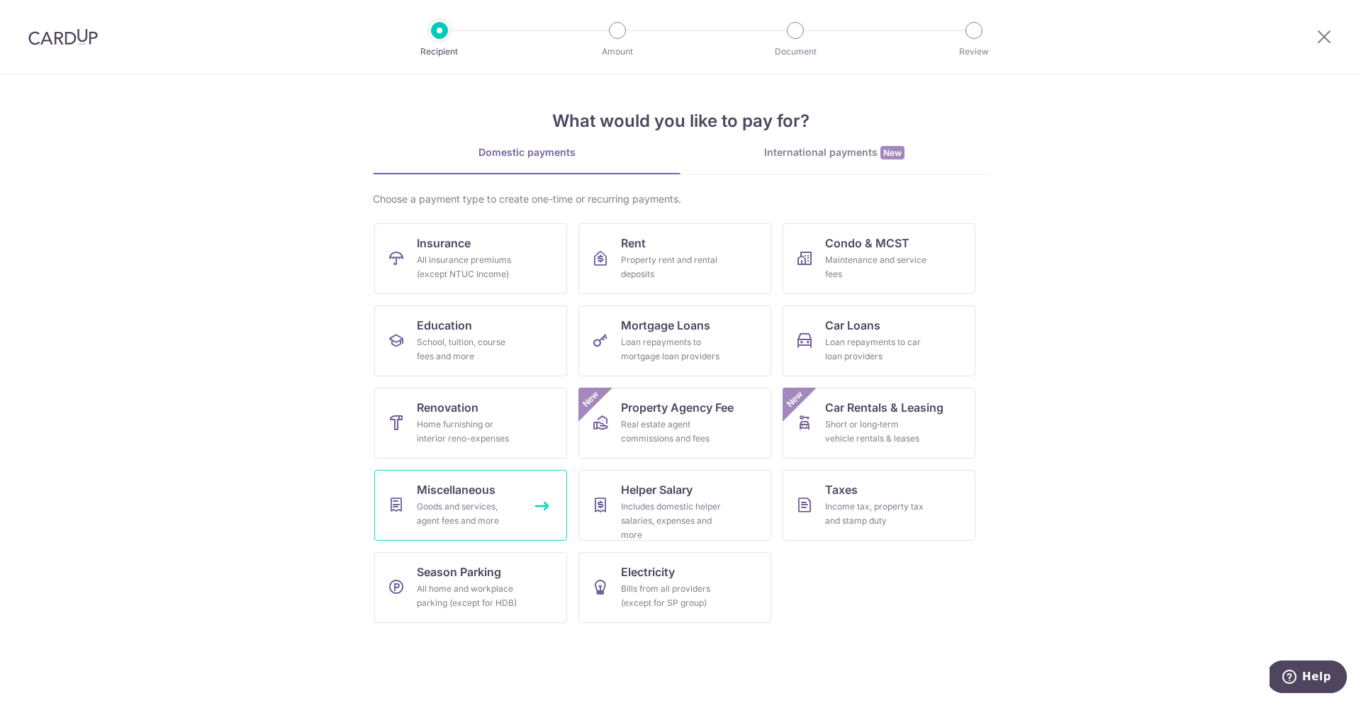
click at [488, 483] on span "Miscellaneous" at bounding box center [456, 489] width 79 height 17
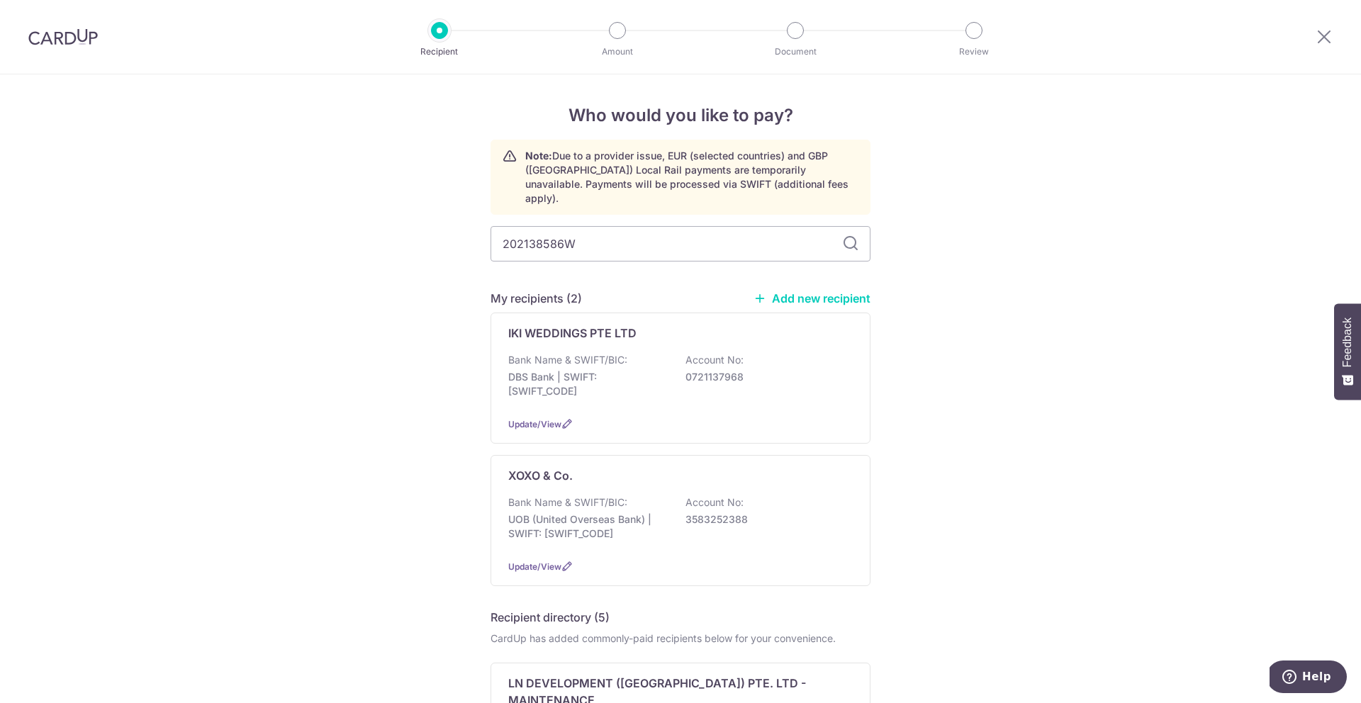
type input "202138586W"
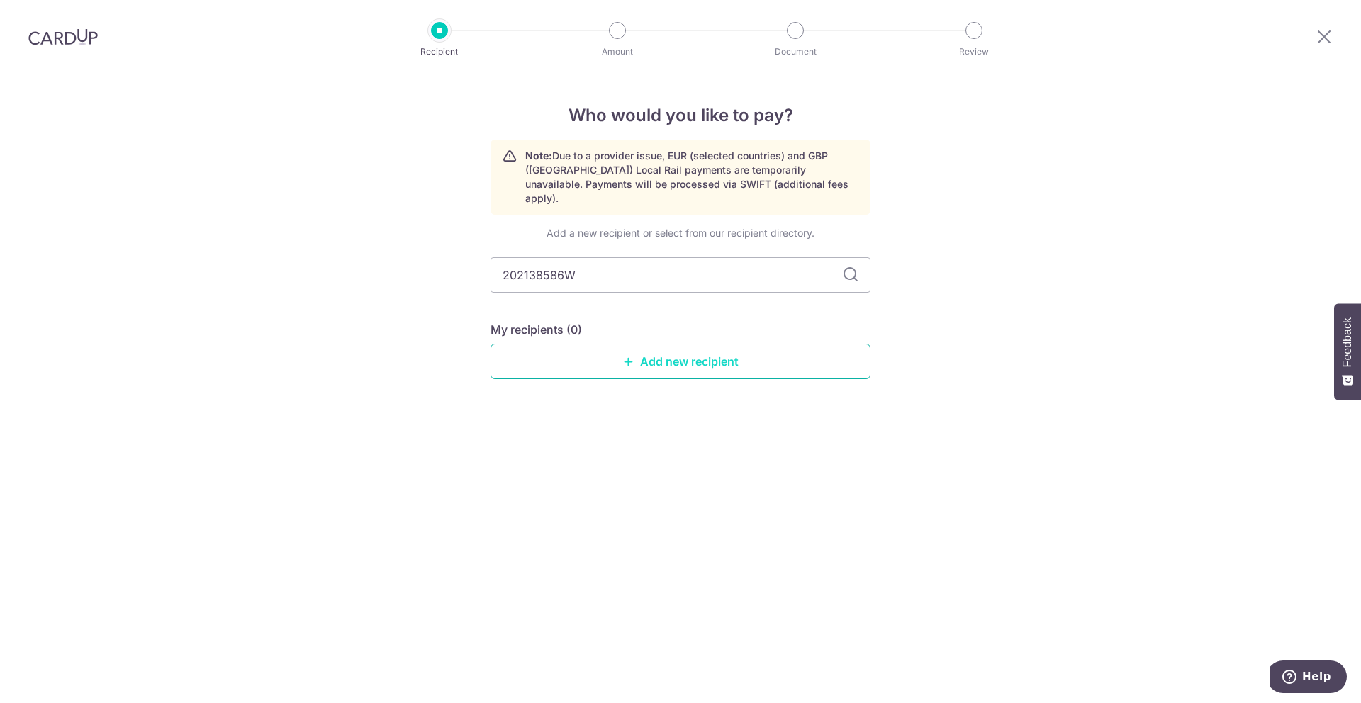
click at [720, 356] on link "Add new recipient" at bounding box center [681, 361] width 380 height 35
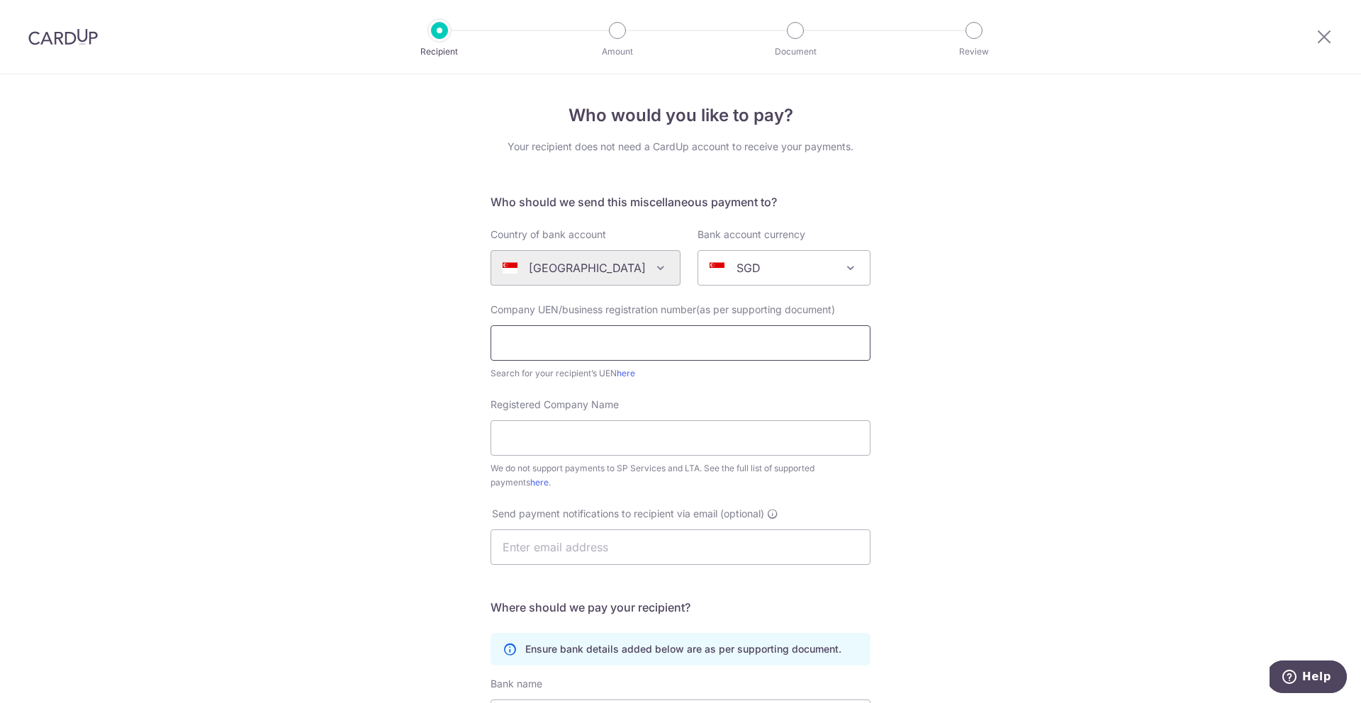
click at [680, 329] on input "text" at bounding box center [681, 342] width 380 height 35
paste input "202138586W"
type input "202138586W"
click button "Submit Request" at bounding box center [0, 0] width 0 height 0
click at [678, 449] on input "Registered Company Name" at bounding box center [681, 437] width 380 height 35
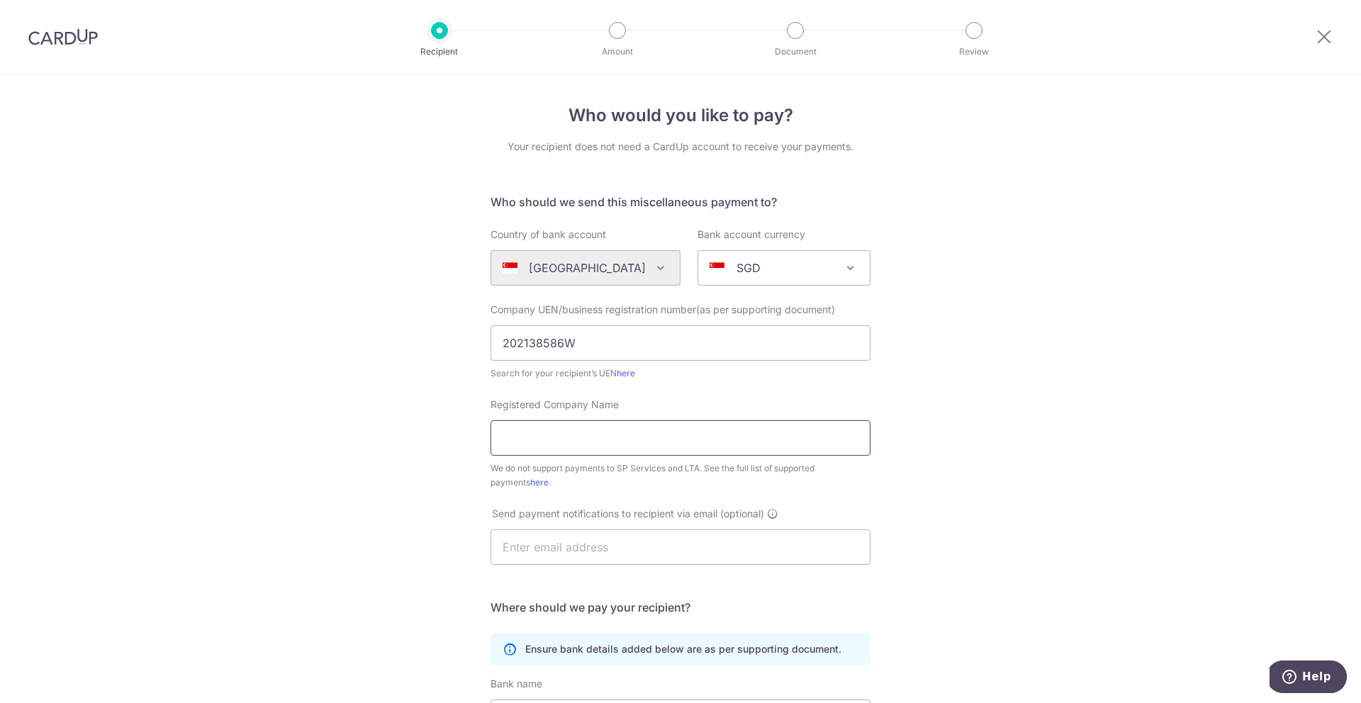
paste input "FAP PTE LTD"
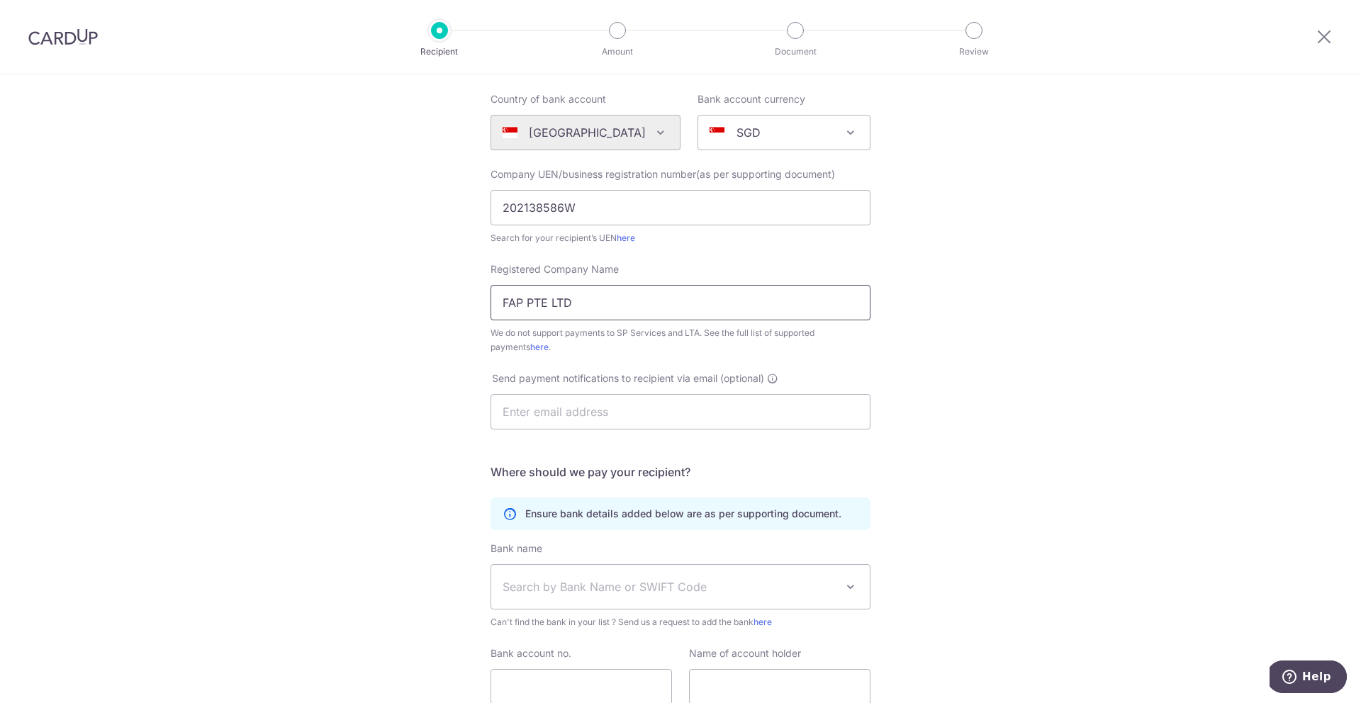
scroll to position [216, 0]
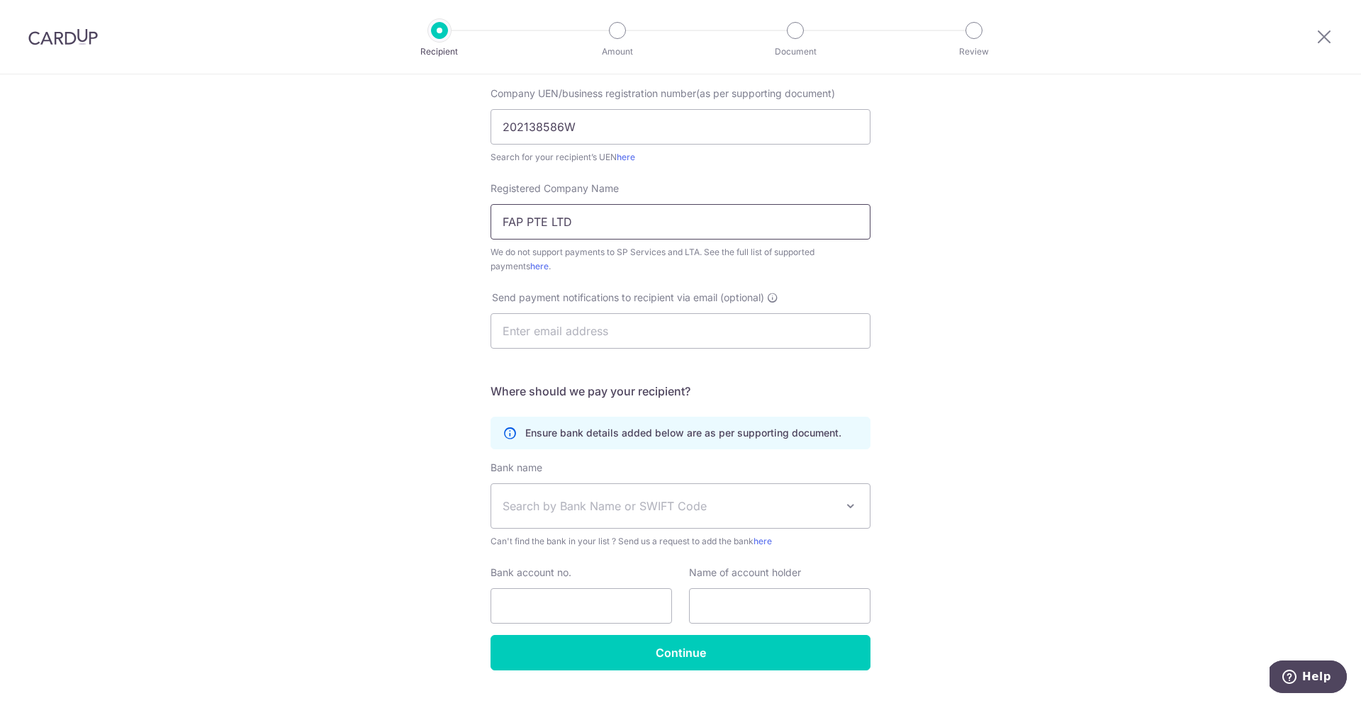
type input "FAP PTE LTD"
click at [606, 314] on input "text" at bounding box center [681, 330] width 380 height 35
paste input "[EMAIL_ADDRESS][DOMAIN_NAME]"
type input "[EMAIL_ADDRESS][DOMAIN_NAME]"
click at [672, 512] on span "Search by Bank Name or SWIFT Code" at bounding box center [669, 506] width 333 height 17
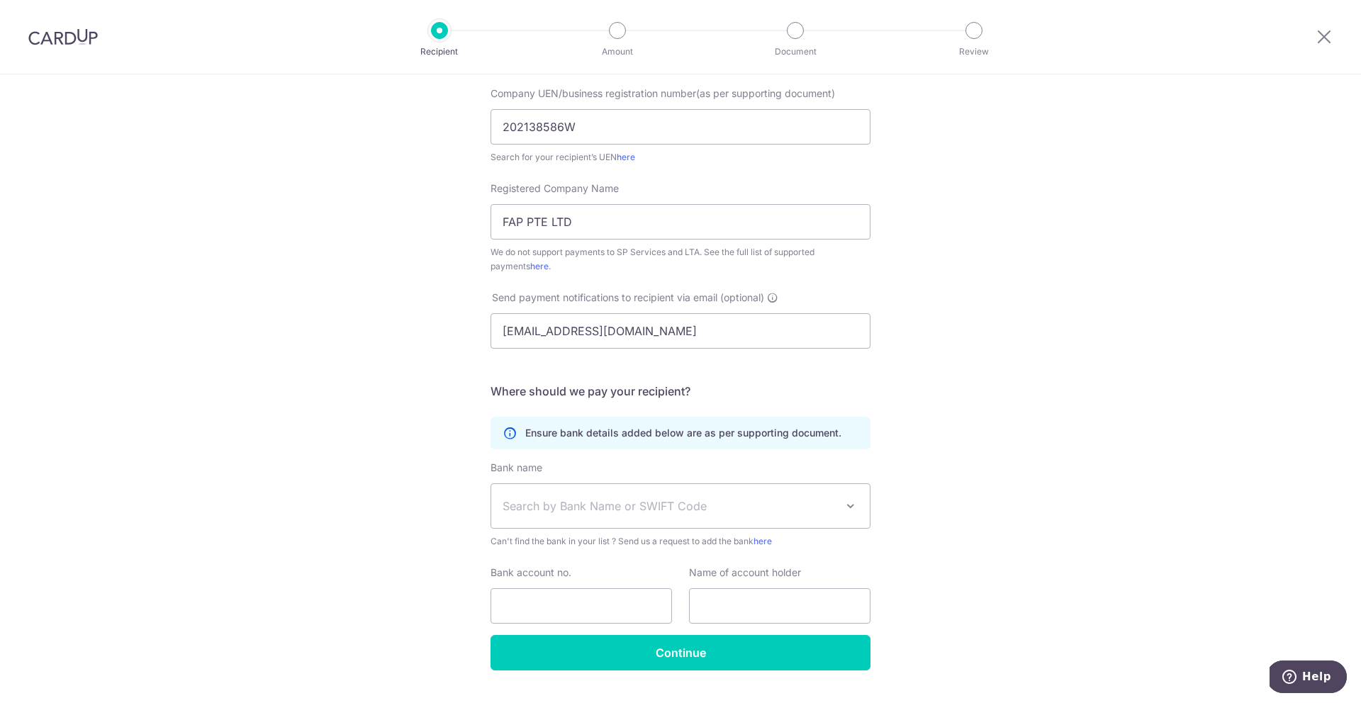
click at [645, 496] on span "Search by Bank Name or SWIFT Code" at bounding box center [680, 506] width 379 height 44
click at [635, 484] on span "Search by Bank Name or SWIFT Code" at bounding box center [680, 506] width 379 height 44
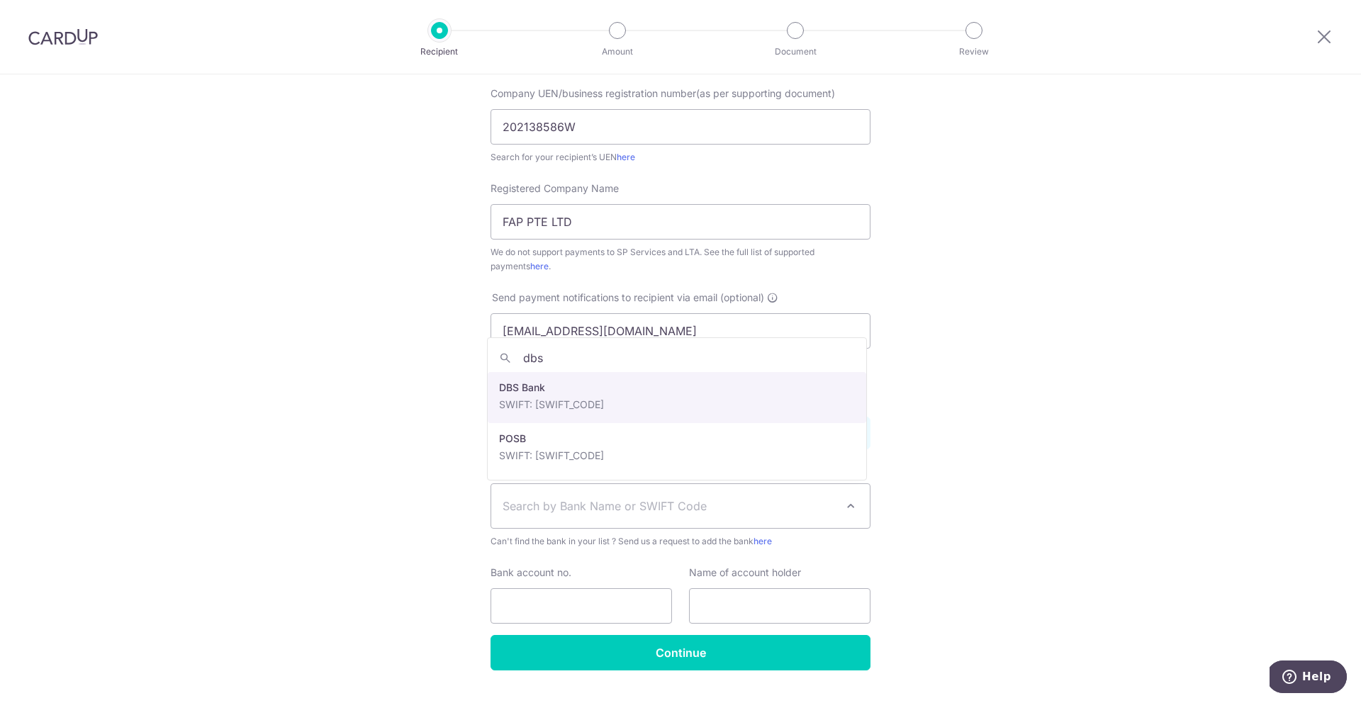
type input "dbs"
select select "6"
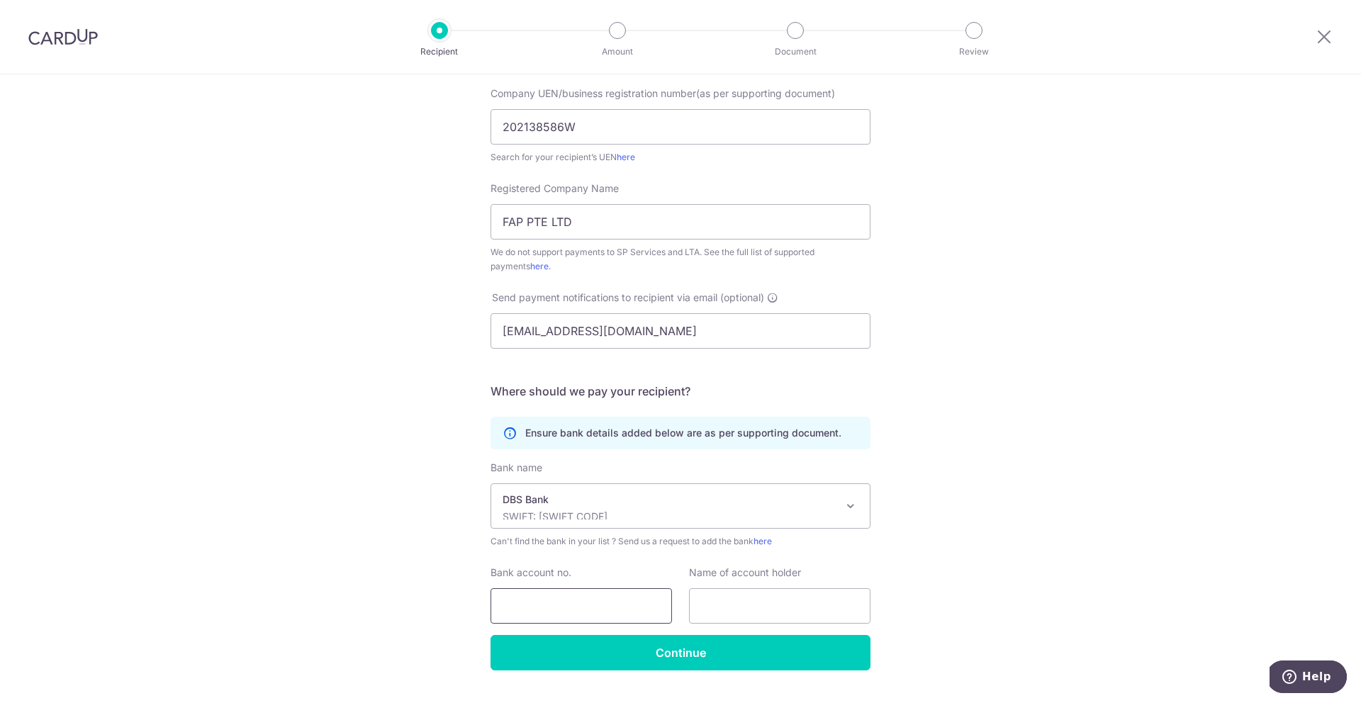
click at [637, 604] on input "Bank account no." at bounding box center [581, 605] width 181 height 35
paste input "DBS Bank Ltd"
type input "DBS Bank Ltd"
drag, startPoint x: 633, startPoint y: 605, endPoint x: 543, endPoint y: 604, distance: 90.0
click at [543, 604] on input "DBS Bank Ltd" at bounding box center [581, 605] width 181 height 35
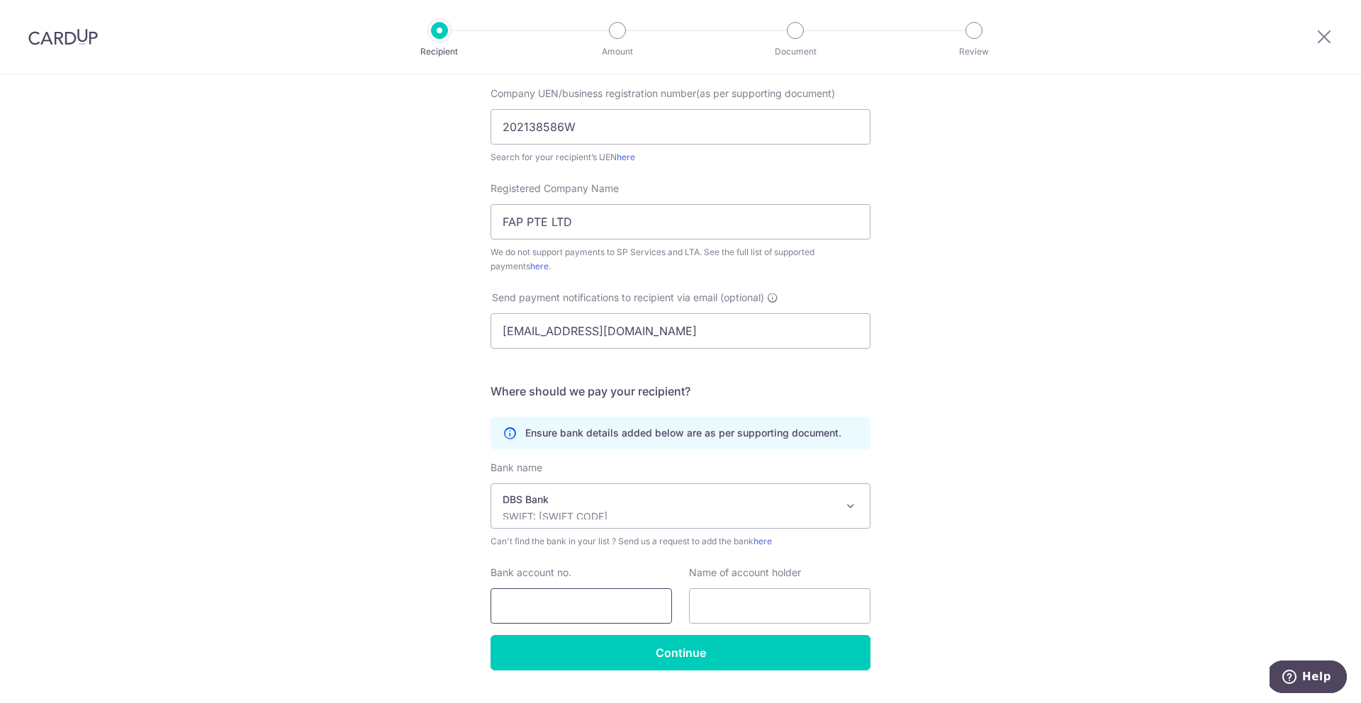
paste input "0726074927"
type input "0726074927"
click at [758, 617] on input "text" at bounding box center [779, 605] width 181 height 35
paste input "FAP PTE. LTD."
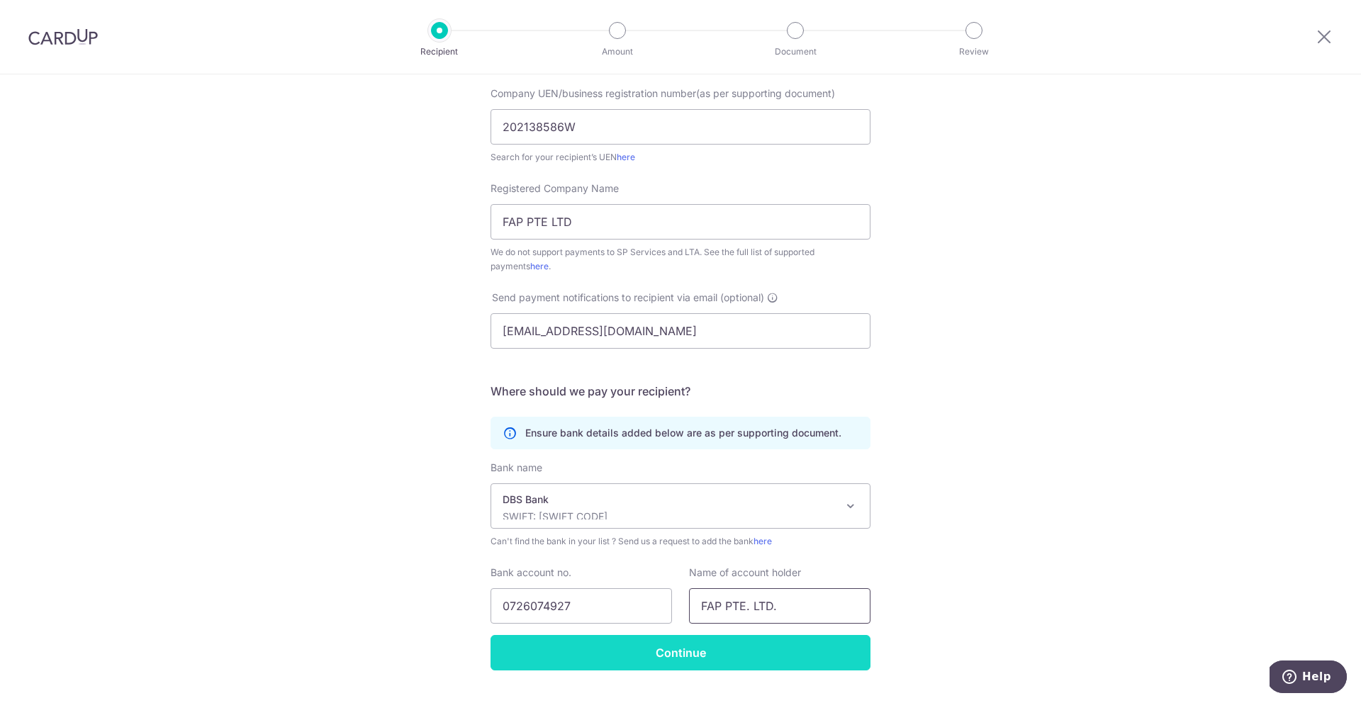
type input "FAP PTE. LTD."
click at [761, 641] on input "Continue" at bounding box center [681, 652] width 380 height 35
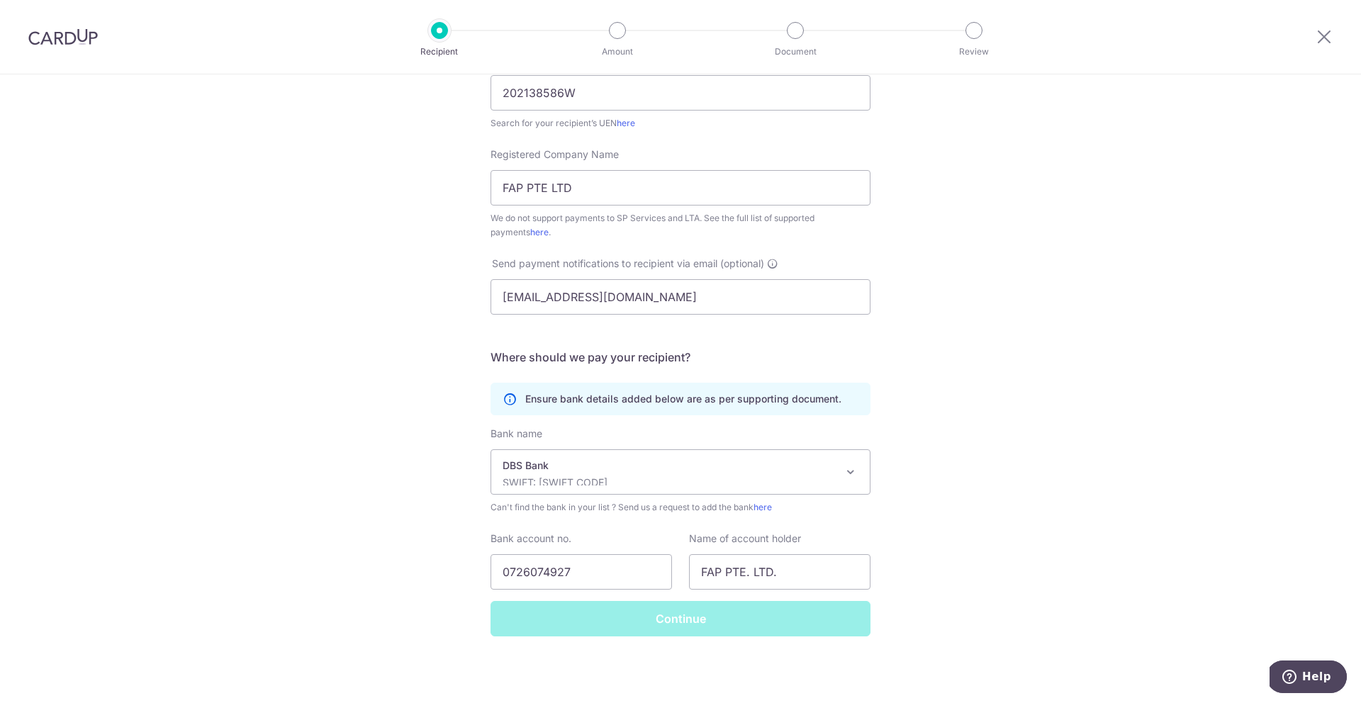
scroll to position [233, 0]
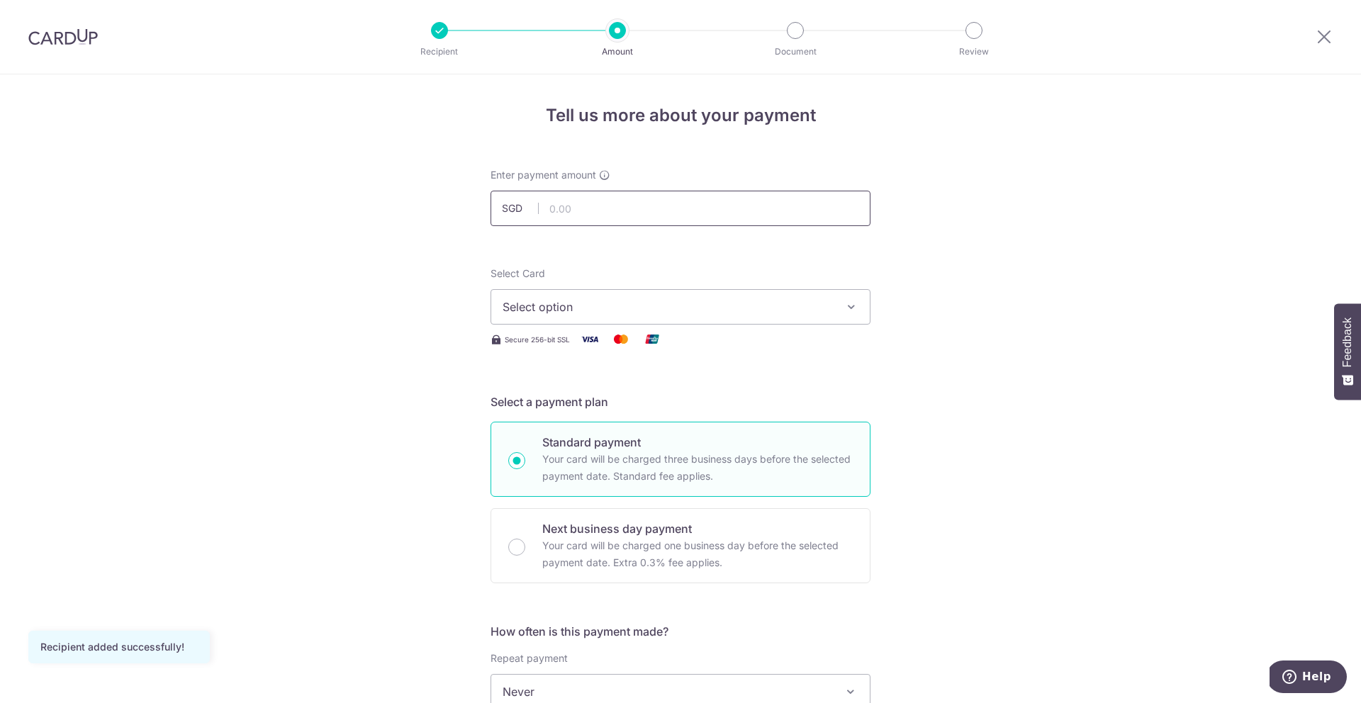
click at [591, 215] on input "text" at bounding box center [681, 208] width 380 height 35
type input "1,569.94"
click at [817, 298] on span "Select option" at bounding box center [668, 306] width 330 height 17
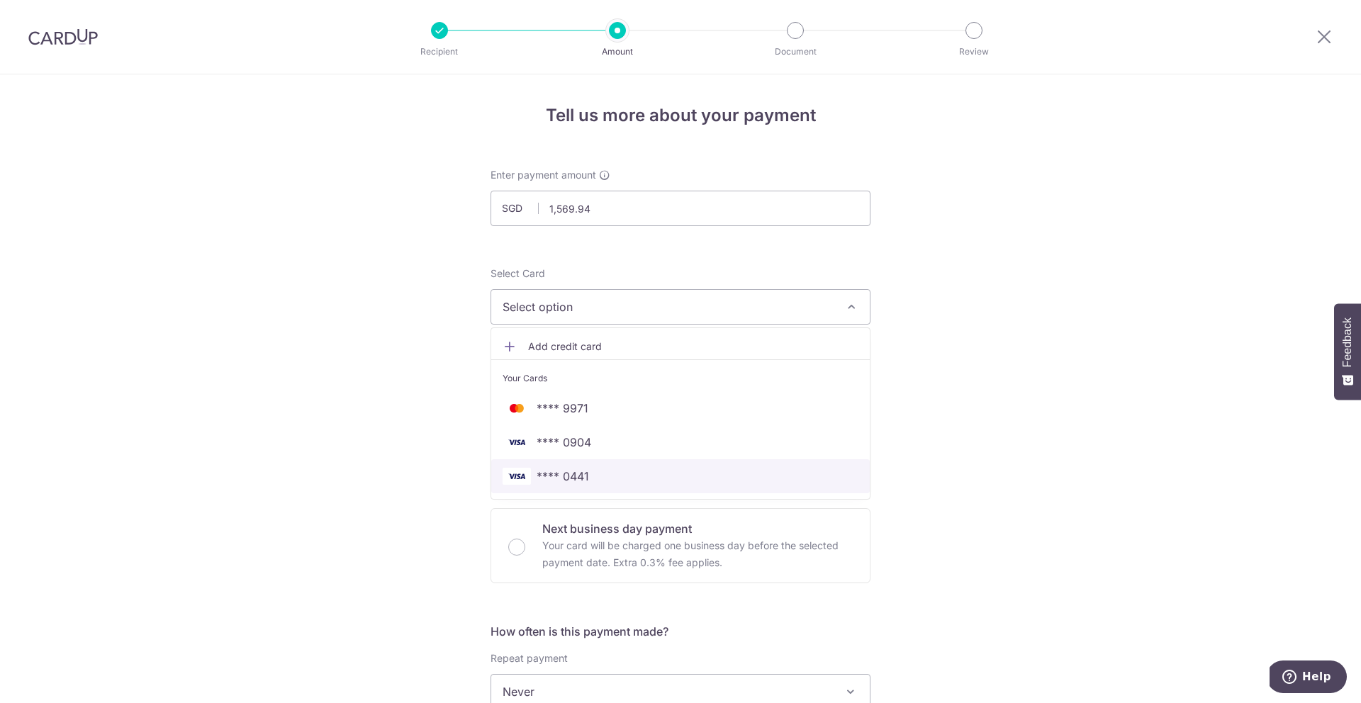
click at [717, 478] on span "**** 0441" at bounding box center [681, 476] width 356 height 17
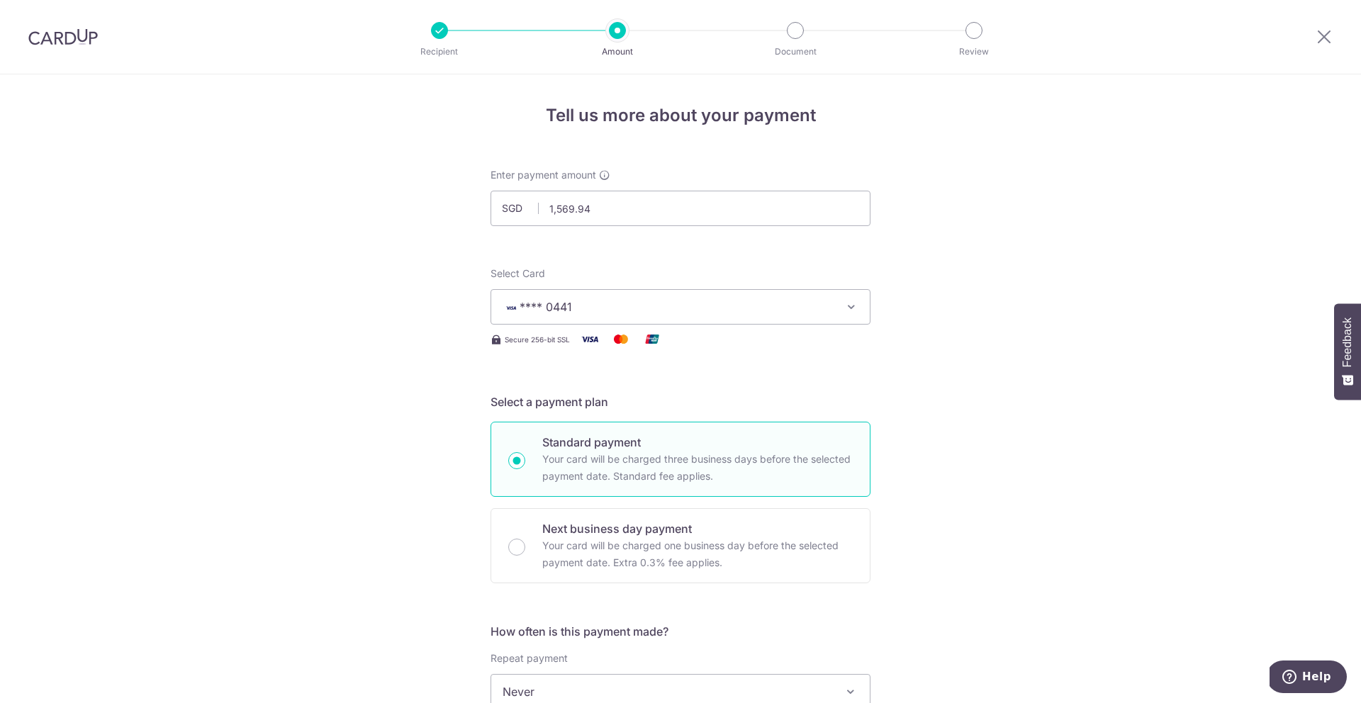
click at [953, 500] on div "Tell us more about your payment Enter payment amount SGD 1,569.94 1569.94 Recip…" at bounding box center [680, 715] width 1361 height 1282
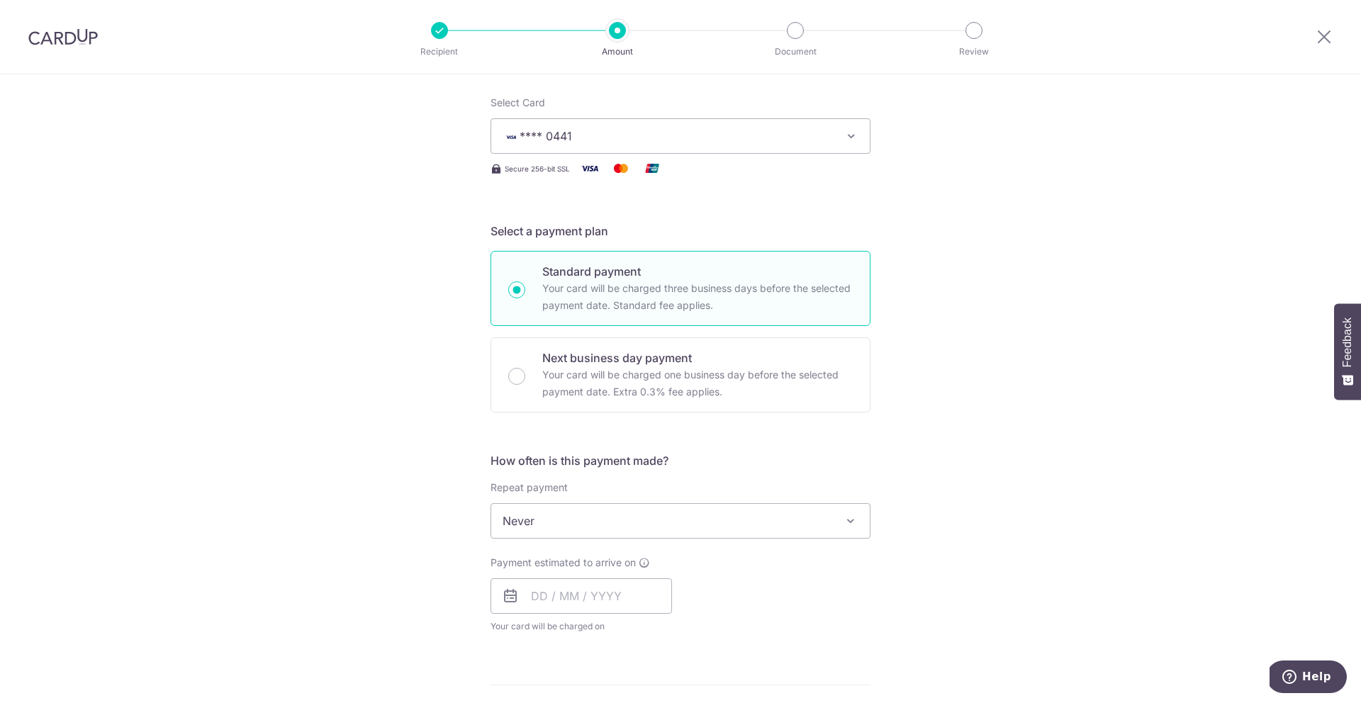
scroll to position [307, 0]
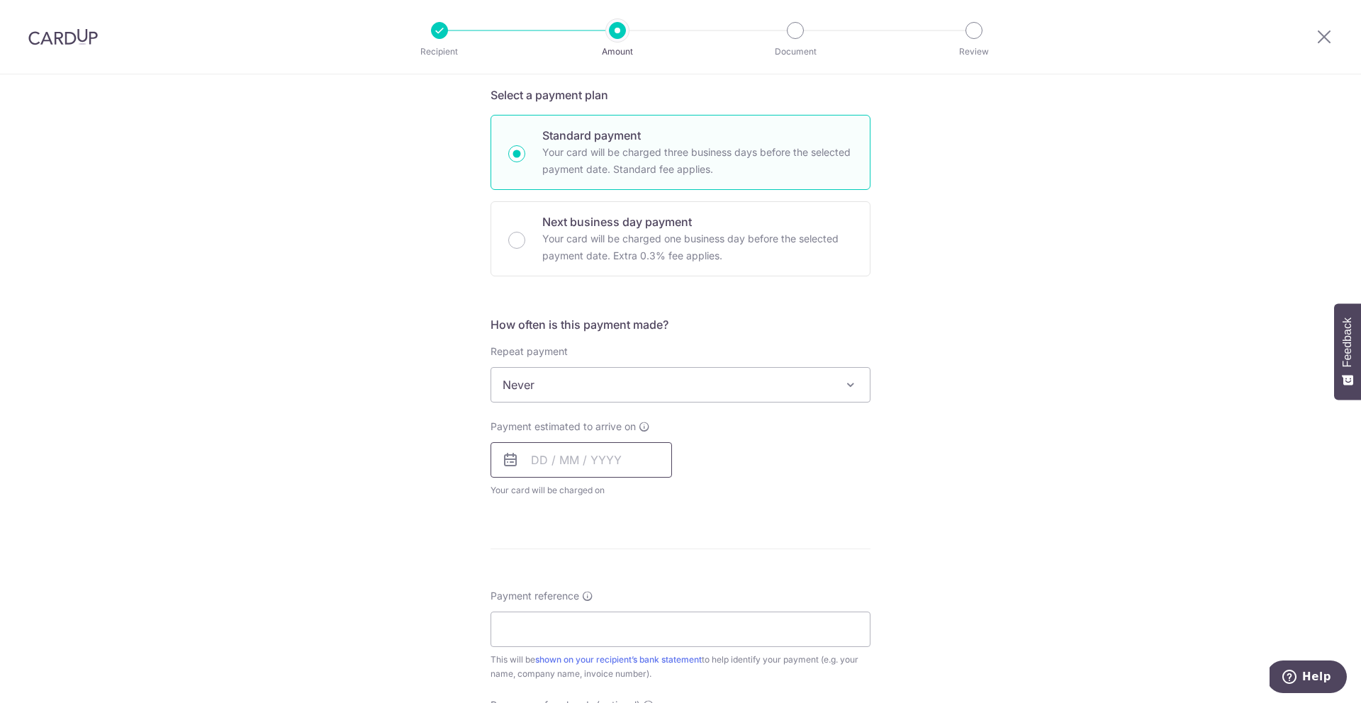
click at [652, 472] on input "text" at bounding box center [581, 459] width 181 height 35
click at [636, 590] on link "9" at bounding box center [633, 589] width 23 height 23
type input "[DATE]"
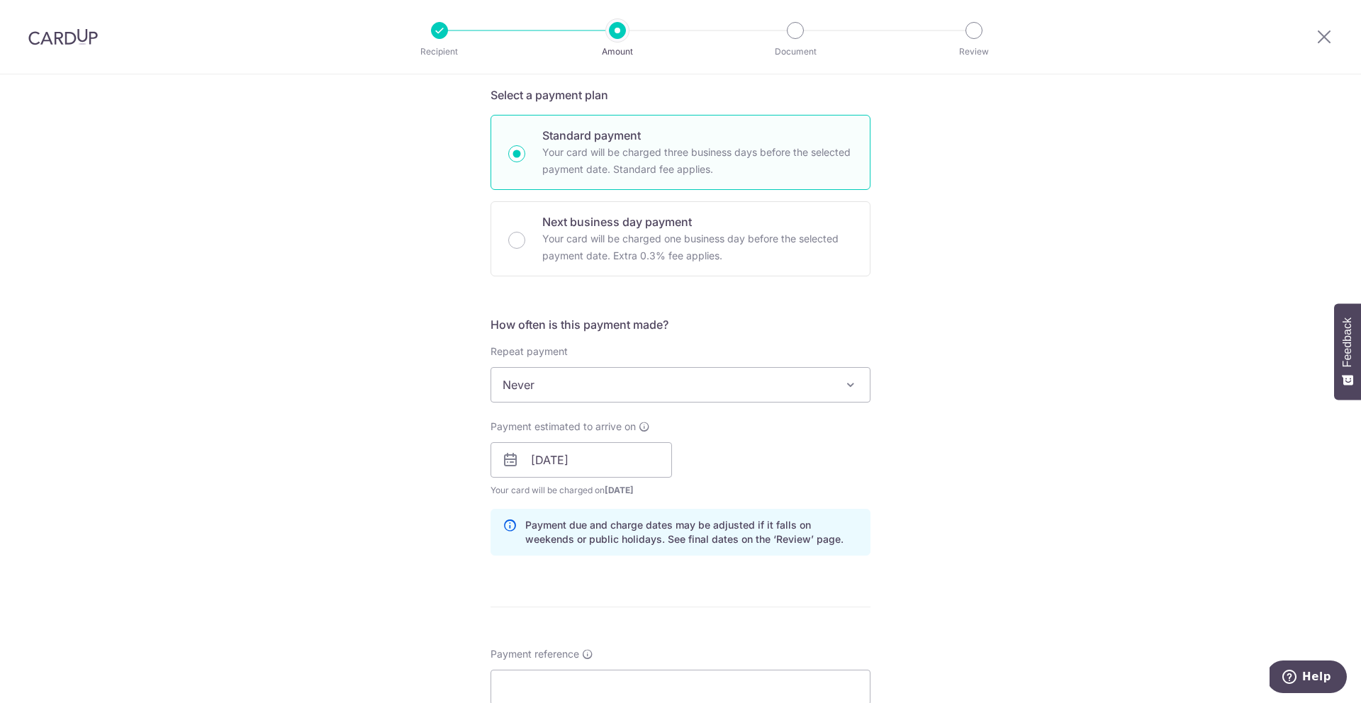
click at [950, 488] on div "Tell us more about your payment Enter payment amount SGD 1,569.94 1569.94 Recip…" at bounding box center [680, 437] width 1361 height 1341
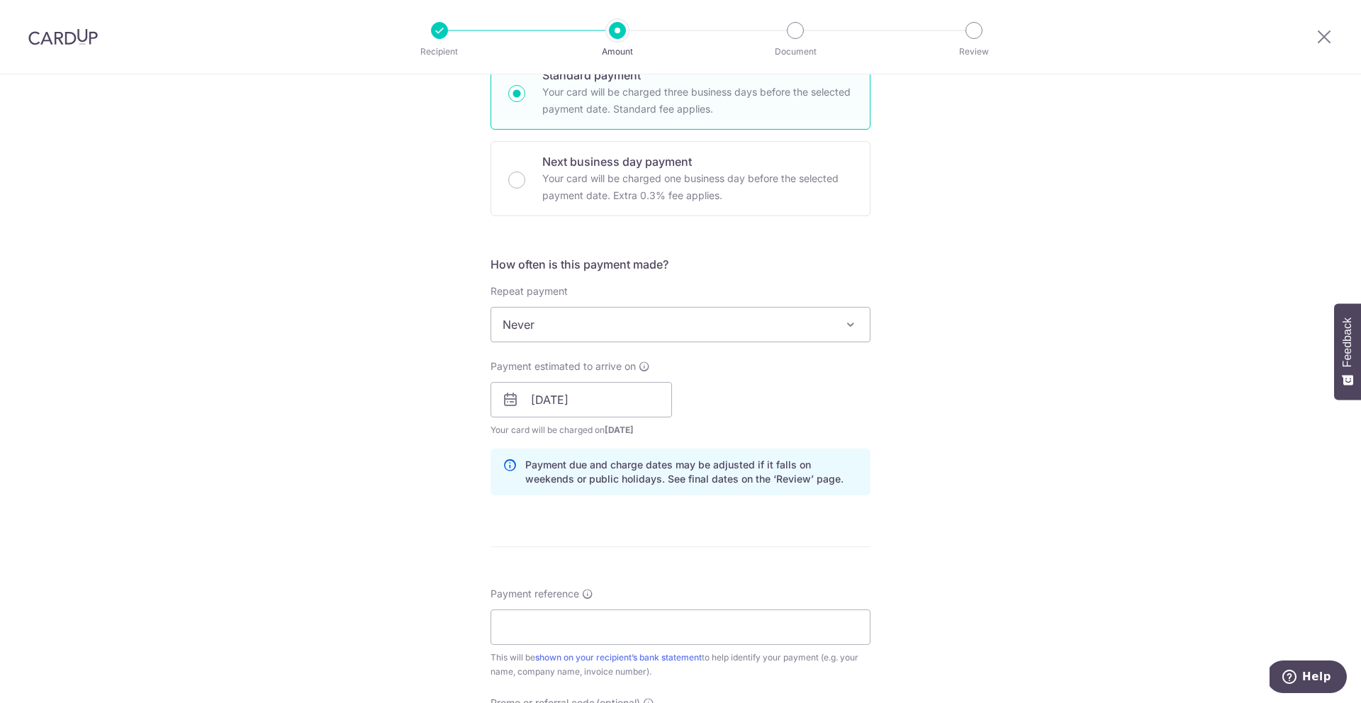
scroll to position [634, 0]
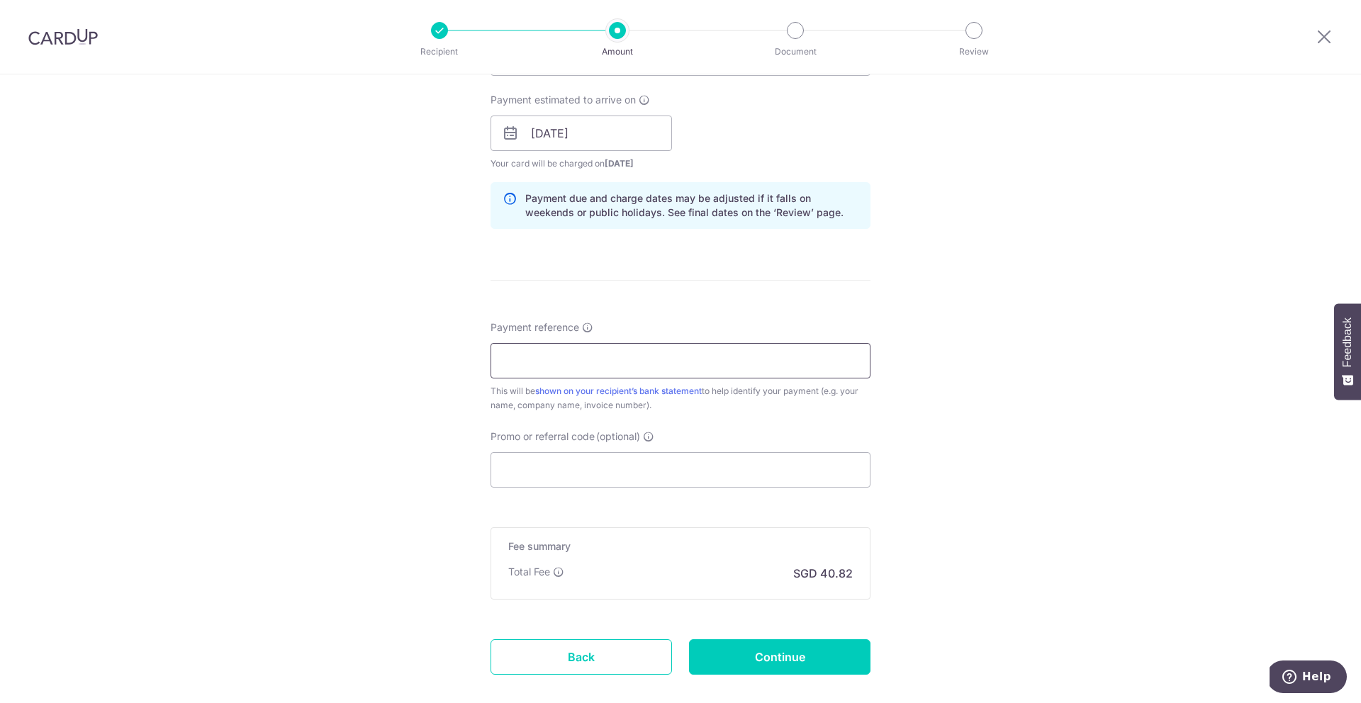
click at [753, 361] on input "Payment reference" at bounding box center [681, 360] width 380 height 35
click at [1056, 354] on div "Tell us more about your payment Enter payment amount SGD 1,569.94 1569.94 Recip…" at bounding box center [680, 111] width 1361 height 1341
click at [593, 354] on input "Payment reference" at bounding box center [681, 360] width 380 height 35
paste input "OS251115-01"
type input "OS251115-01"
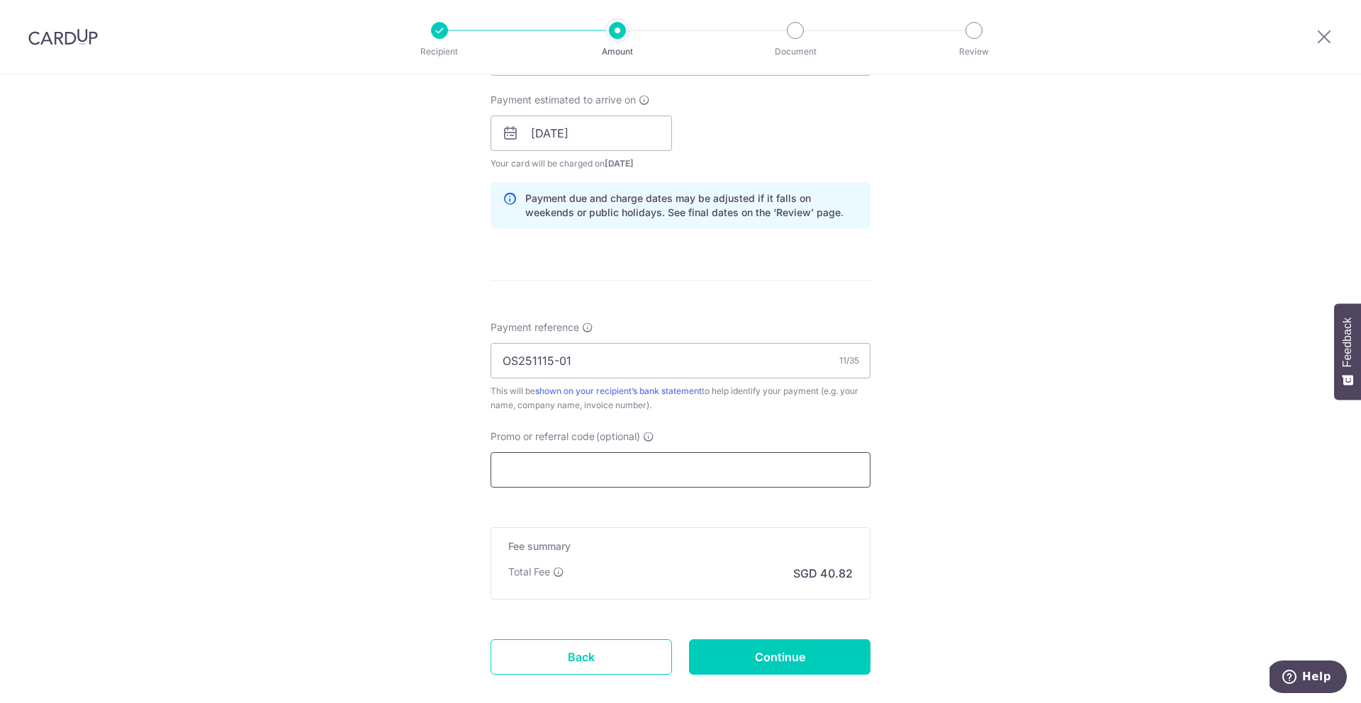
click at [535, 459] on input "Promo or referral code (optional)" at bounding box center [681, 469] width 380 height 35
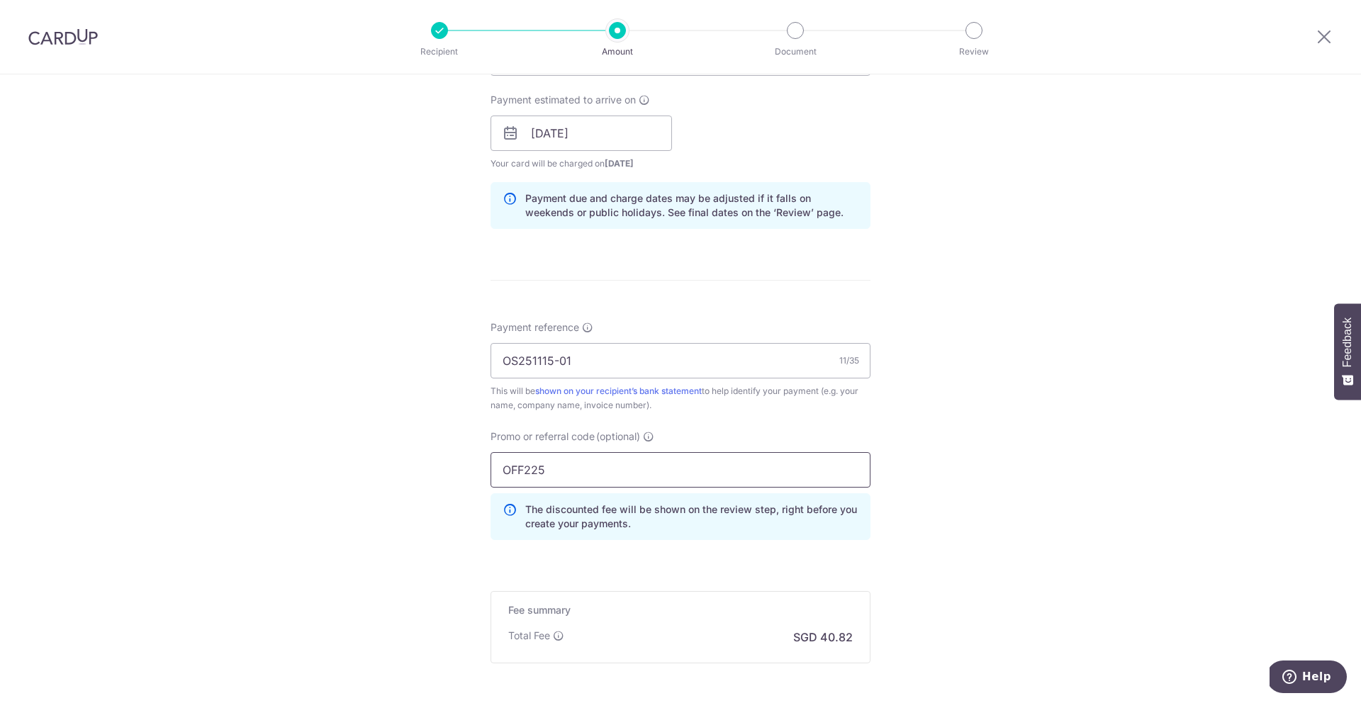
scroll to position [776, 0]
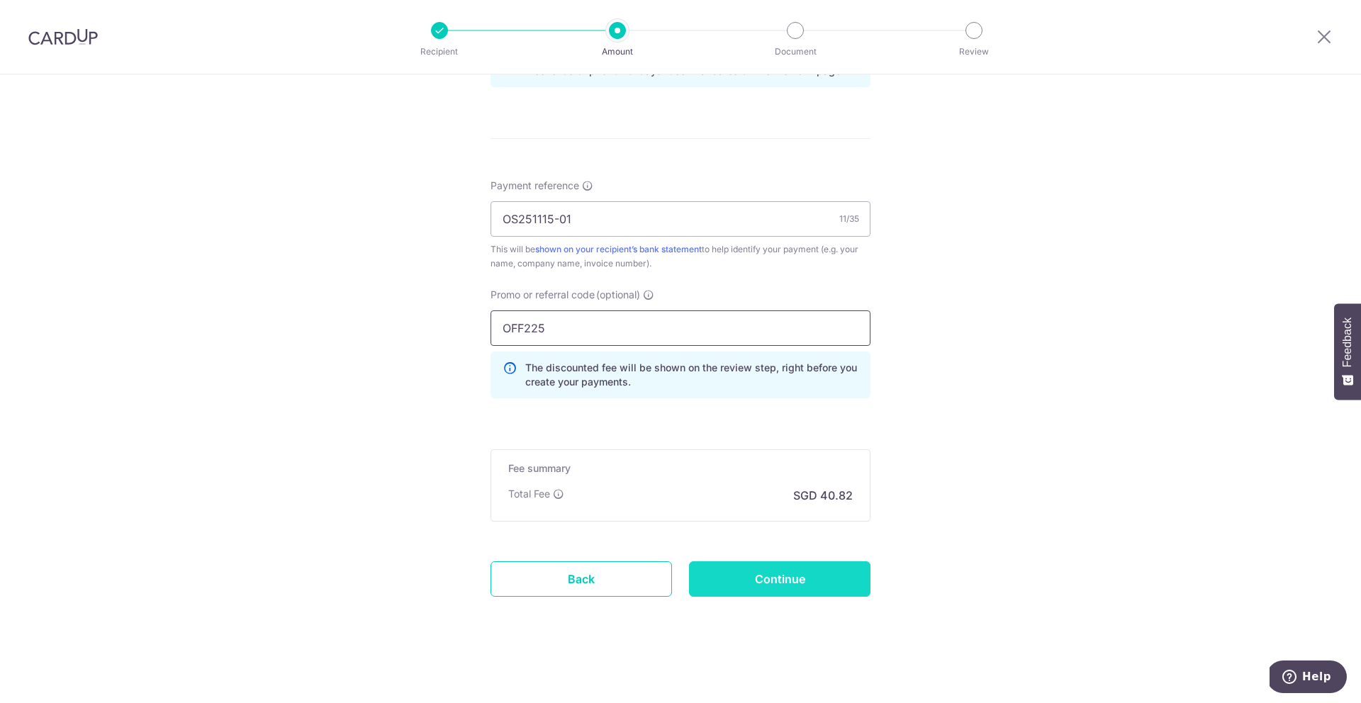
type input "OFF225"
click at [790, 587] on input "Continue" at bounding box center [779, 578] width 181 height 35
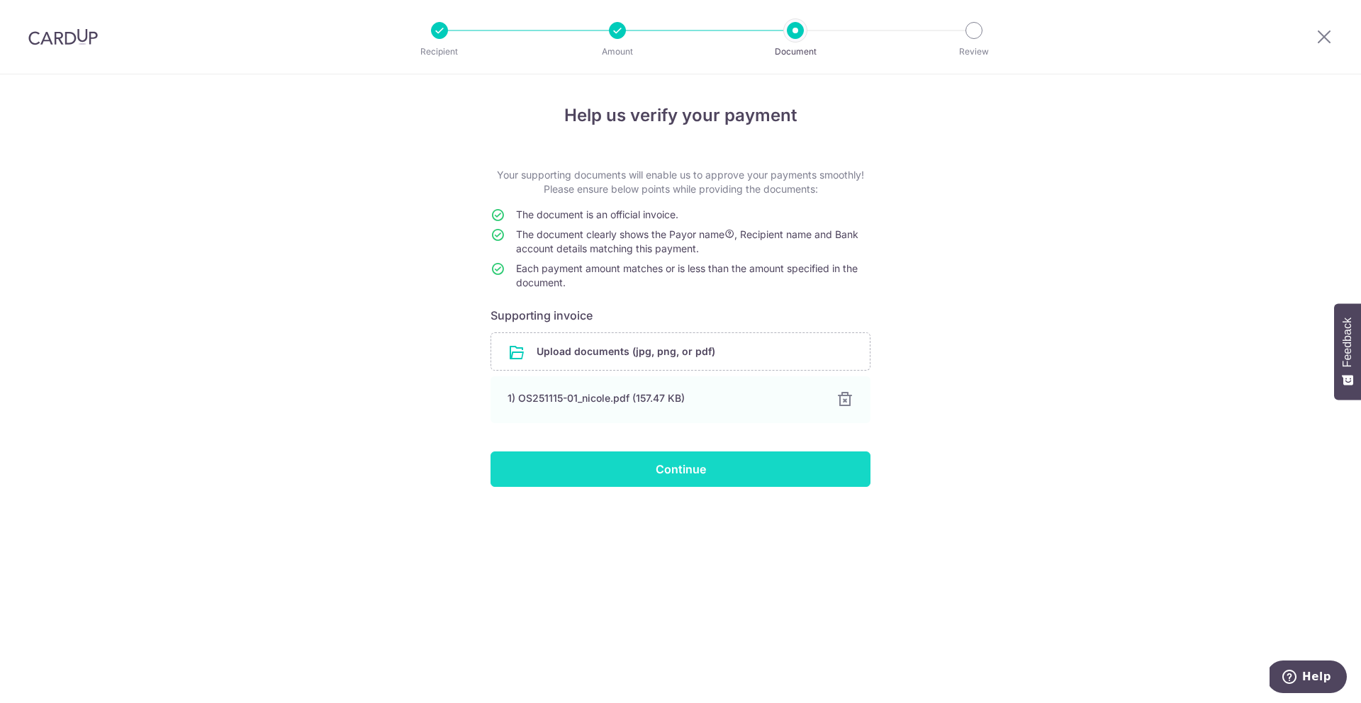
click at [729, 477] on input "Continue" at bounding box center [681, 469] width 380 height 35
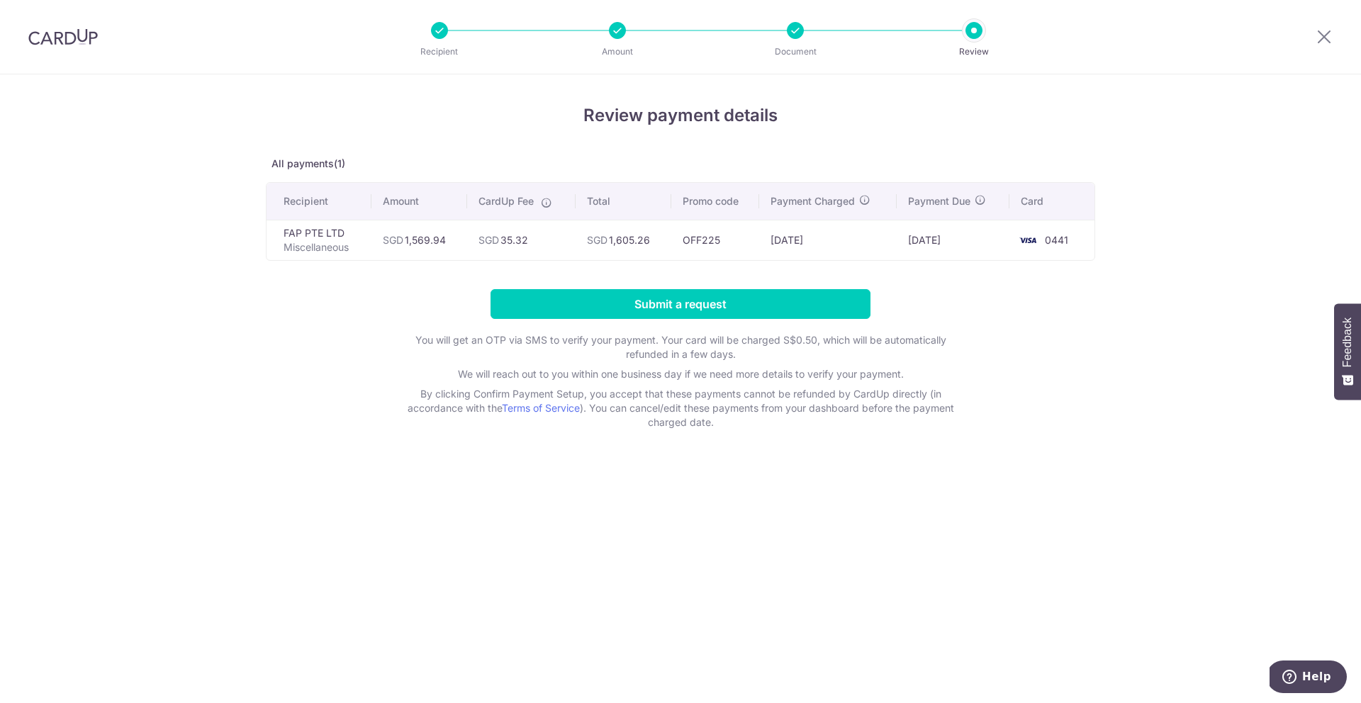
drag, startPoint x: 539, startPoint y: 246, endPoint x: 527, endPoint y: 245, distance: 12.1
click at [527, 245] on td "SGD 35.32" at bounding box center [521, 240] width 108 height 40
drag, startPoint x: 527, startPoint y: 245, endPoint x: 507, endPoint y: 248, distance: 20.2
click at [507, 247] on td "SGD 35.32" at bounding box center [521, 240] width 108 height 40
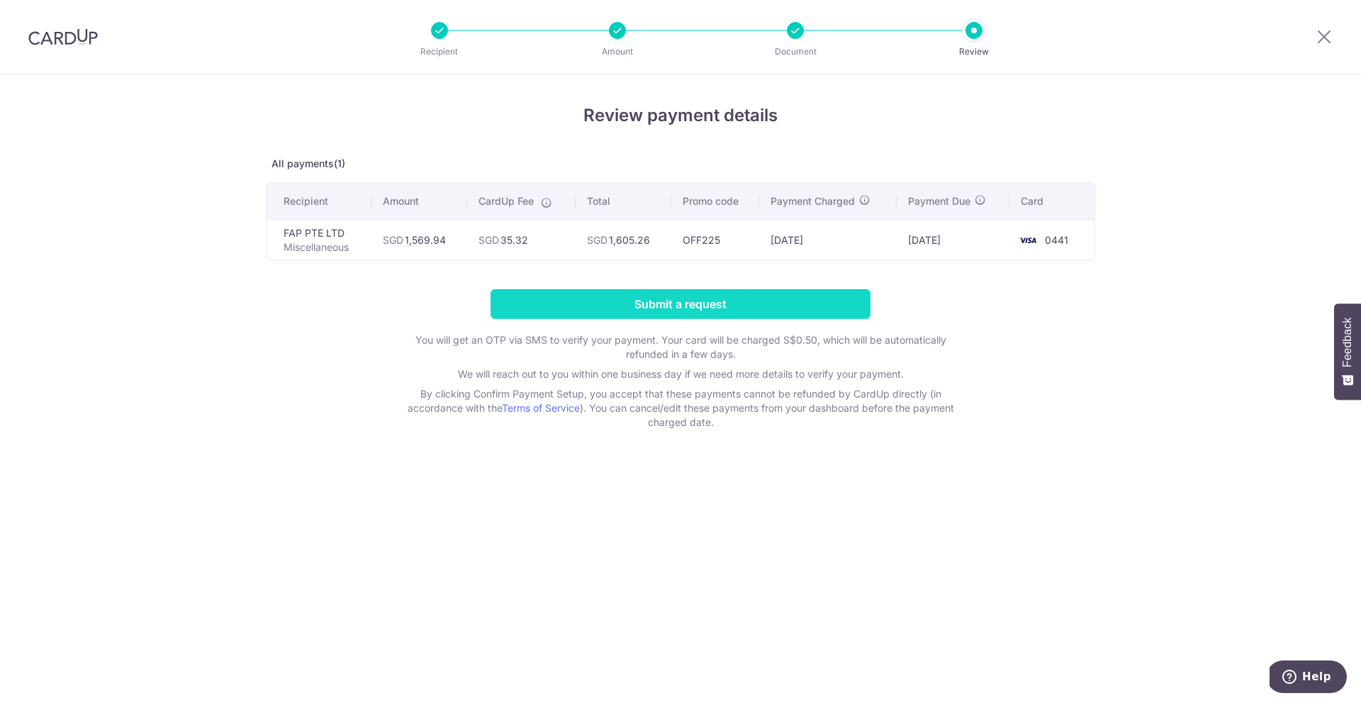
click at [576, 310] on input "Submit a request" at bounding box center [681, 304] width 380 height 30
